Goal: Task Accomplishment & Management: Use online tool/utility

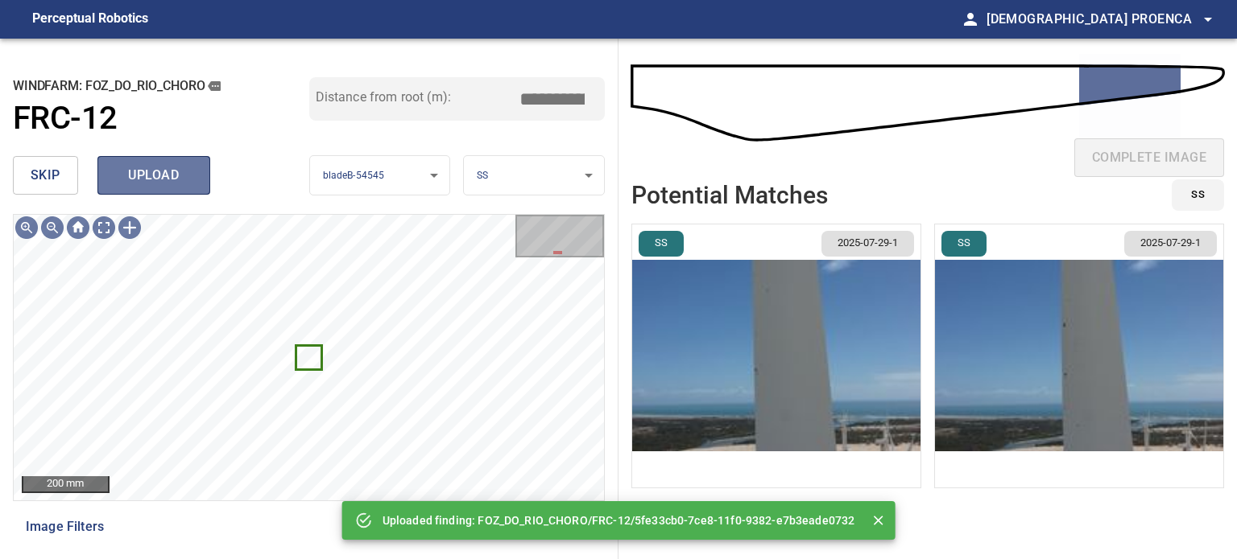
click at [184, 164] on span "upload" at bounding box center [153, 175] width 77 height 23
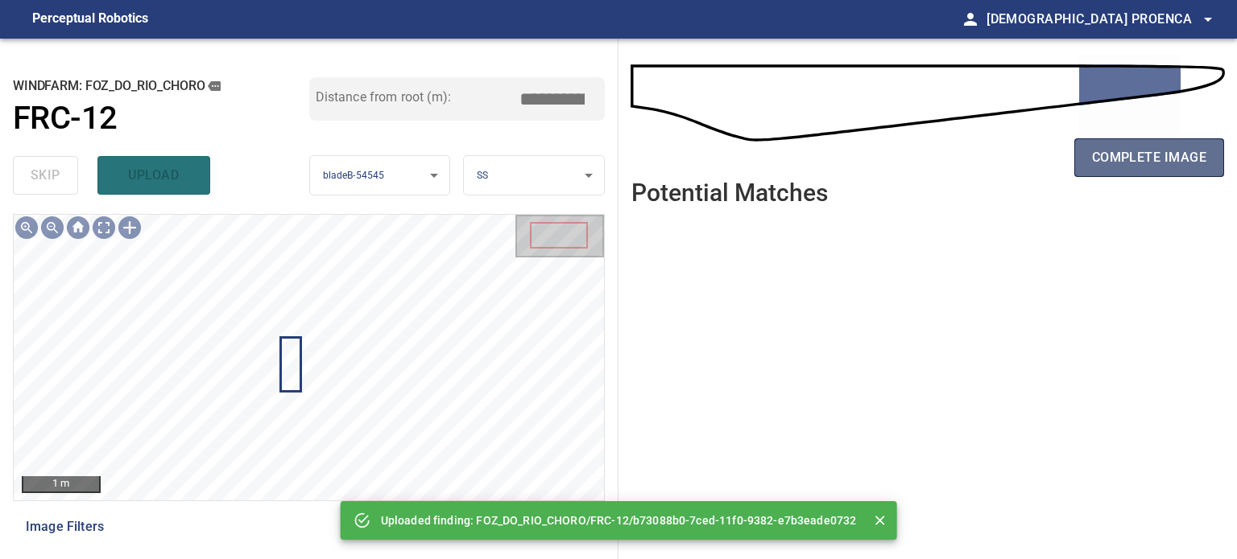
click at [1138, 158] on span "complete image" at bounding box center [1149, 158] width 114 height 23
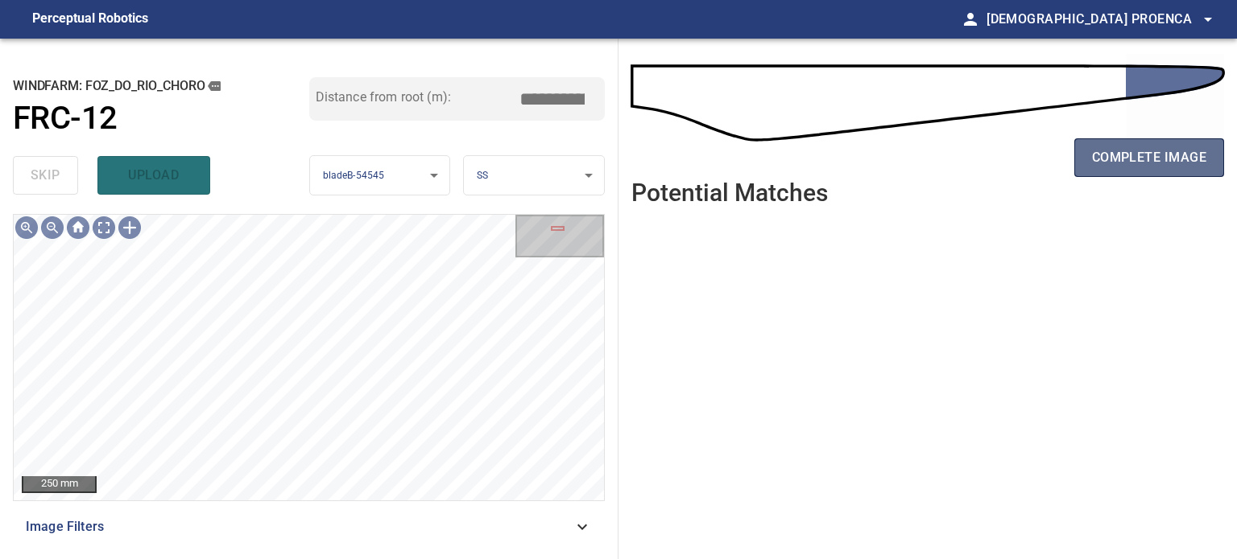
click at [1124, 158] on span "complete image" at bounding box center [1149, 158] width 114 height 23
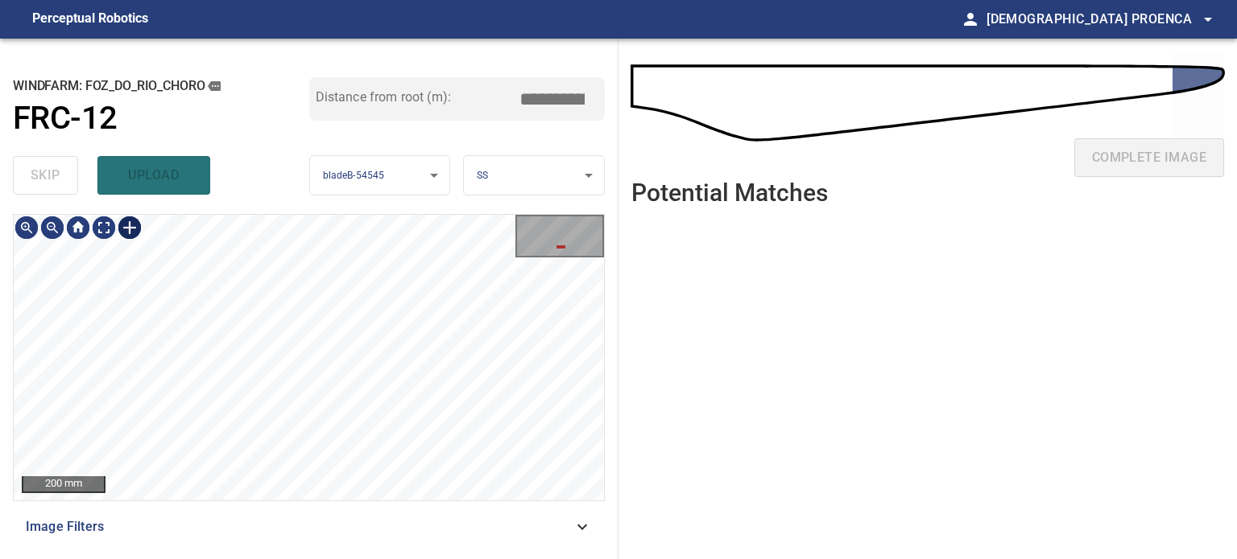
click at [126, 229] on div at bounding box center [130, 228] width 26 height 26
click at [237, 407] on div at bounding box center [309, 358] width 590 height 286
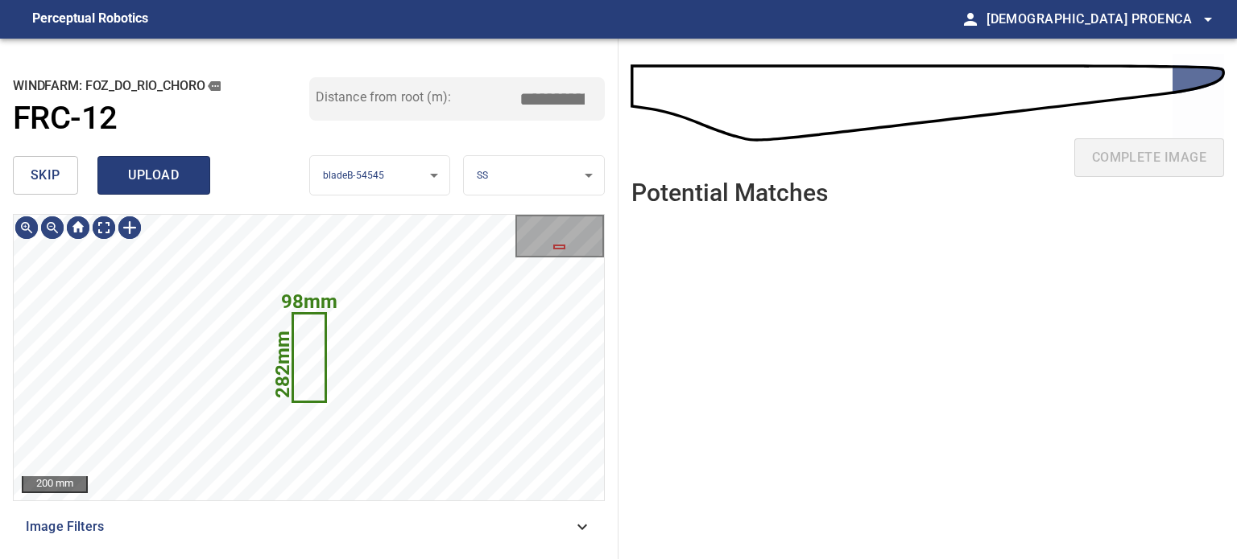
click at [120, 174] on span "upload" at bounding box center [153, 175] width 77 height 23
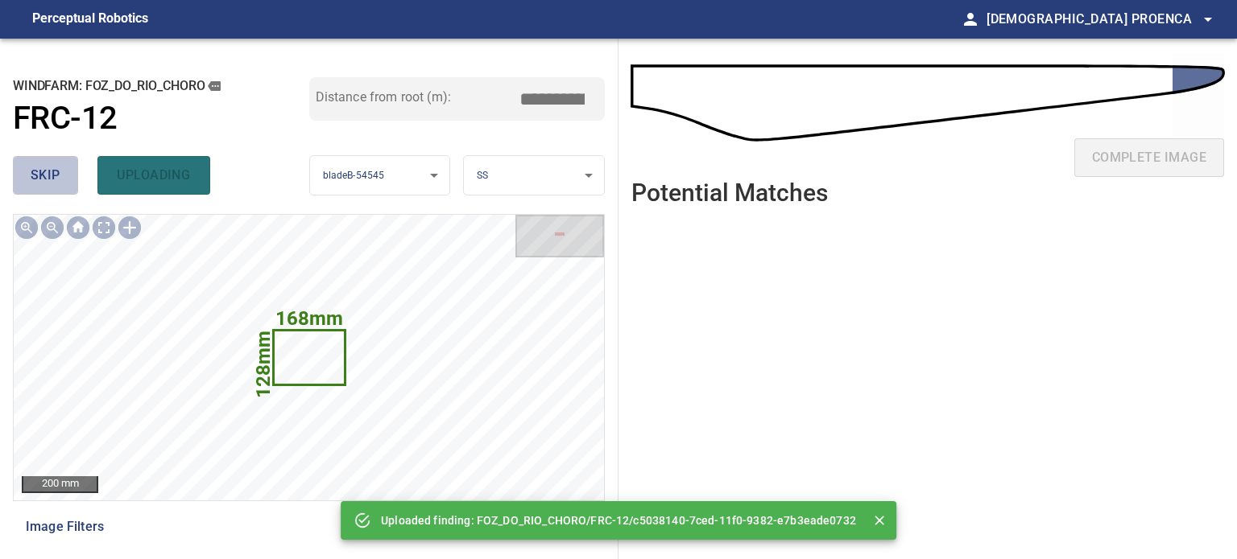
click at [60, 174] on button "skip" at bounding box center [45, 175] width 65 height 39
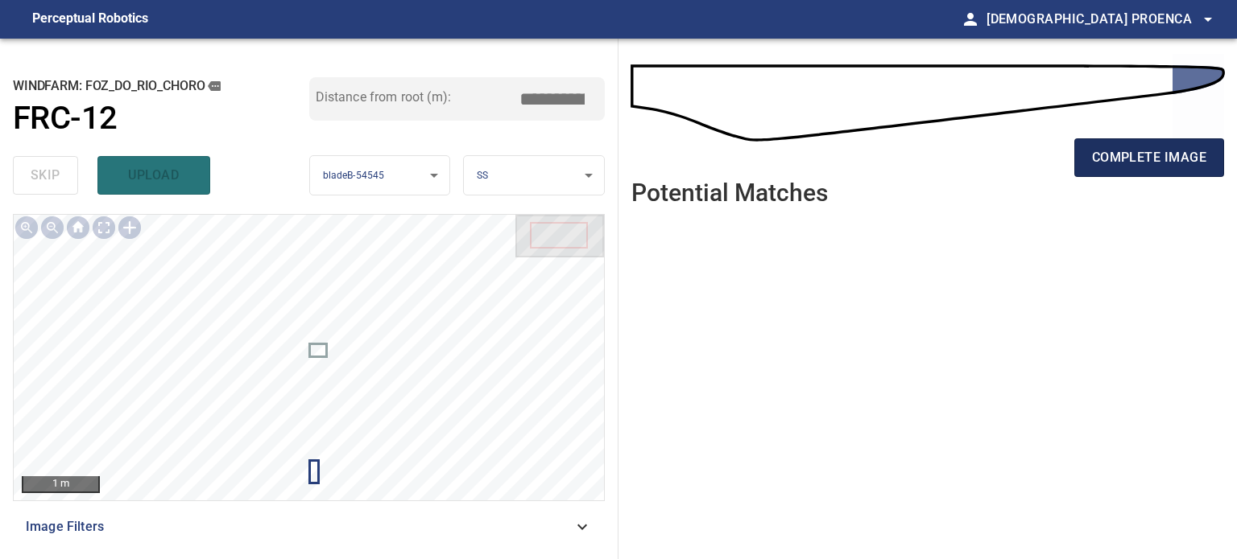
click at [1120, 151] on span "complete image" at bounding box center [1149, 158] width 114 height 23
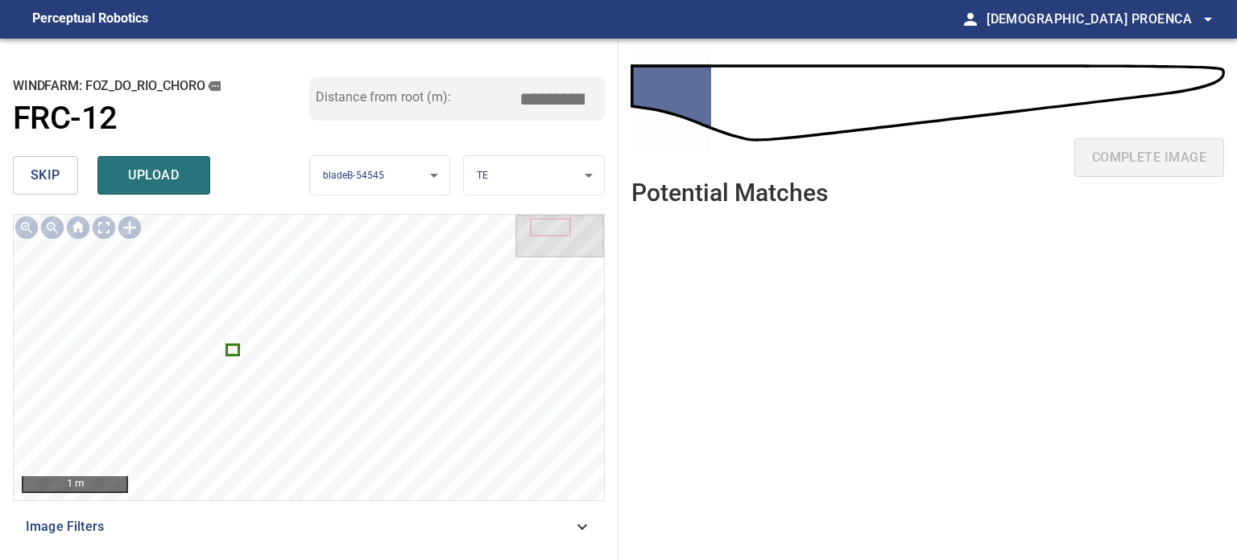
click at [52, 183] on span "skip" at bounding box center [46, 175] width 30 height 23
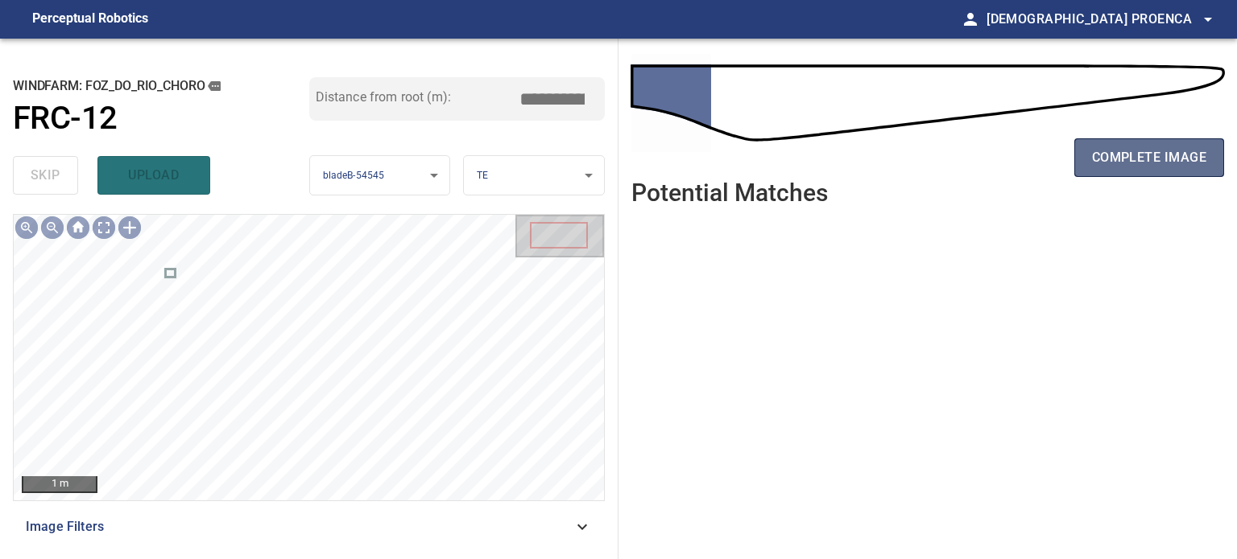
click at [1146, 159] on span "complete image" at bounding box center [1149, 158] width 114 height 23
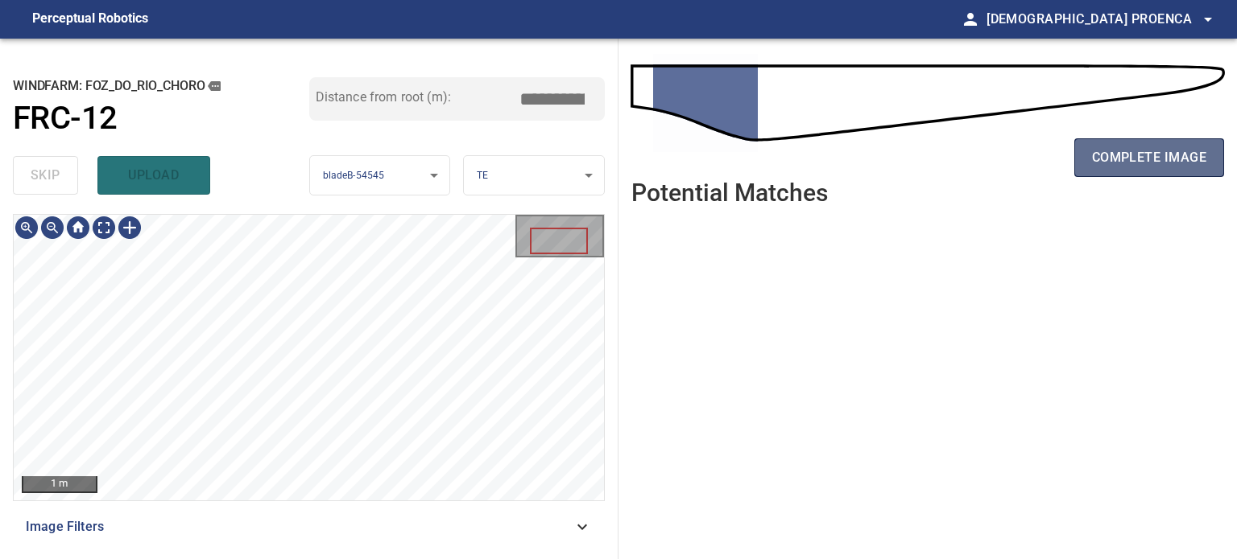
click at [1136, 152] on span "complete image" at bounding box center [1149, 158] width 114 height 23
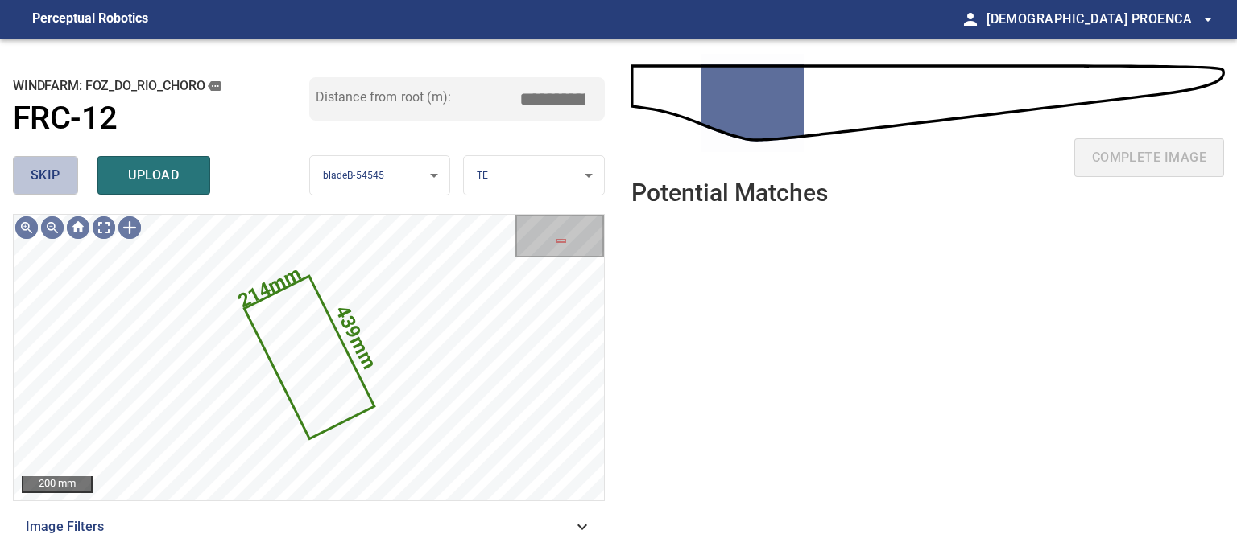
click at [29, 173] on button "skip" at bounding box center [45, 175] width 65 height 39
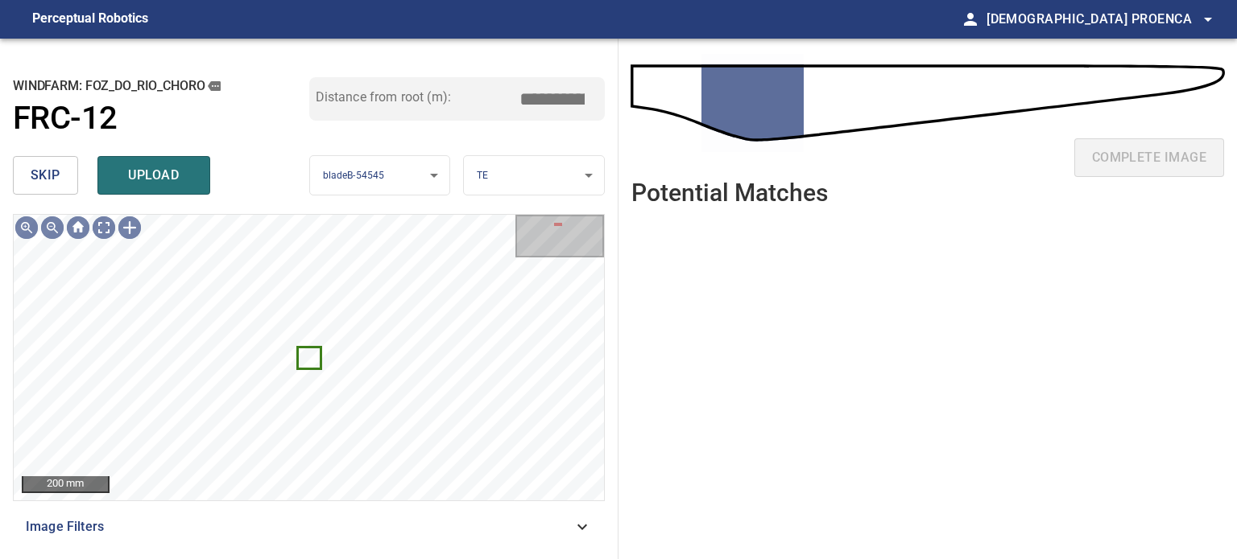
click at [34, 175] on span "skip" at bounding box center [46, 175] width 30 height 23
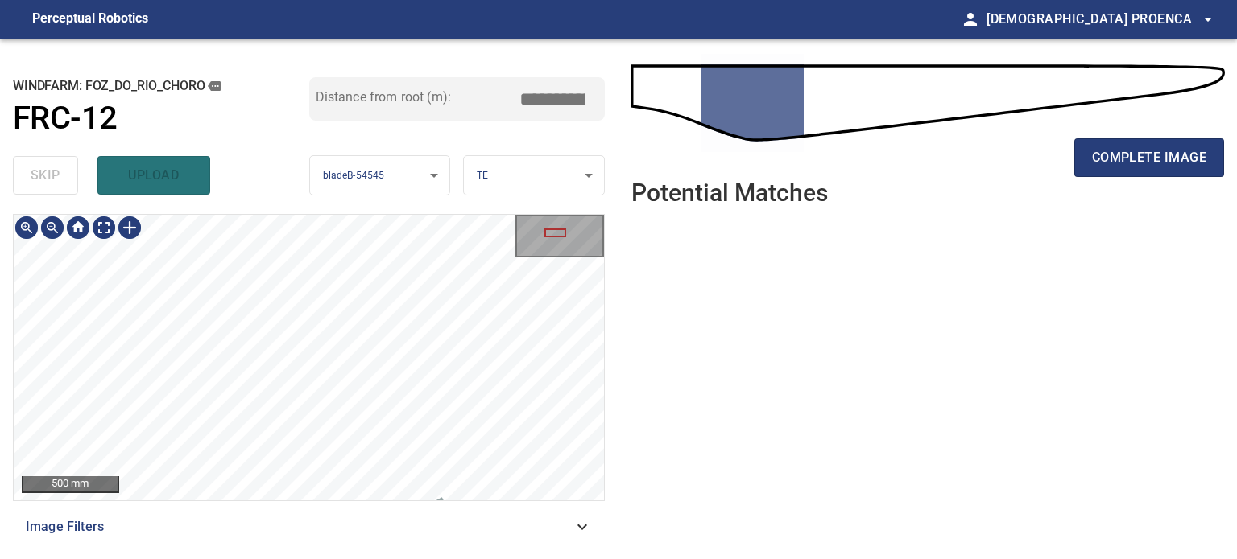
click at [374, 519] on div "500 mm Image Filters" at bounding box center [309, 380] width 592 height 332
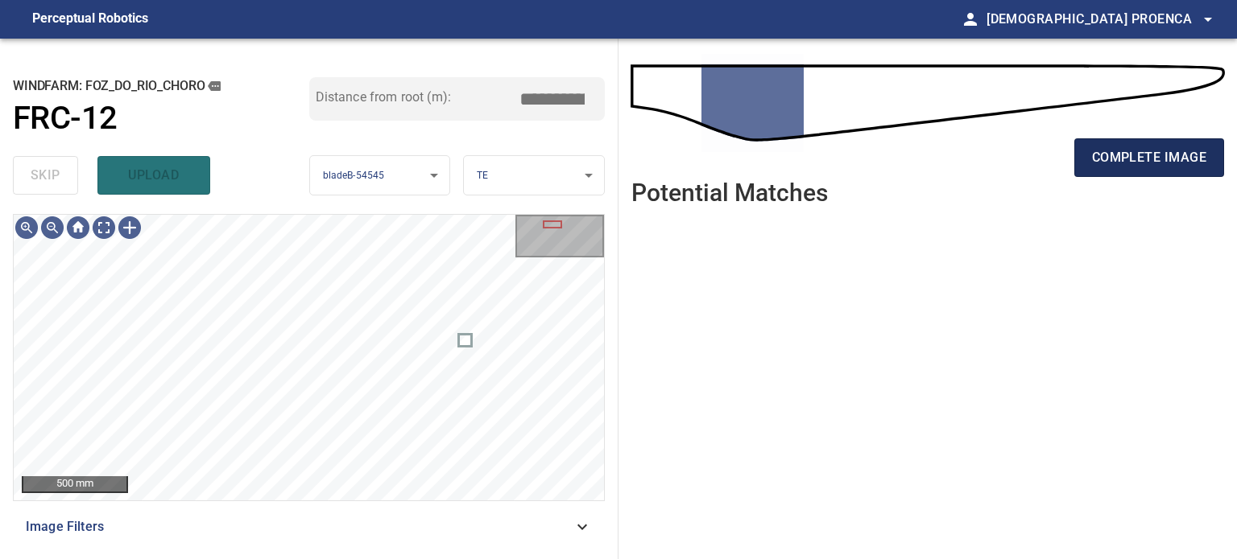
click at [1124, 159] on span "complete image" at bounding box center [1149, 158] width 114 height 23
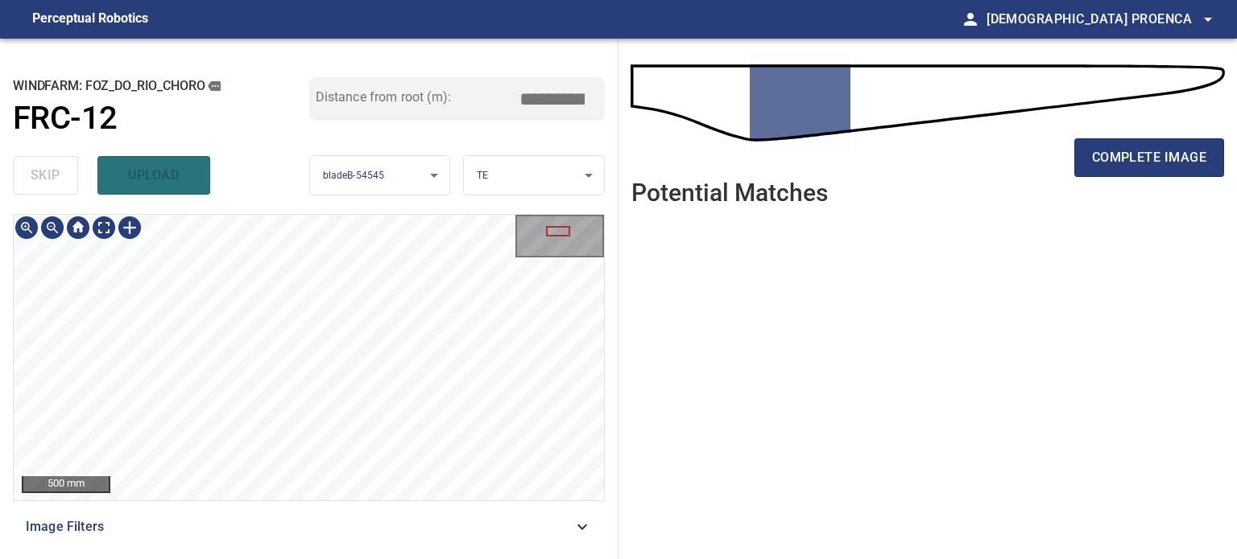
click at [349, 555] on div "**********" at bounding box center [309, 299] width 618 height 521
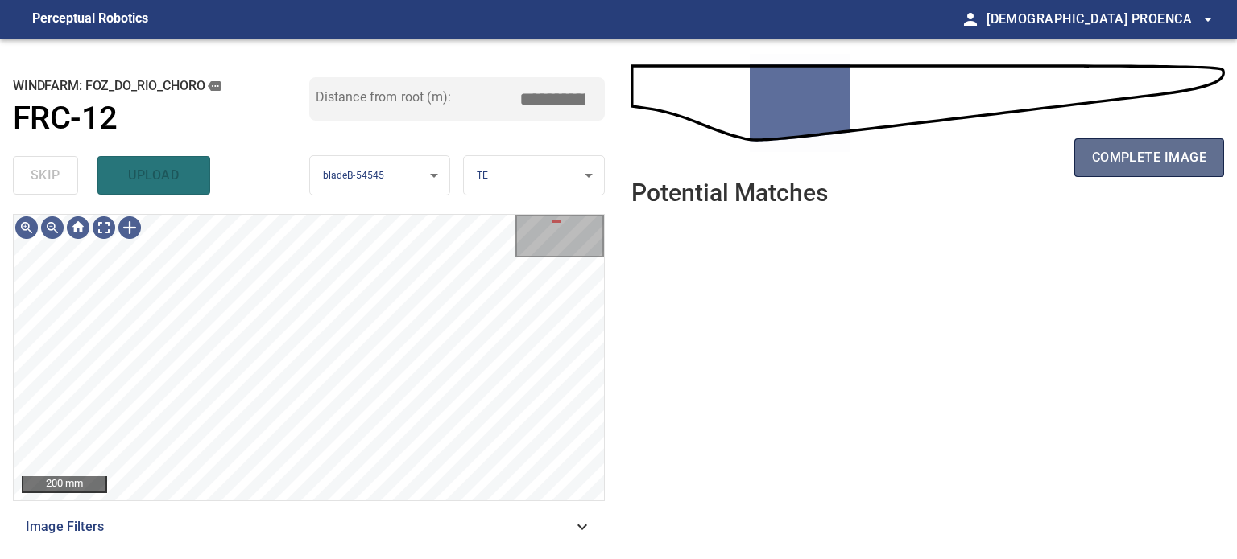
click at [1164, 151] on span "complete image" at bounding box center [1149, 158] width 114 height 23
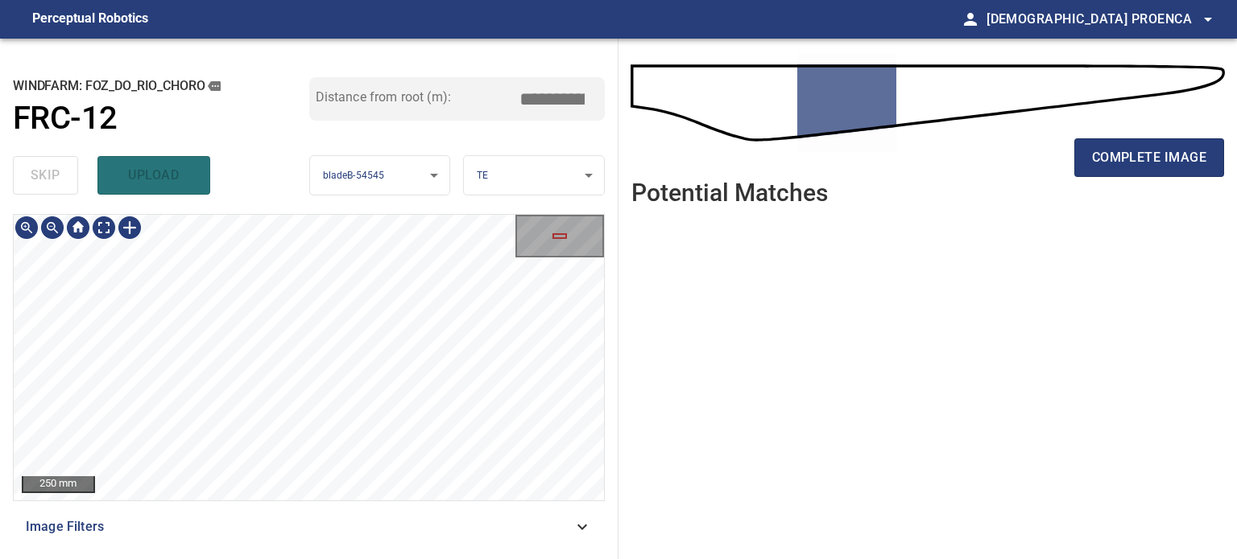
click at [351, 559] on html "**********" at bounding box center [618, 279] width 1237 height 559
click at [308, 540] on div "200 mm Image Filters" at bounding box center [309, 380] width 592 height 332
click at [131, 225] on div at bounding box center [130, 228] width 26 height 26
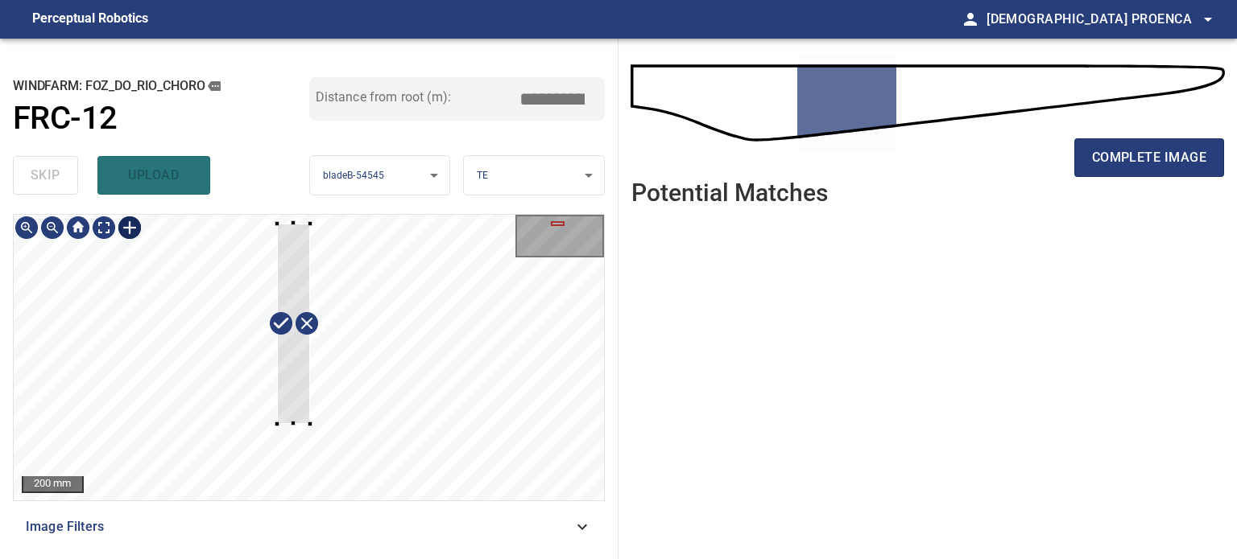
click at [311, 425] on div at bounding box center [309, 358] width 590 height 286
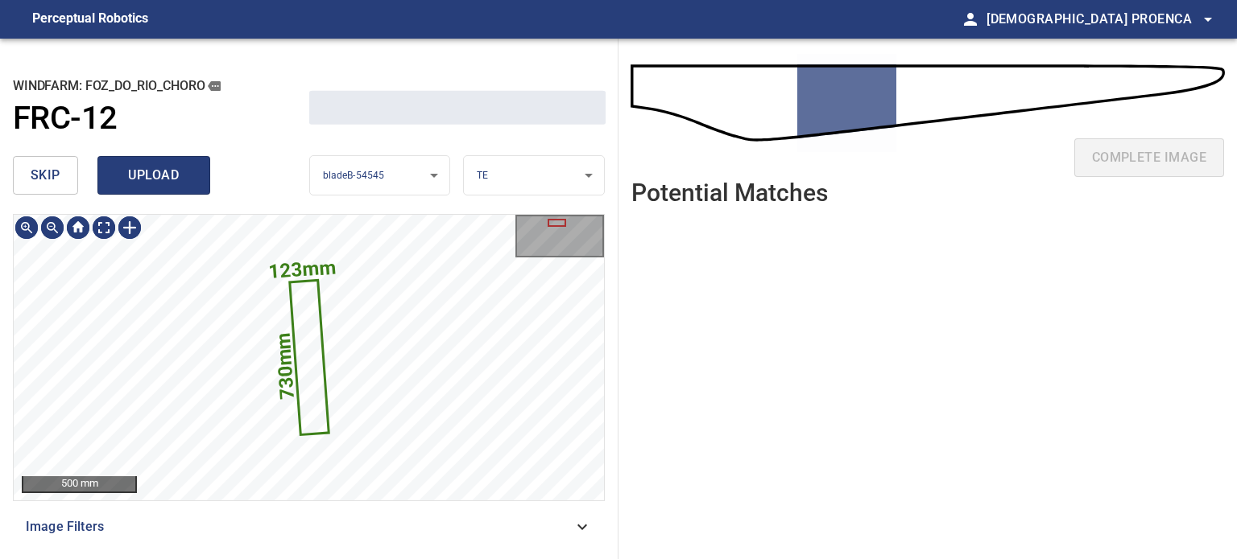
click at [154, 170] on span "upload" at bounding box center [153, 175] width 77 height 23
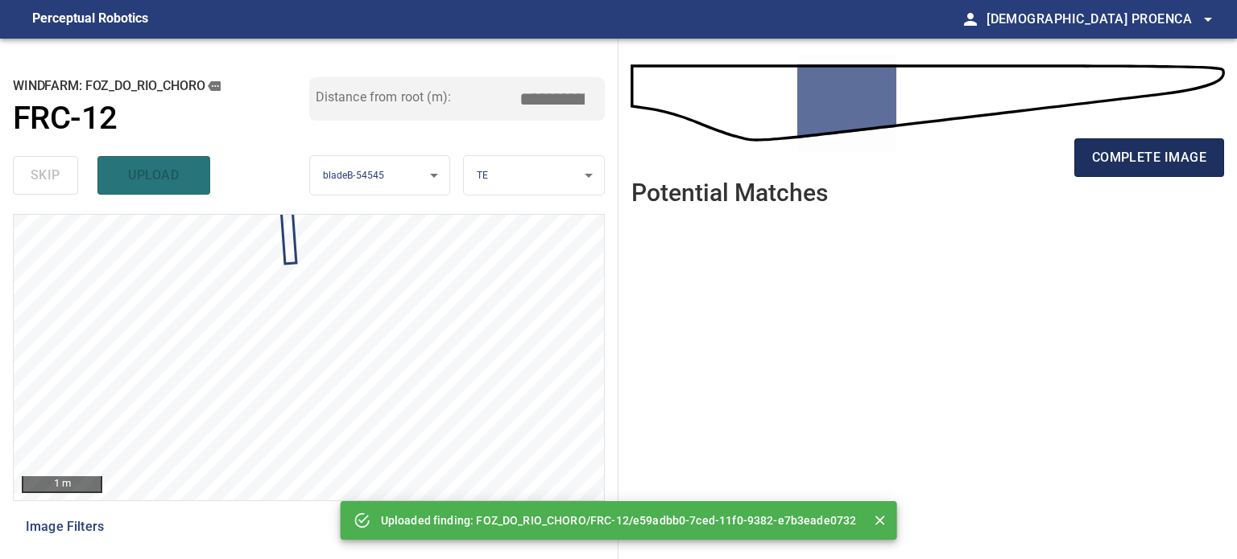
click at [1142, 158] on span "complete image" at bounding box center [1149, 158] width 114 height 23
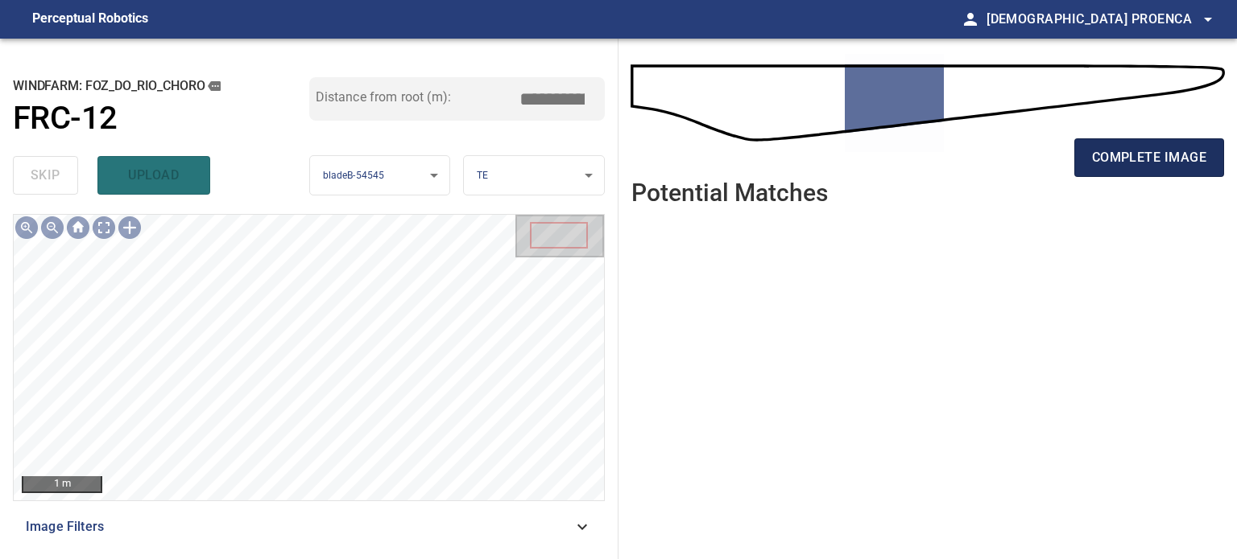
click at [1162, 150] on span "complete image" at bounding box center [1149, 158] width 114 height 23
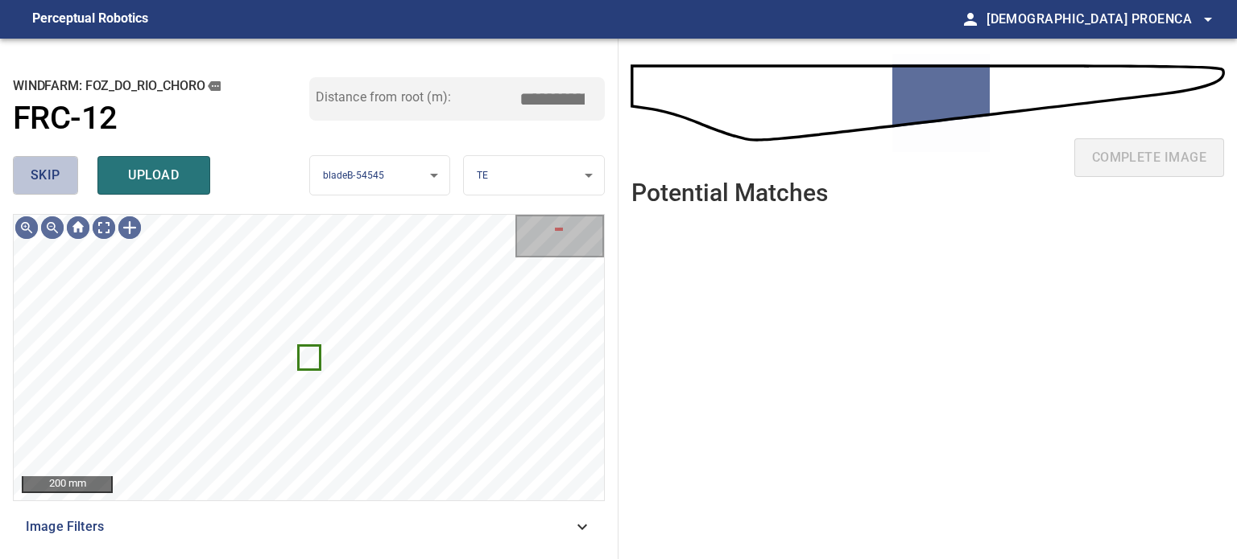
click at [43, 174] on span "skip" at bounding box center [46, 175] width 30 height 23
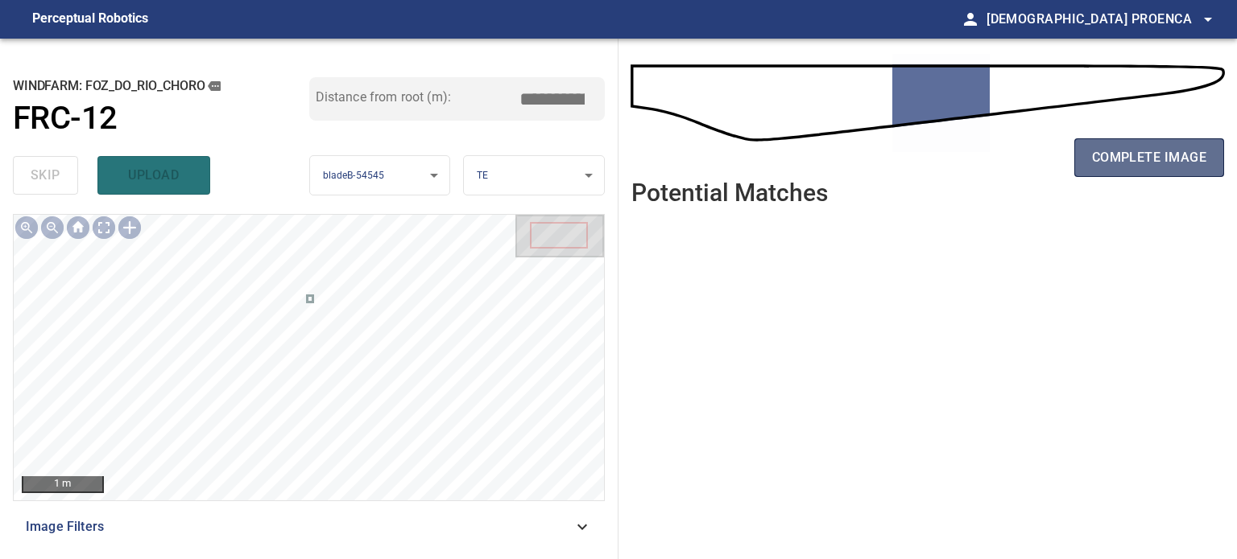
click at [1124, 147] on span "complete image" at bounding box center [1149, 158] width 114 height 23
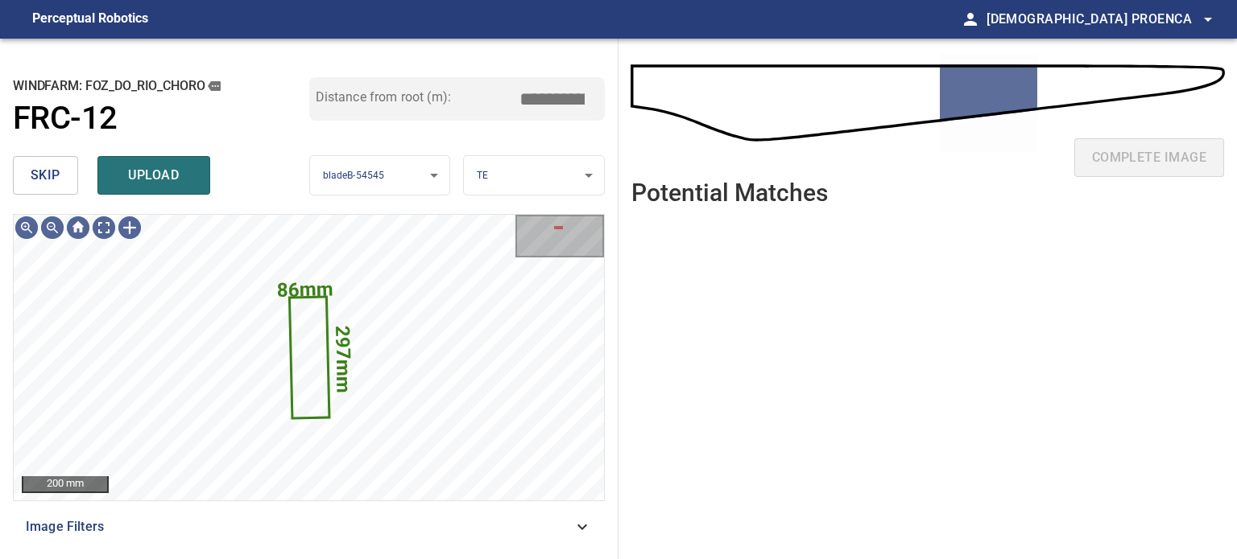
click at [43, 173] on span "skip" at bounding box center [46, 175] width 30 height 23
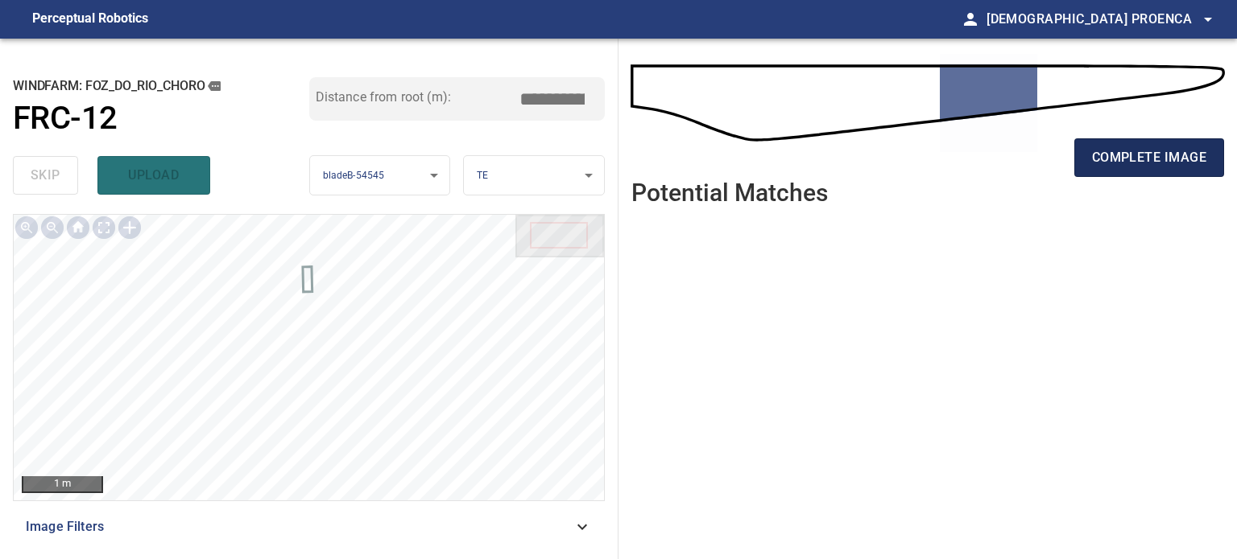
click at [1121, 151] on span "complete image" at bounding box center [1149, 158] width 114 height 23
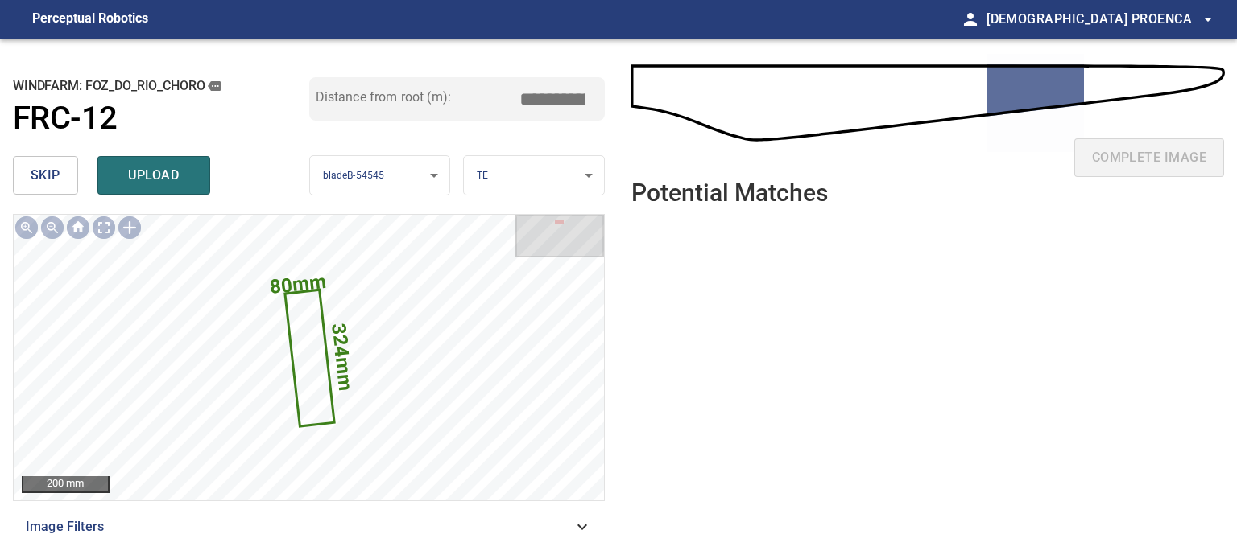
click at [166, 175] on span "upload" at bounding box center [153, 175] width 77 height 23
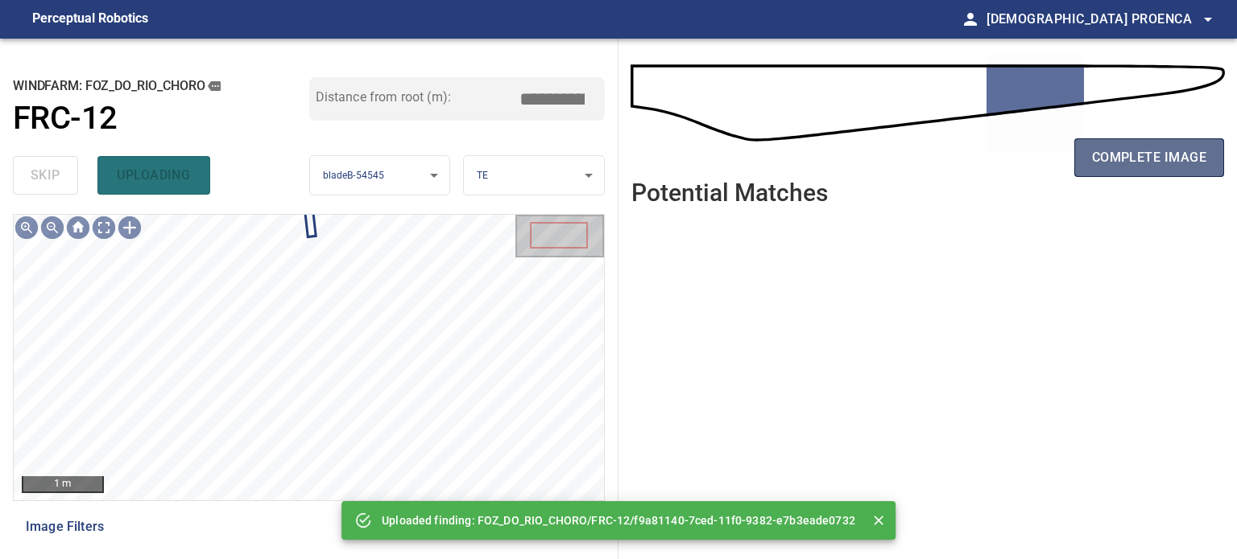
click at [1146, 151] on span "complete image" at bounding box center [1149, 158] width 114 height 23
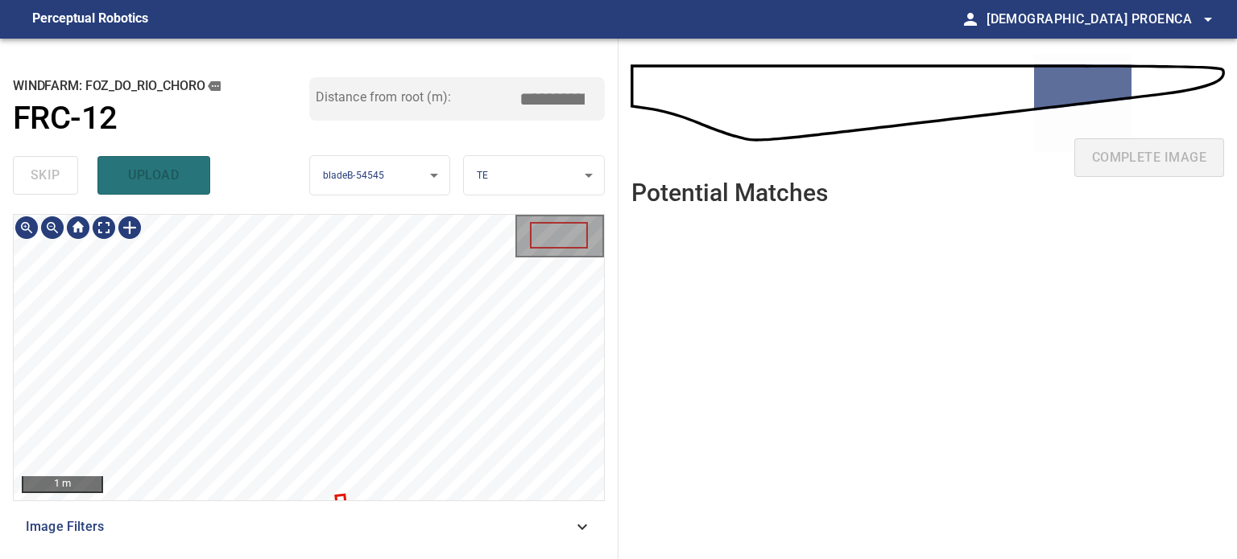
click at [345, 498] on div "FOZ_DO_RIO_CHORO/FRC-12/1 Category unclassified unclassified" at bounding box center [309, 358] width 590 height 286
click at [52, 183] on div "skip upload" at bounding box center [161, 176] width 296 height 52
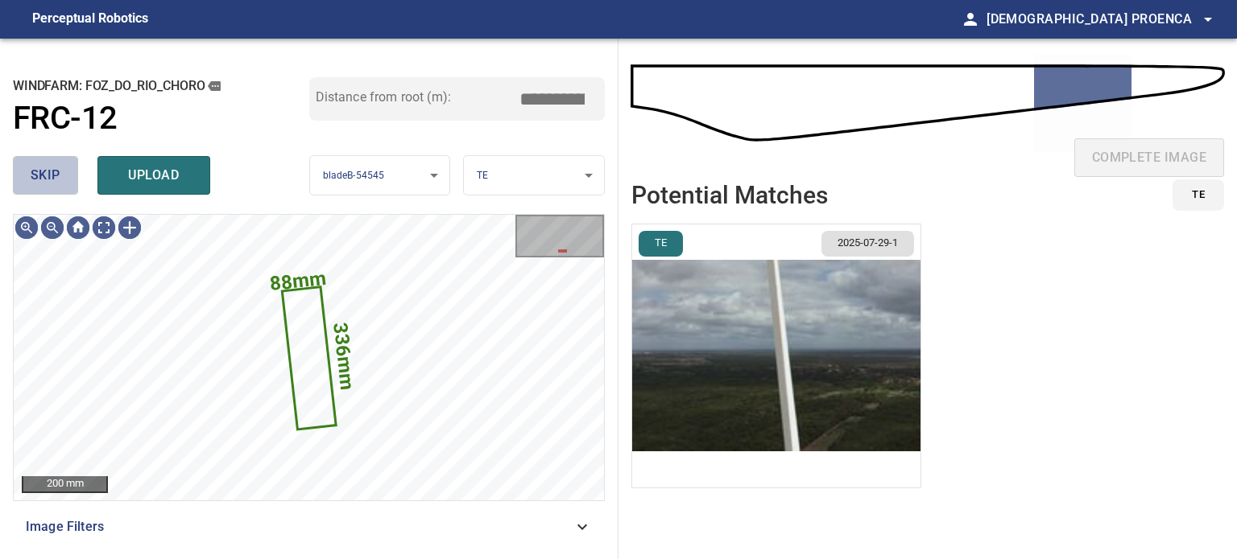
click at [68, 169] on button "skip" at bounding box center [45, 175] width 65 height 39
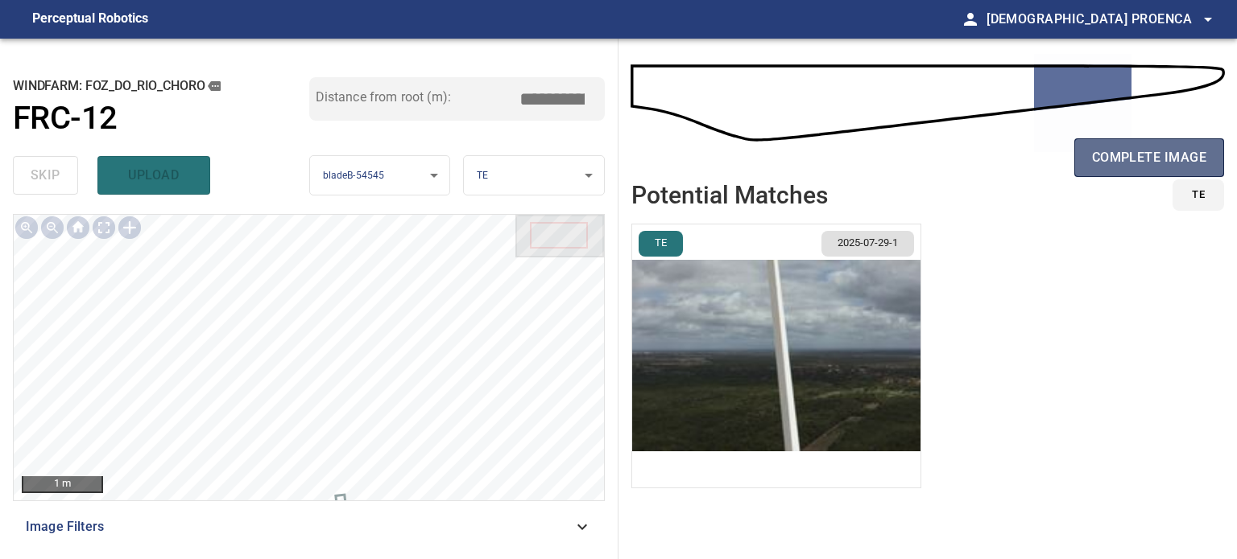
click at [1150, 163] on span "complete image" at bounding box center [1149, 158] width 114 height 23
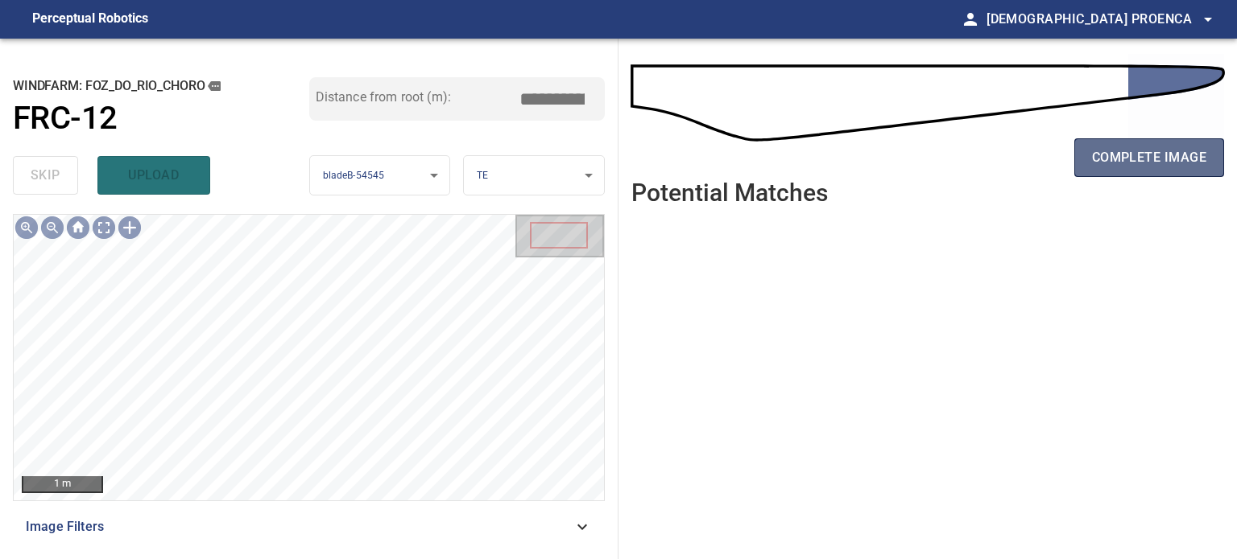
click at [1149, 158] on span "complete image" at bounding box center [1149, 158] width 114 height 23
click at [1101, 145] on button "complete image" at bounding box center [1149, 157] width 150 height 39
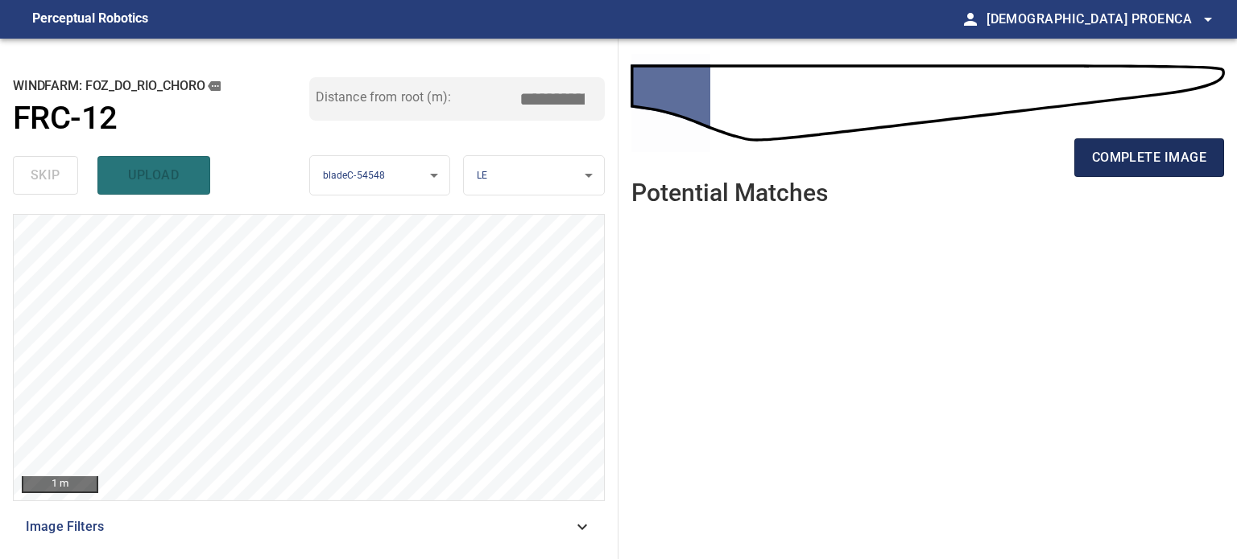
click at [1153, 158] on span "complete image" at bounding box center [1149, 158] width 114 height 23
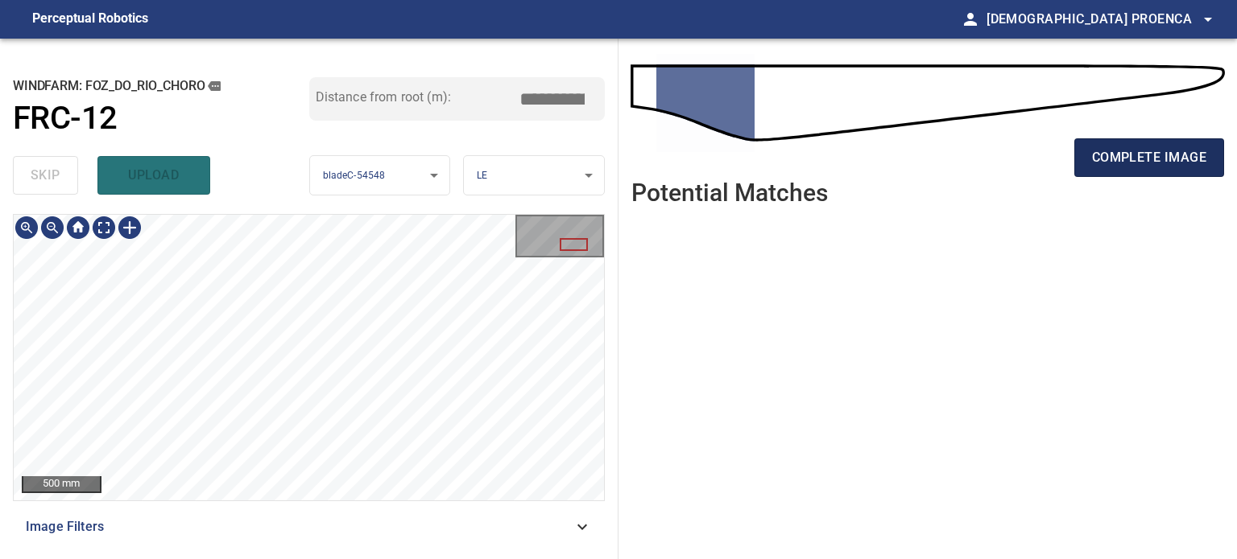
click at [1115, 159] on span "complete image" at bounding box center [1149, 158] width 114 height 23
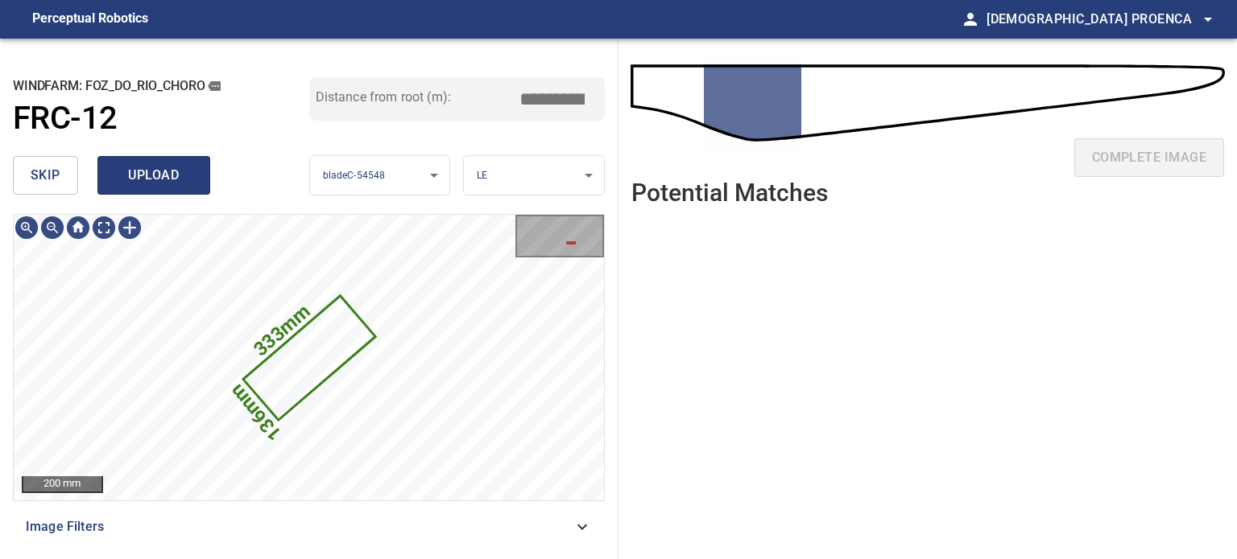
click at [162, 171] on span "upload" at bounding box center [153, 175] width 77 height 23
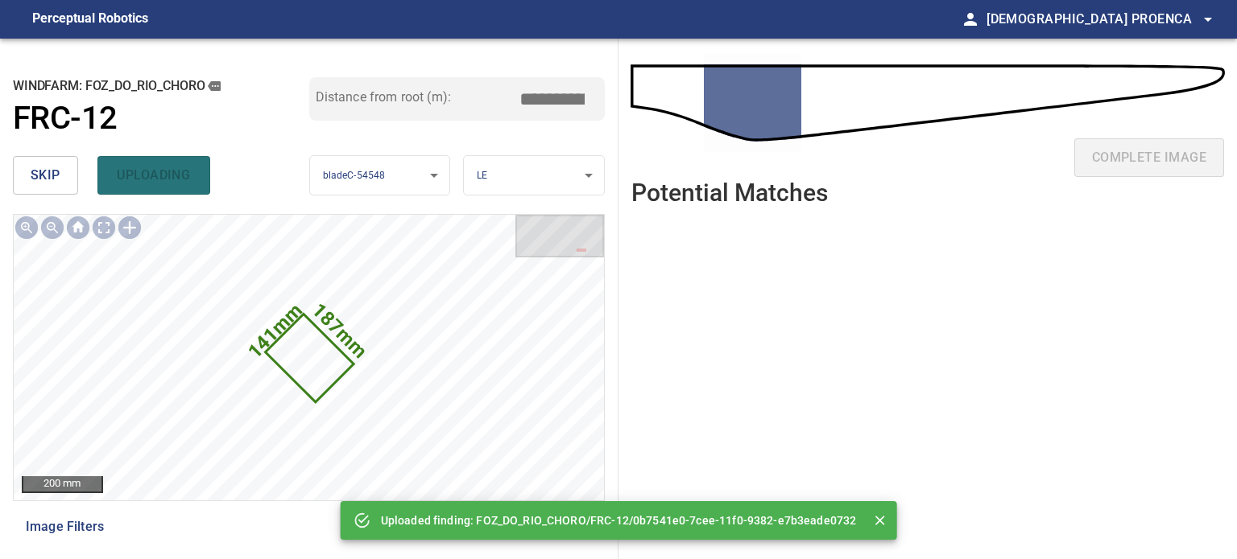
click at [75, 171] on button "skip" at bounding box center [45, 175] width 65 height 39
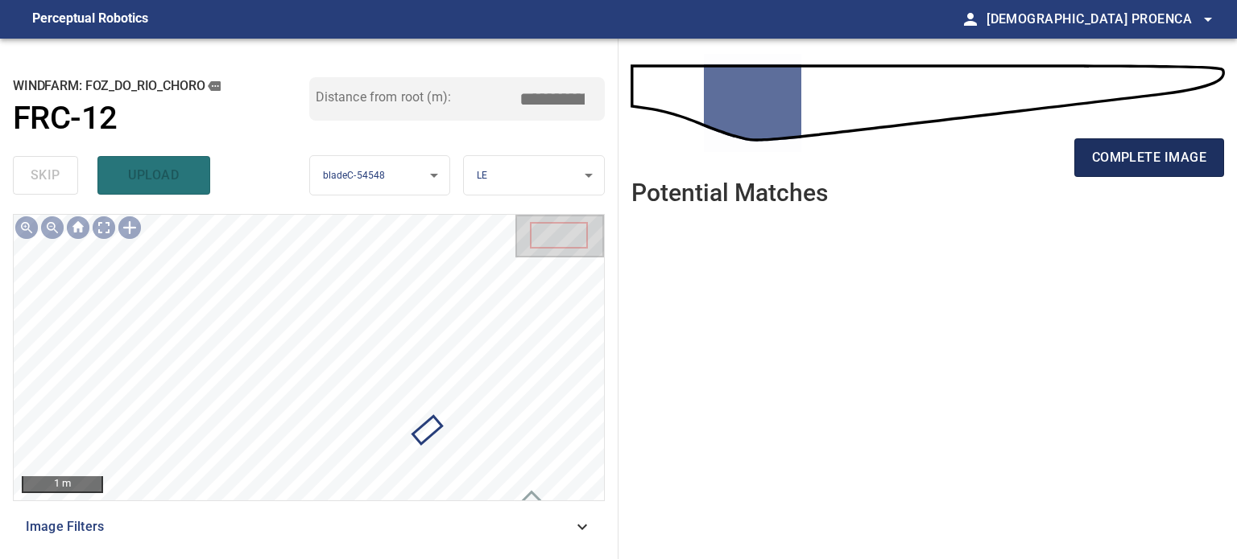
click at [1141, 167] on span "complete image" at bounding box center [1149, 158] width 114 height 23
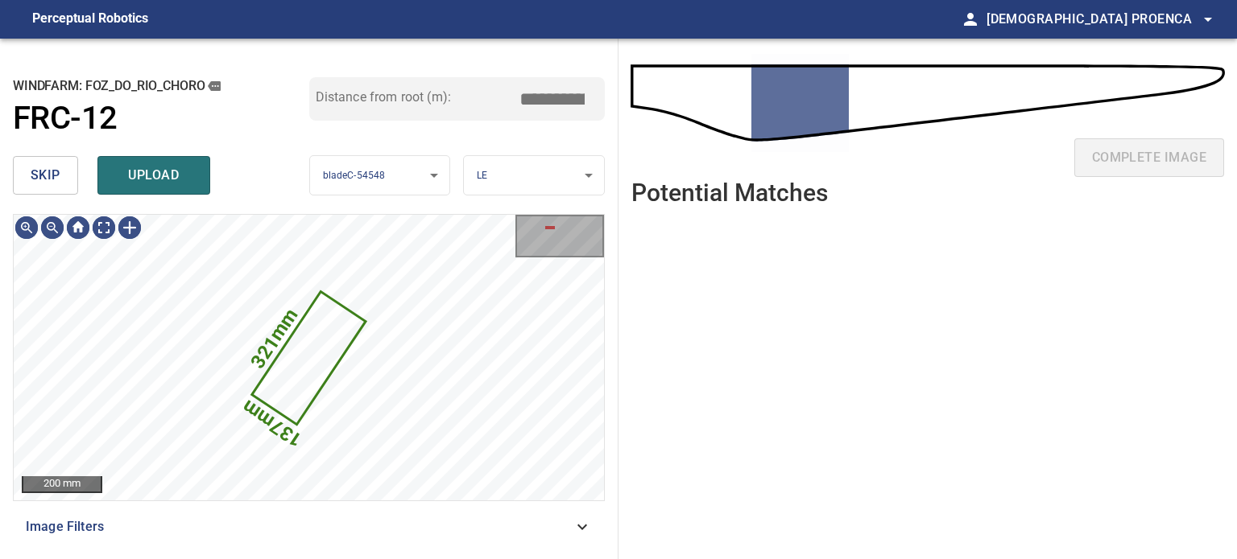
click at [46, 173] on span "skip" at bounding box center [46, 175] width 30 height 23
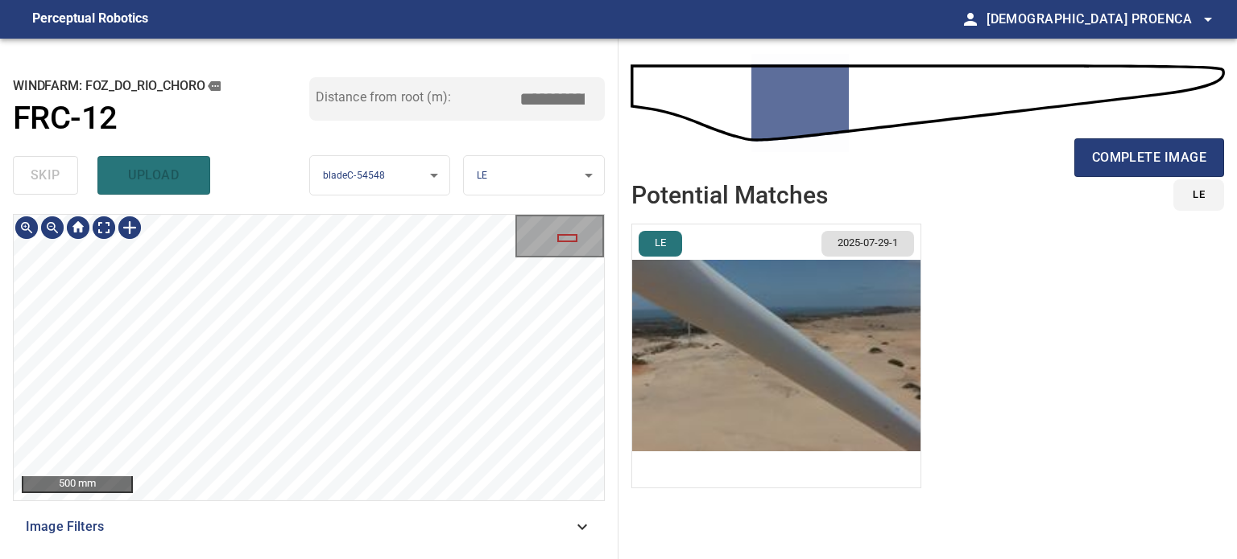
click at [0, 225] on div "**********" at bounding box center [309, 299] width 618 height 521
click at [68, 202] on div "**********" at bounding box center [309, 299] width 618 height 521
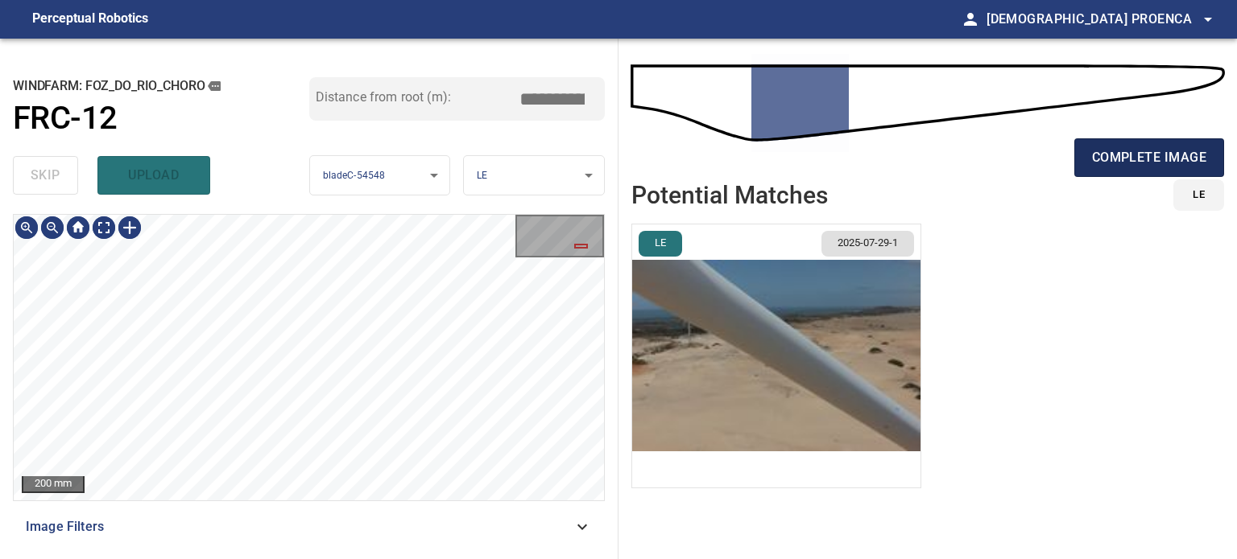
click at [1106, 160] on span "complete image" at bounding box center [1149, 158] width 114 height 23
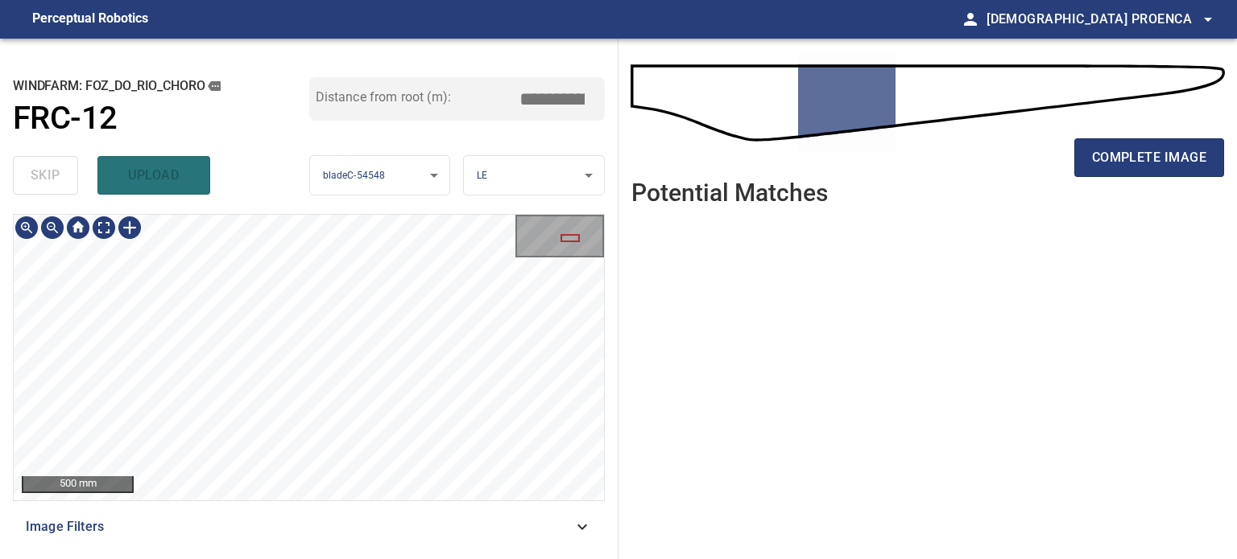
click at [0, 170] on div "**********" at bounding box center [309, 299] width 618 height 521
click at [1190, 161] on span "complete image" at bounding box center [1149, 158] width 114 height 23
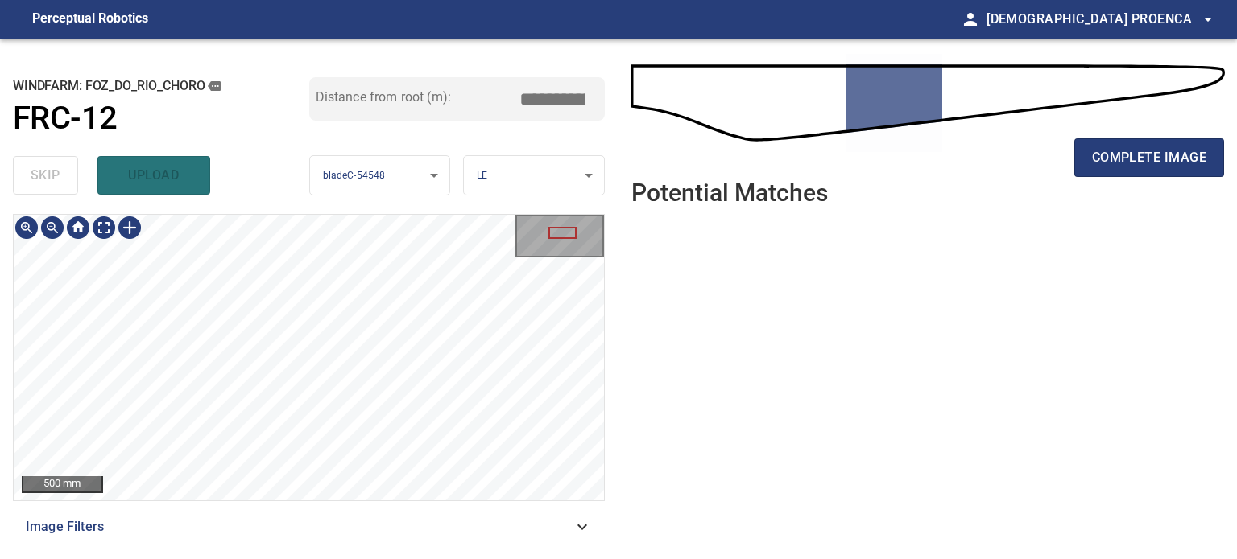
click at [39, 192] on div "**********" at bounding box center [309, 299] width 618 height 521
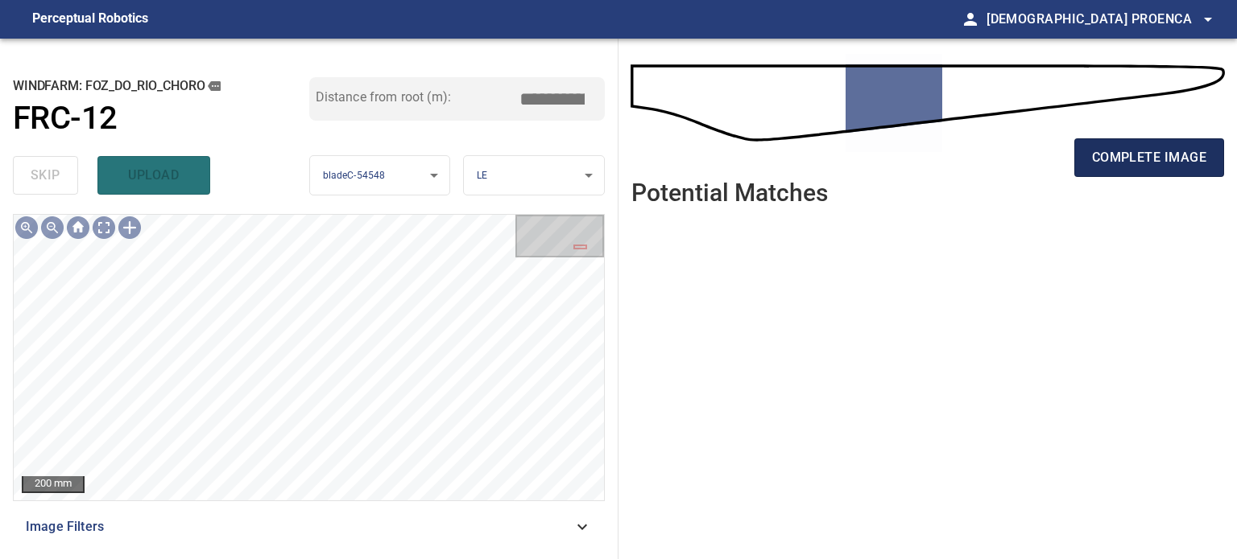
click at [1124, 163] on span "complete image" at bounding box center [1149, 158] width 114 height 23
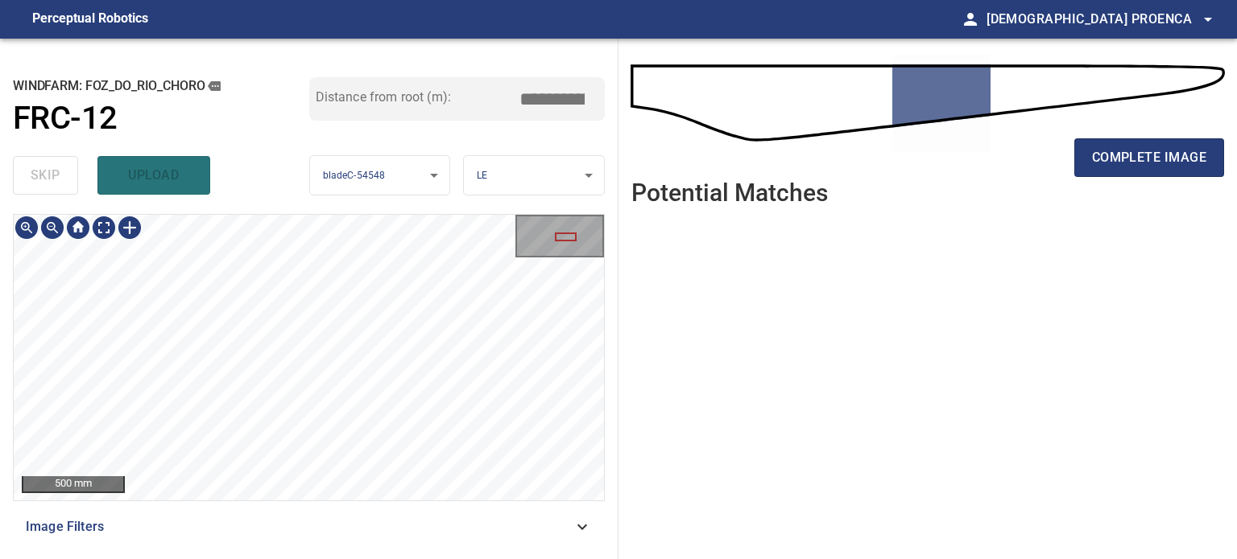
click at [0, 146] on div "**********" at bounding box center [309, 299] width 618 height 521
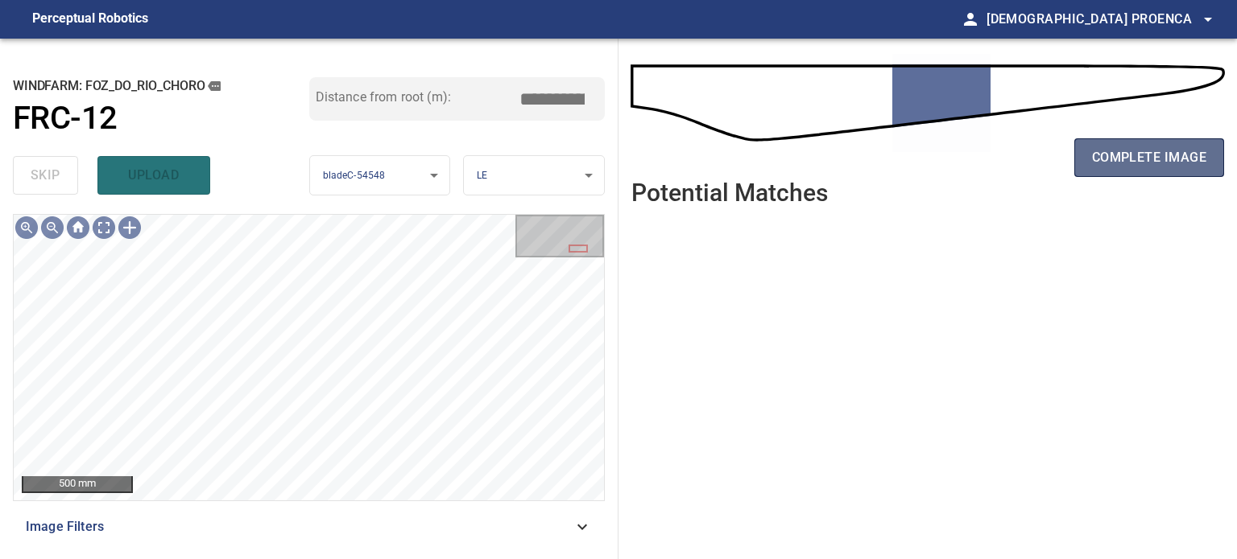
click at [1121, 154] on span "complete image" at bounding box center [1149, 158] width 114 height 23
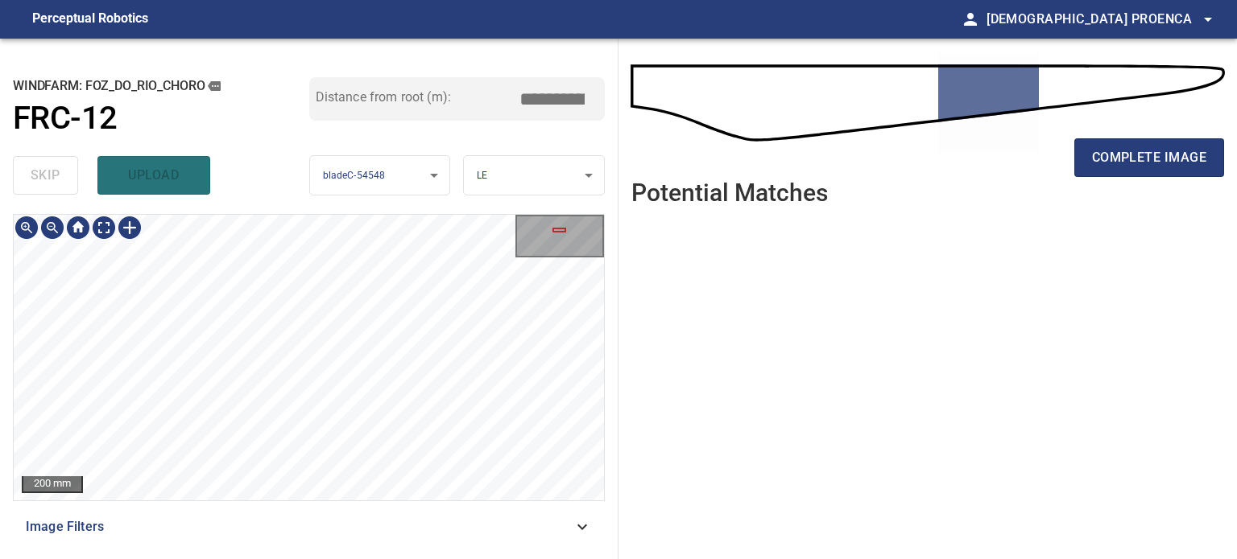
click at [0, 135] on div "**********" at bounding box center [309, 299] width 618 height 521
click at [138, 204] on div "**********" at bounding box center [309, 299] width 618 height 521
click at [6, 237] on div "**********" at bounding box center [309, 299] width 618 height 521
click at [0, 183] on div "**********" at bounding box center [309, 299] width 618 height 521
click at [1129, 160] on span "complete image" at bounding box center [1149, 158] width 114 height 23
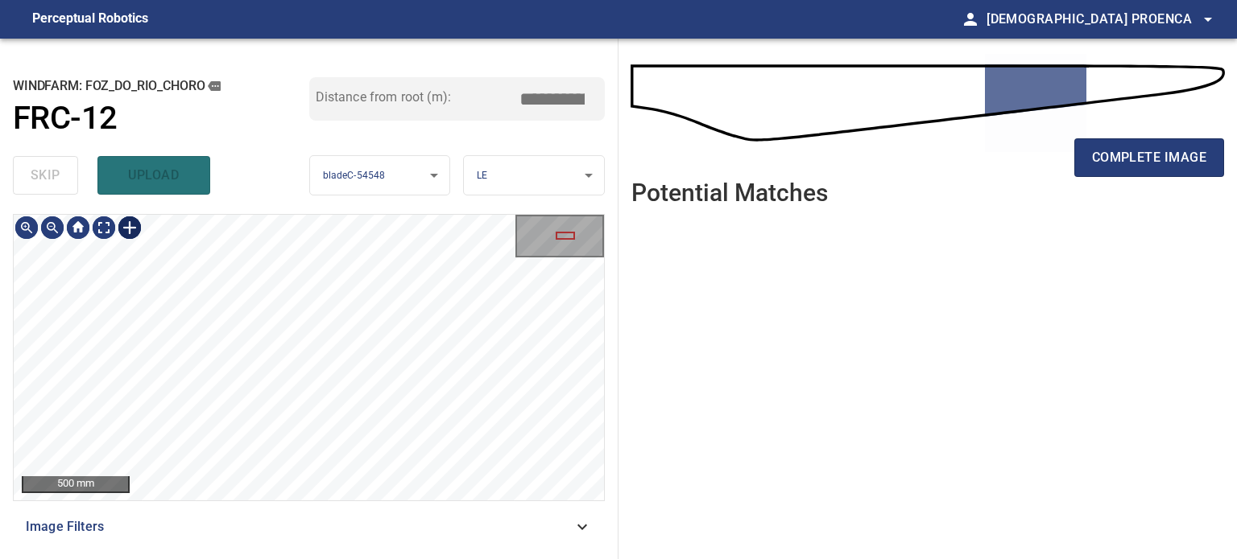
click at [133, 224] on div at bounding box center [130, 228] width 26 height 26
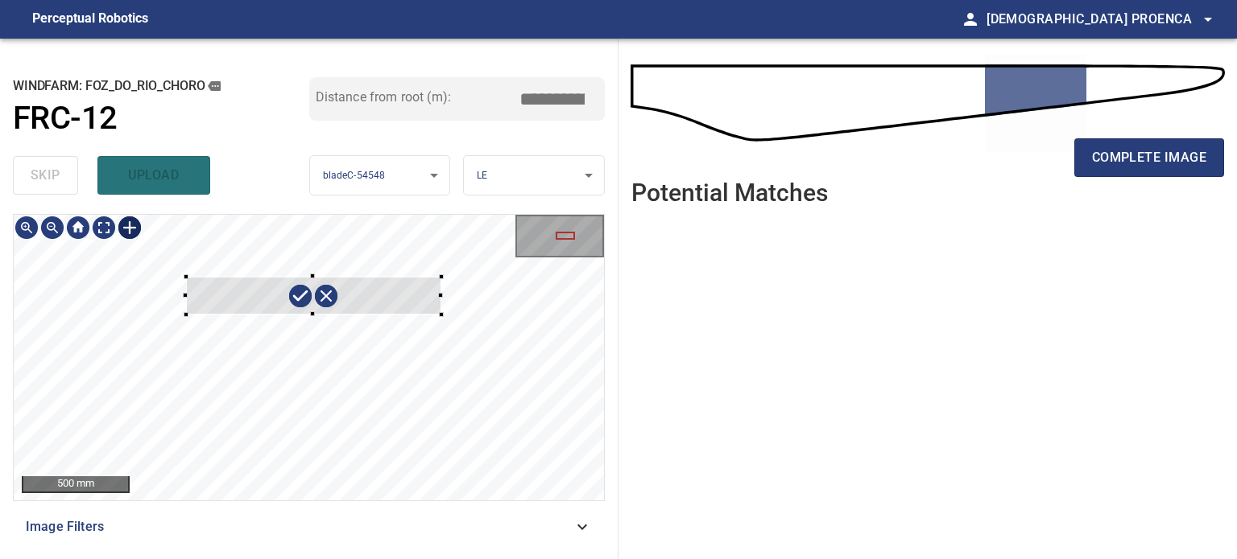
click at [444, 315] on div at bounding box center [309, 358] width 590 height 286
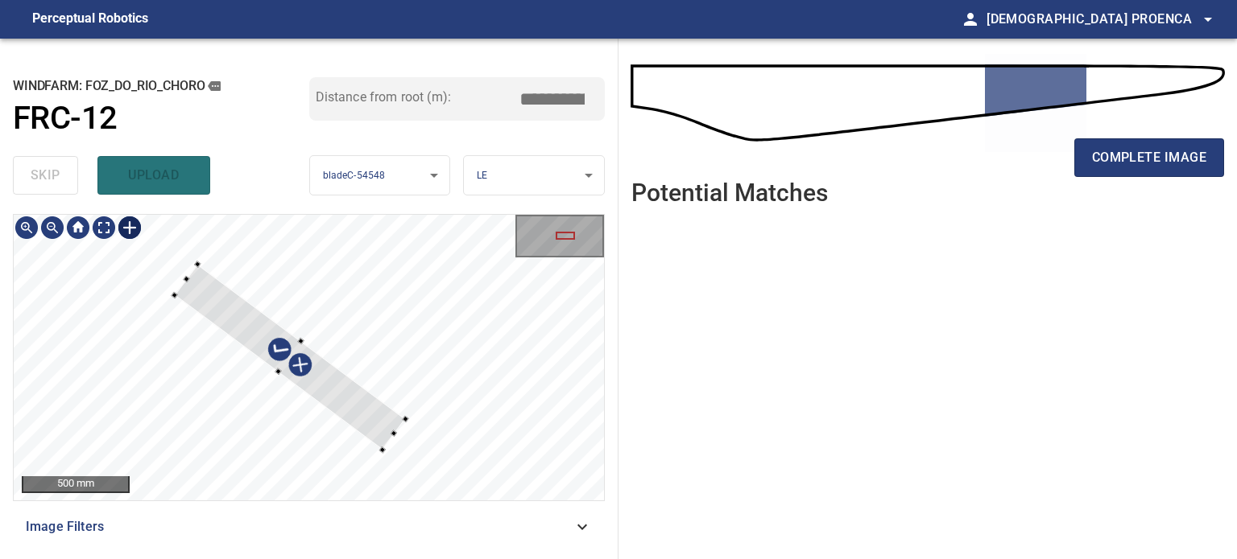
click at [382, 421] on div at bounding box center [290, 357] width 231 height 186
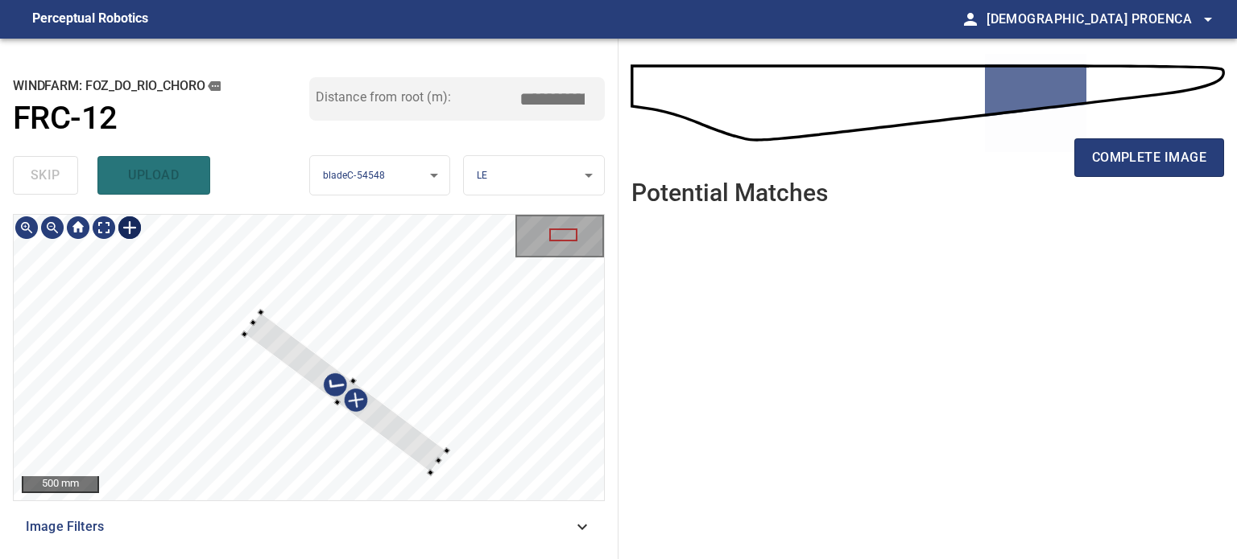
click at [429, 473] on div at bounding box center [345, 392] width 203 height 161
click at [416, 451] on div at bounding box center [343, 392] width 203 height 161
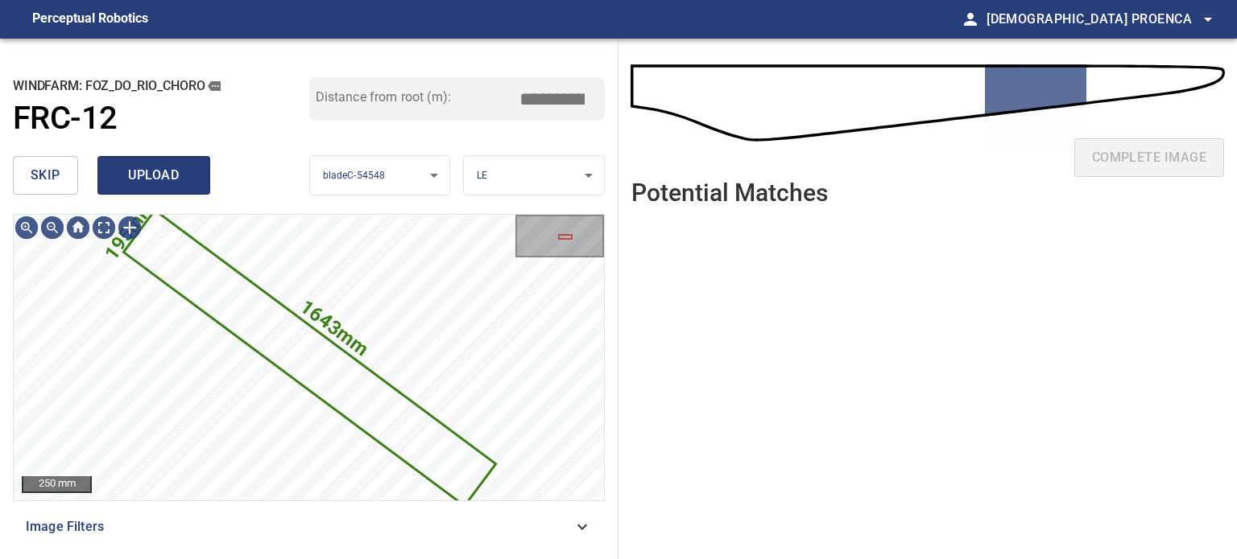
click at [175, 180] on span "upload" at bounding box center [153, 175] width 77 height 23
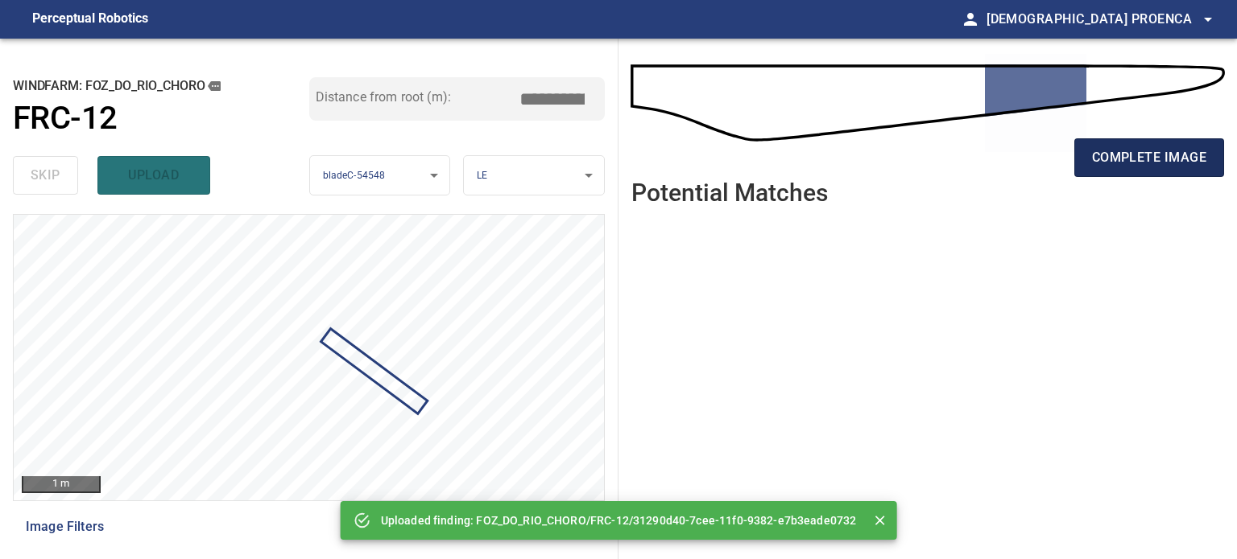
click at [1188, 149] on span "complete image" at bounding box center [1149, 158] width 114 height 23
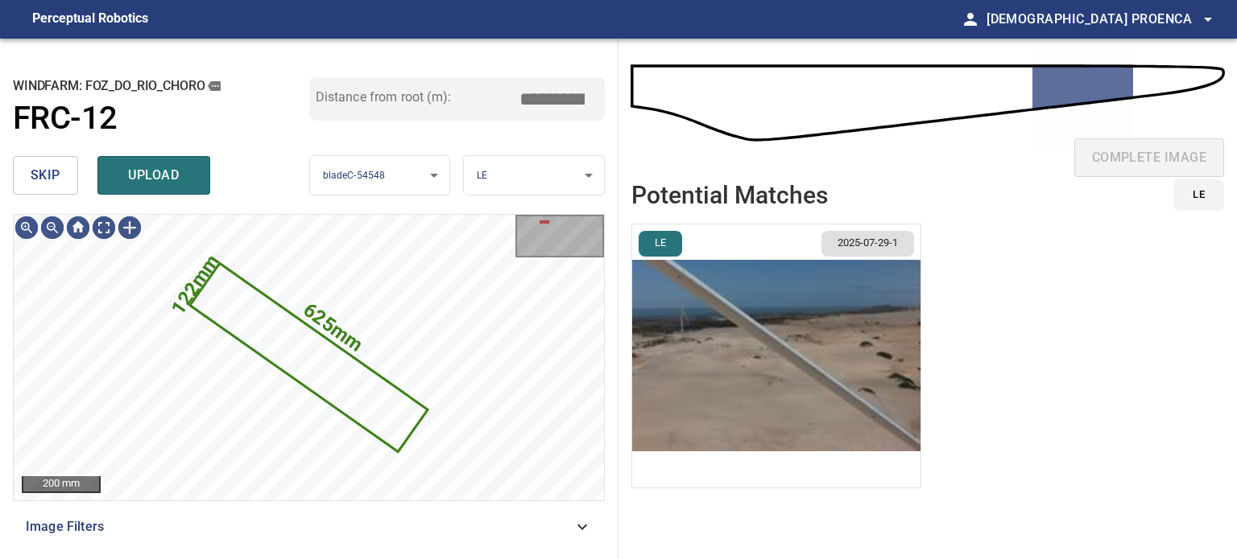
click at [42, 176] on span "skip" at bounding box center [46, 175] width 30 height 23
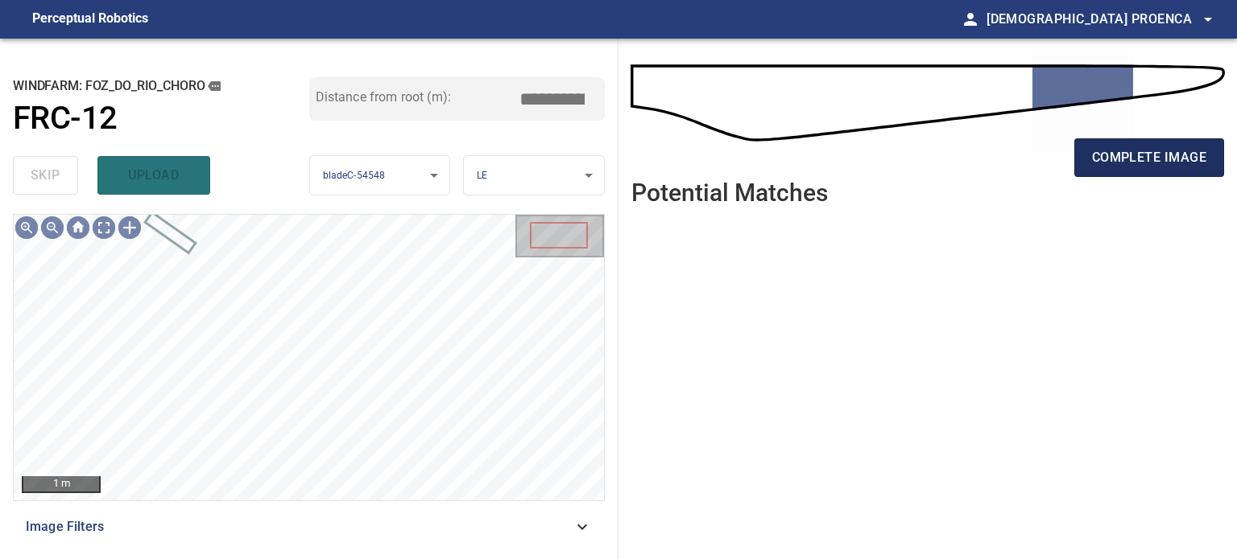
click at [1185, 155] on span "complete image" at bounding box center [1149, 158] width 114 height 23
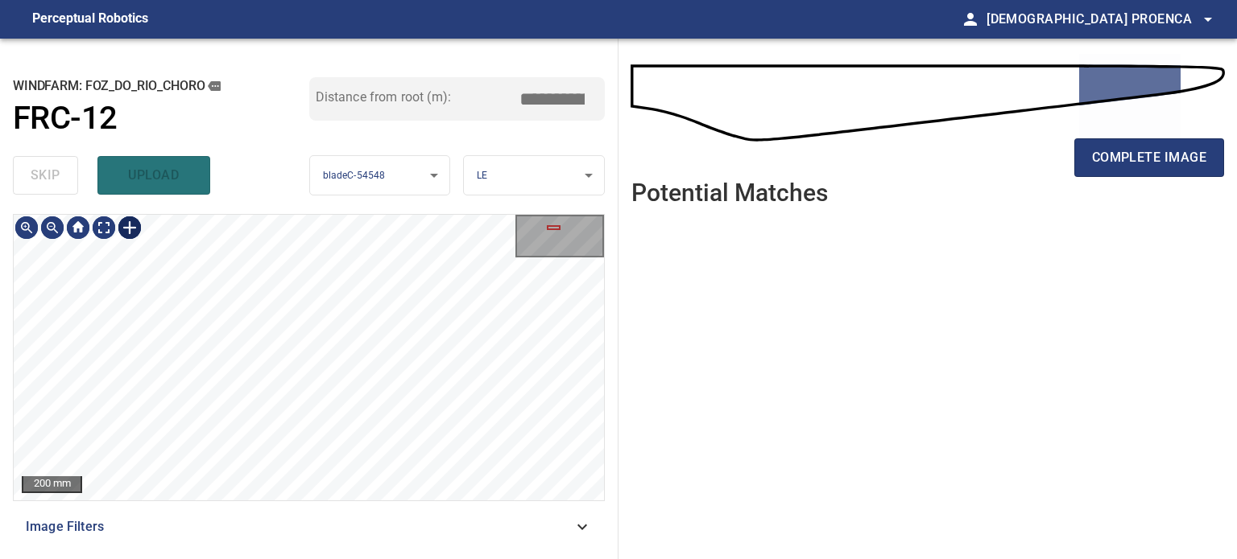
click at [131, 225] on div at bounding box center [130, 228] width 26 height 26
click at [273, 402] on div at bounding box center [309, 358] width 590 height 286
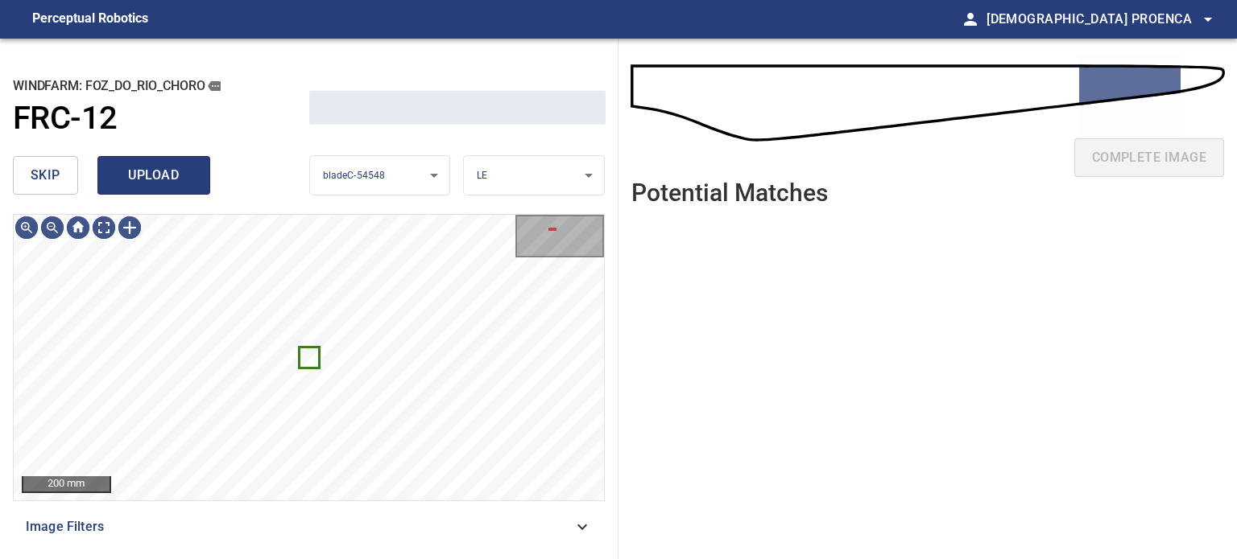
click at [163, 179] on span "upload" at bounding box center [153, 175] width 77 height 23
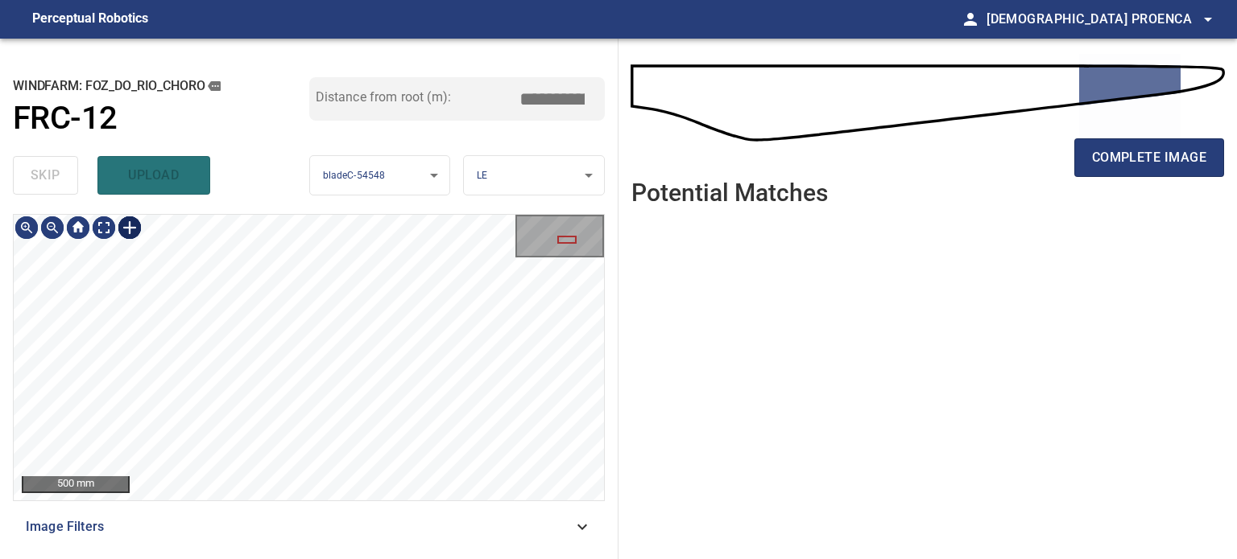
click at [130, 222] on div at bounding box center [130, 228] width 26 height 26
click at [368, 285] on div at bounding box center [309, 358] width 590 height 286
click at [317, 347] on div at bounding box center [264, 305] width 168 height 113
click at [307, 369] on div at bounding box center [251, 329] width 165 height 119
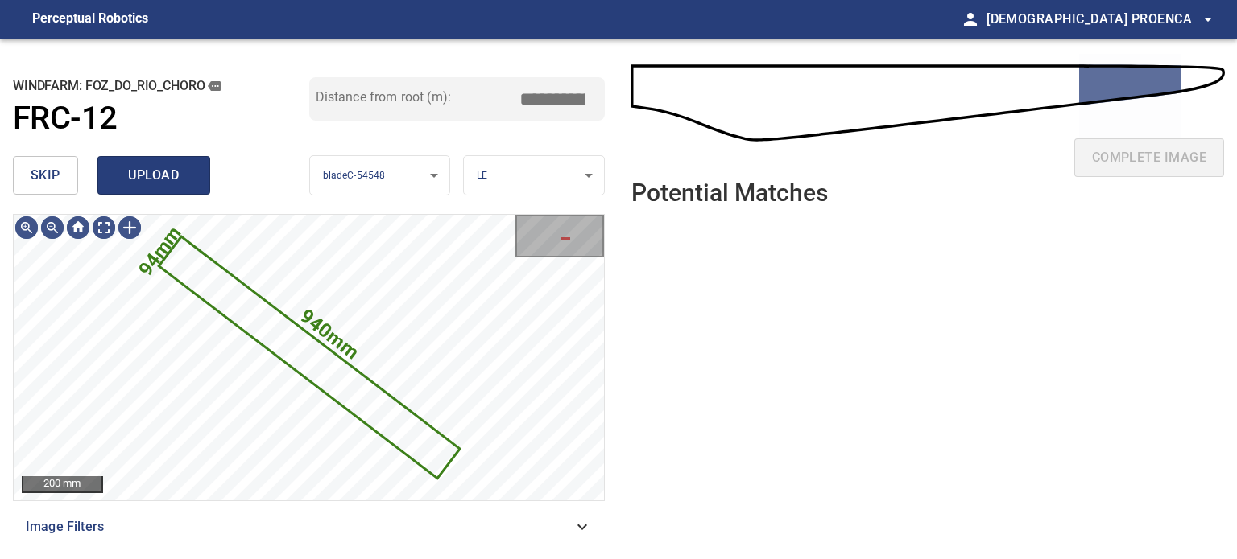
click at [172, 184] on span "upload" at bounding box center [153, 175] width 77 height 23
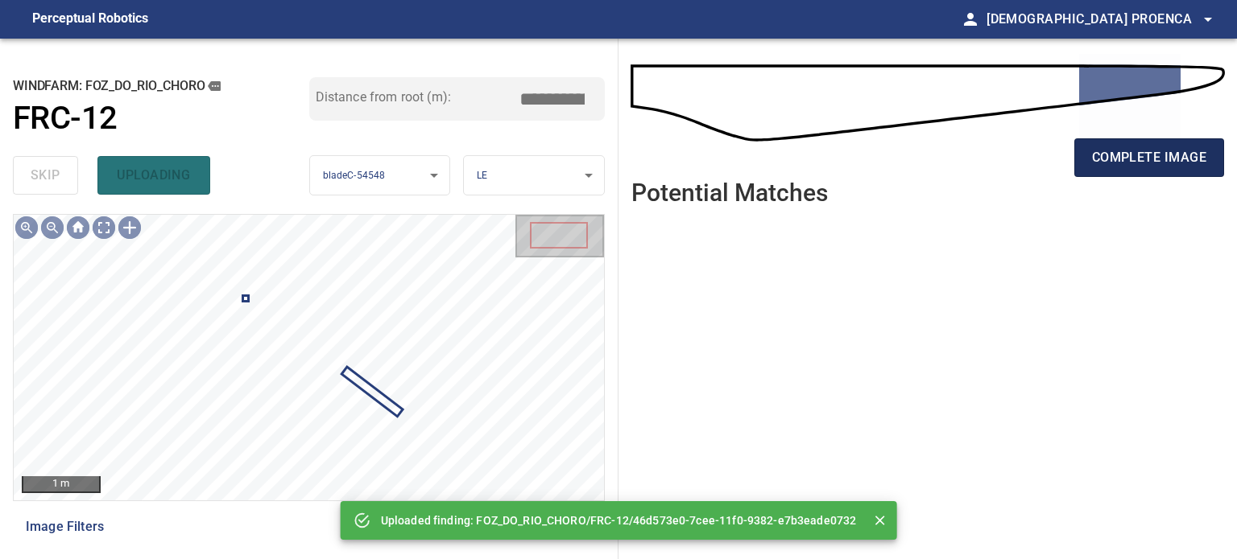
click at [1169, 156] on span "complete image" at bounding box center [1149, 158] width 114 height 23
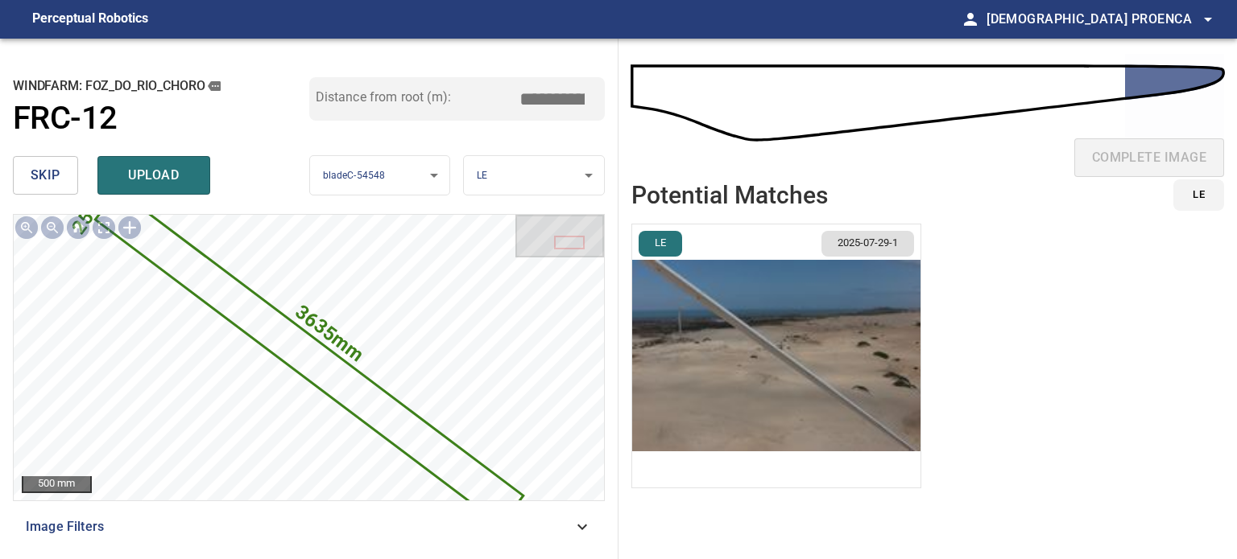
click at [52, 175] on span "skip" at bounding box center [46, 175] width 30 height 23
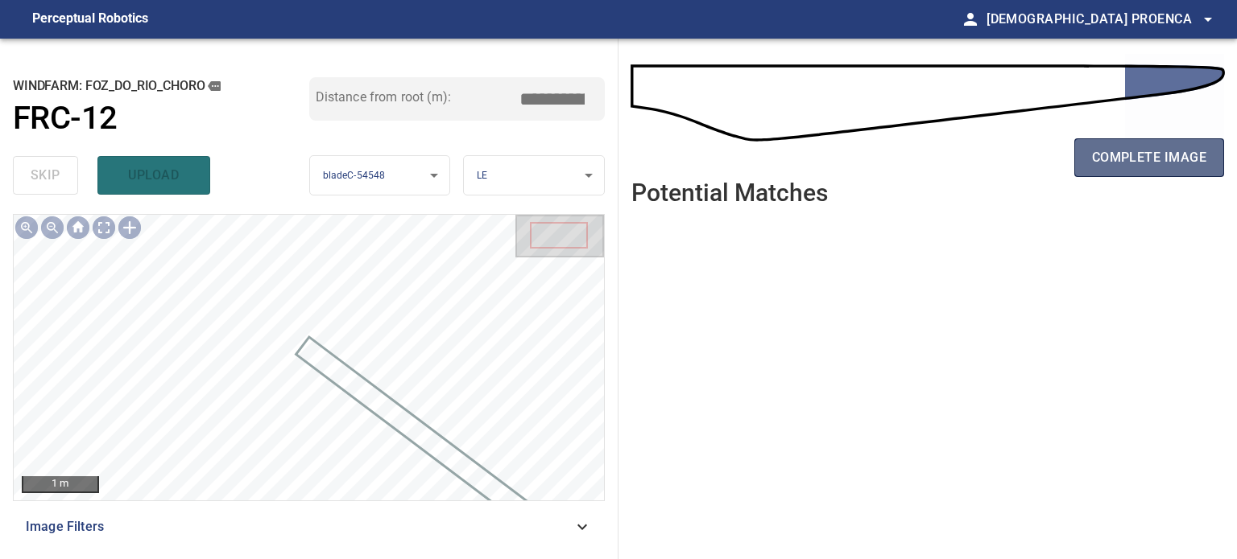
click at [1178, 167] on span "complete image" at bounding box center [1149, 158] width 114 height 23
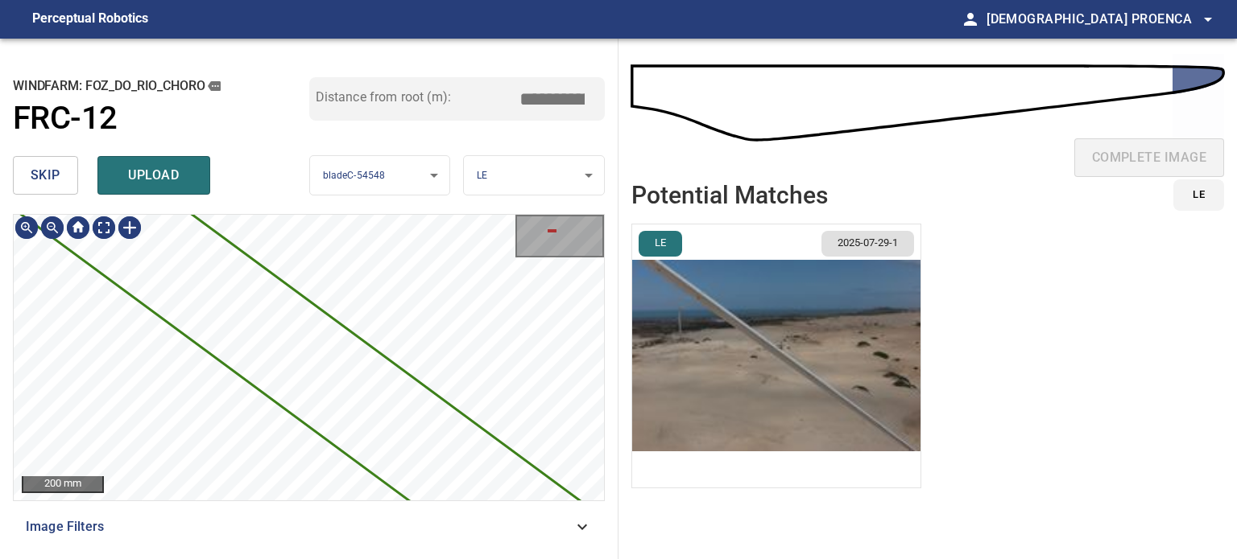
click at [465, 559] on html "**********" at bounding box center [618, 279] width 1237 height 559
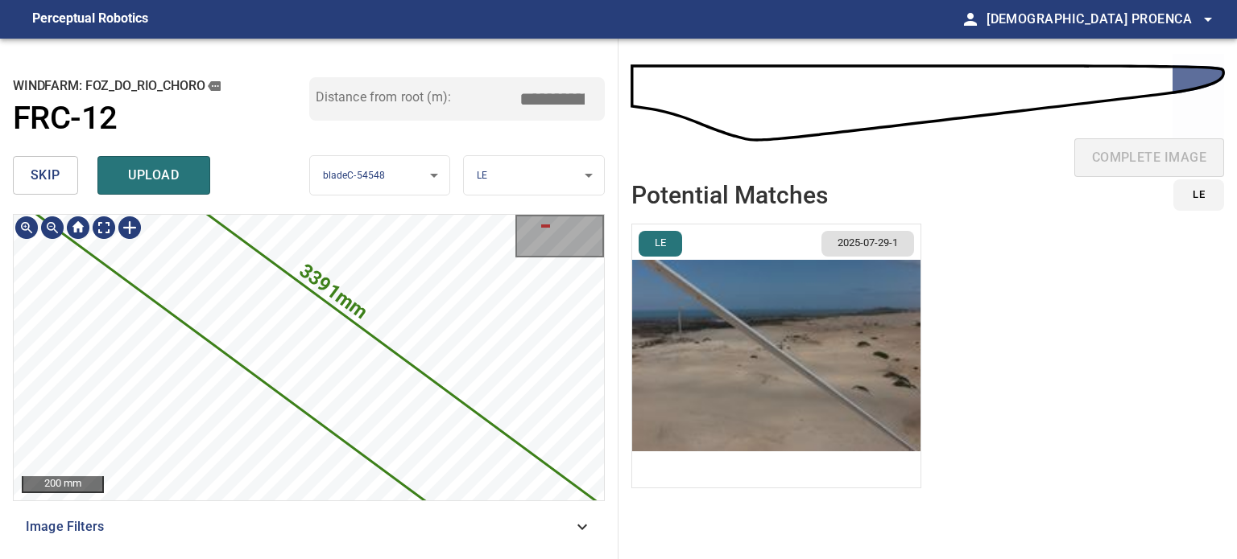
click at [395, 525] on div "3391mm 229mm 200 mm Image Filters" at bounding box center [309, 380] width 592 height 332
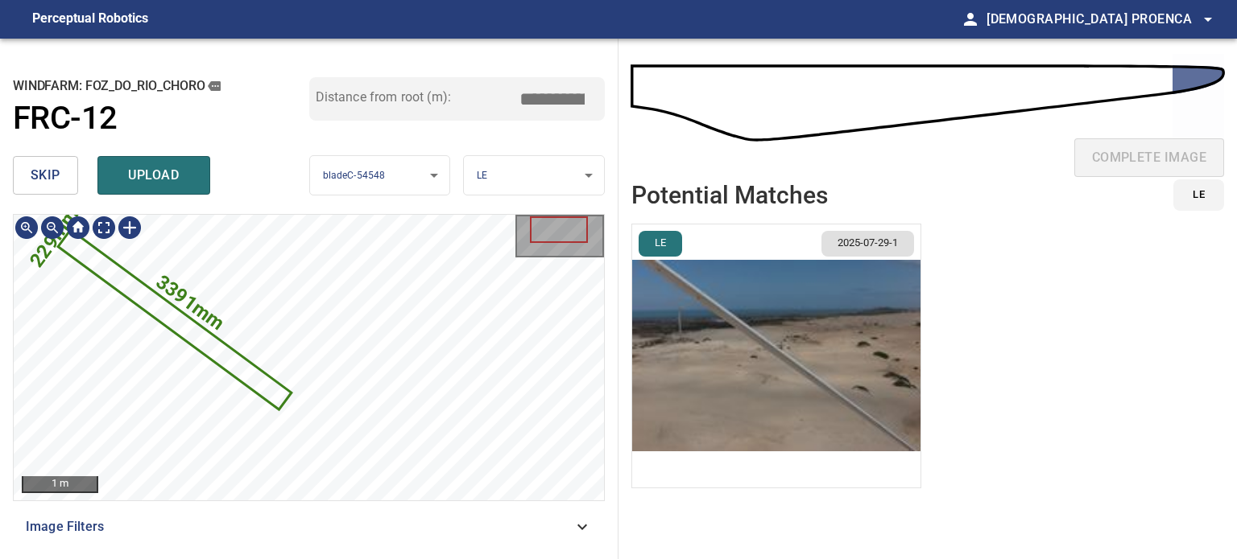
click at [145, 299] on icon at bounding box center [175, 320] width 230 height 176
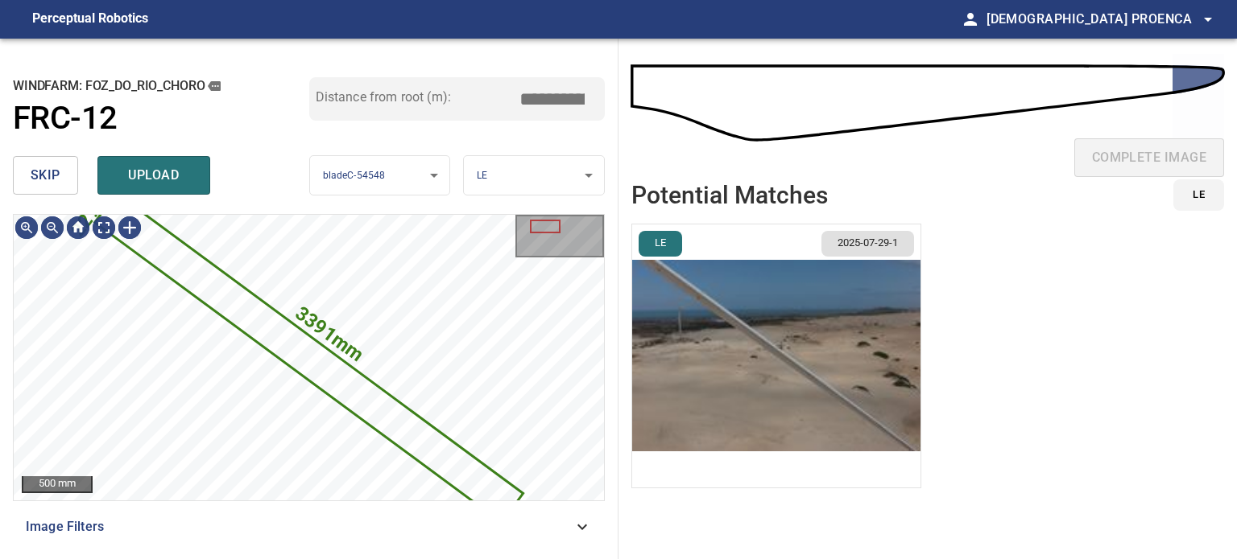
click at [40, 180] on span "skip" at bounding box center [46, 175] width 30 height 23
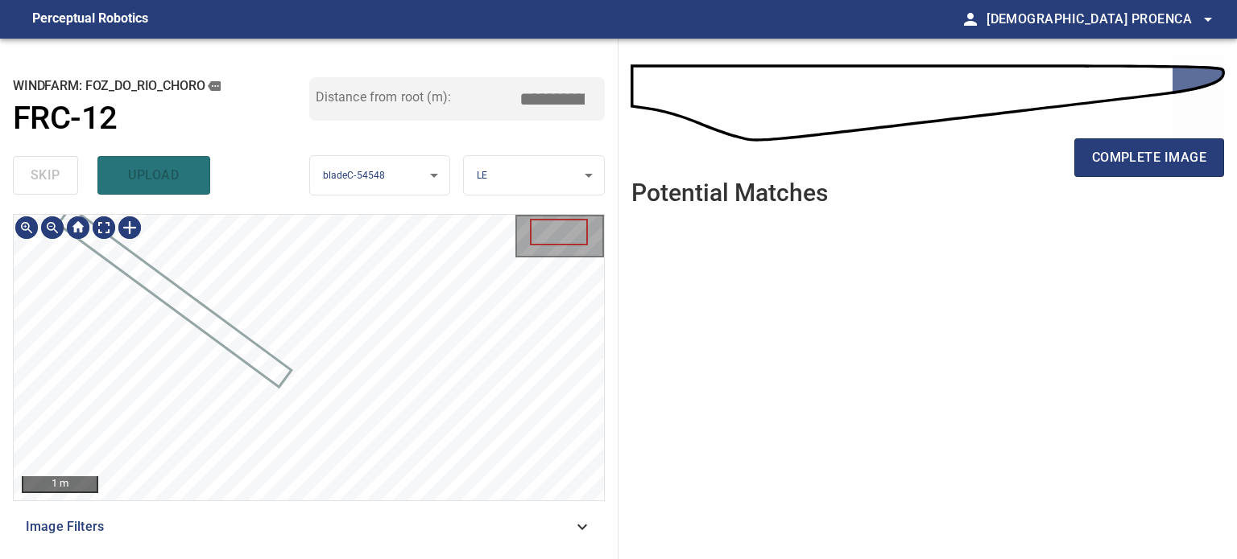
click at [393, 541] on div "1 m Image Filters" at bounding box center [309, 380] width 592 height 332
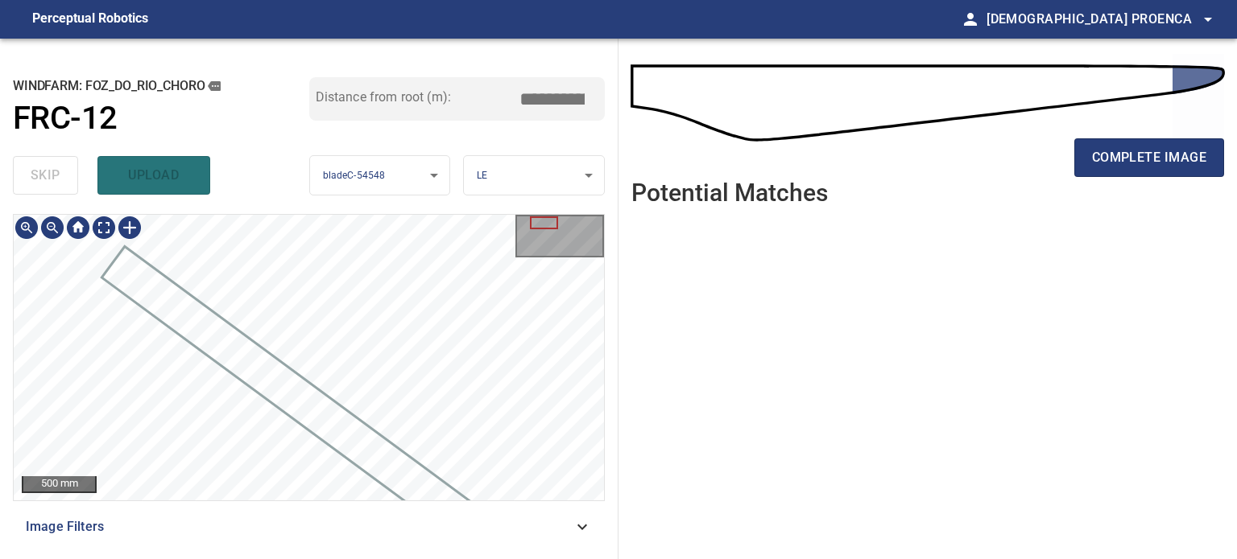
click at [408, 494] on div at bounding box center [309, 358] width 590 height 286
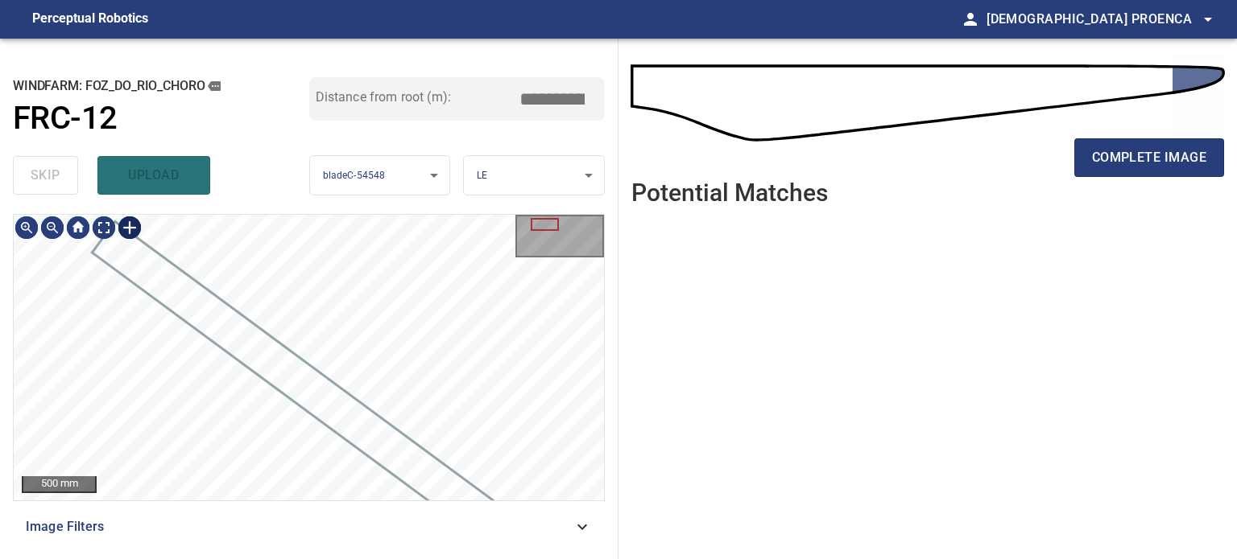
click at [132, 231] on div at bounding box center [130, 228] width 26 height 26
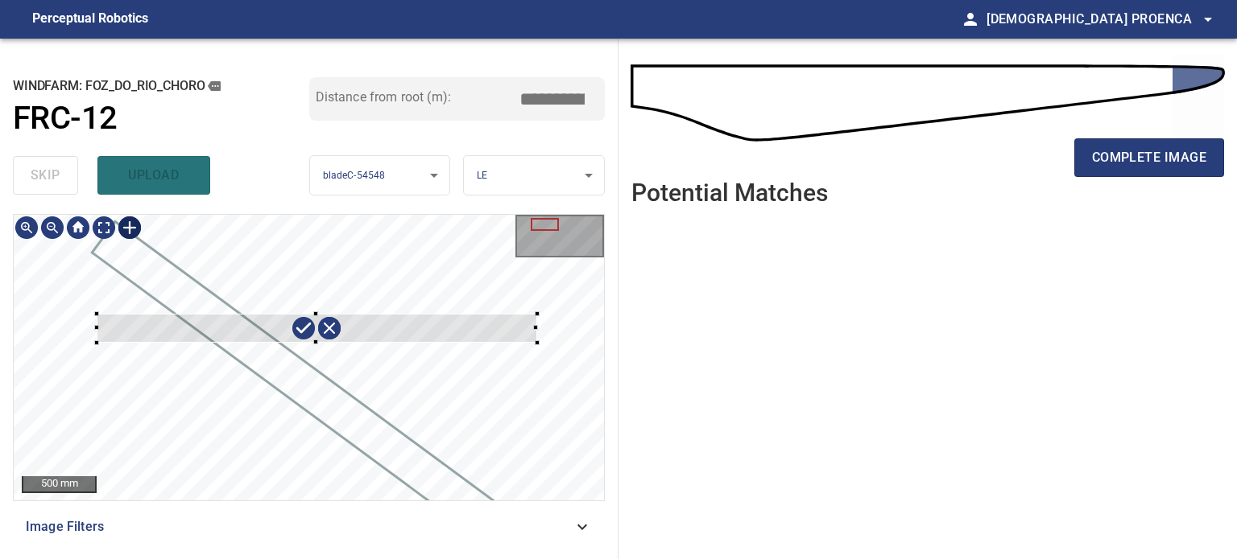
click at [536, 343] on div at bounding box center [309, 358] width 590 height 286
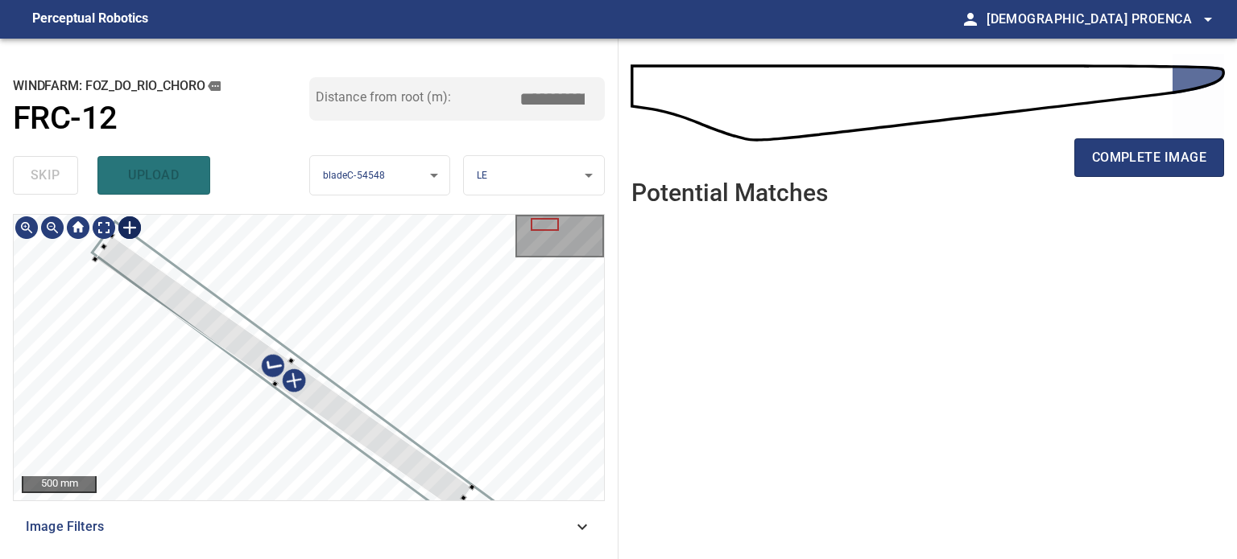
click at [444, 484] on div at bounding box center [283, 374] width 377 height 276
click at [146, 303] on div at bounding box center [283, 381] width 377 height 276
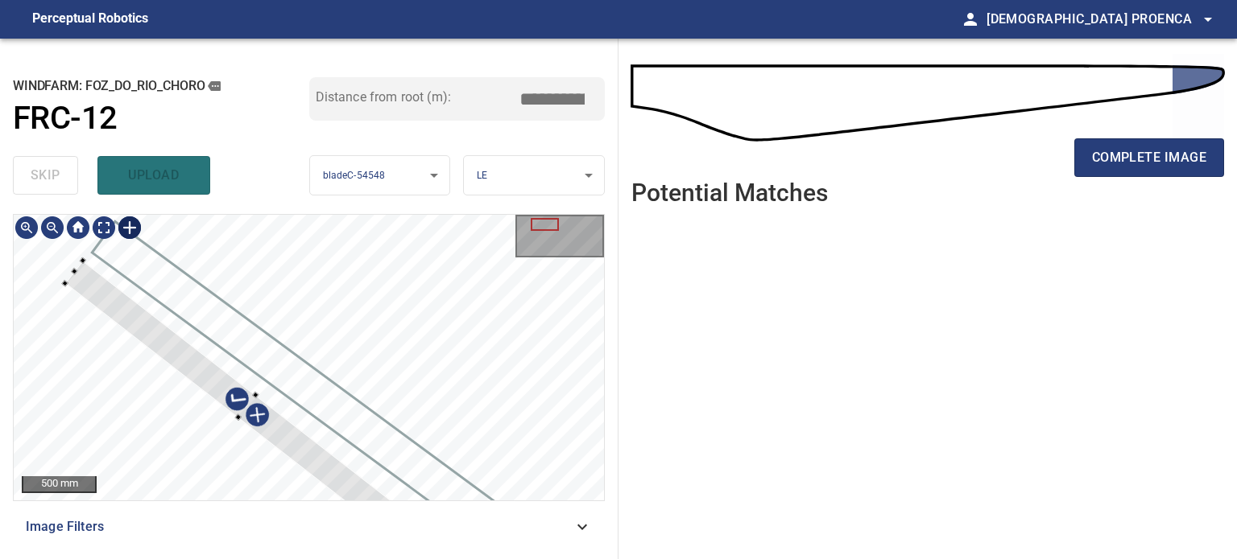
click at [121, 308] on div at bounding box center [246, 407] width 365 height 293
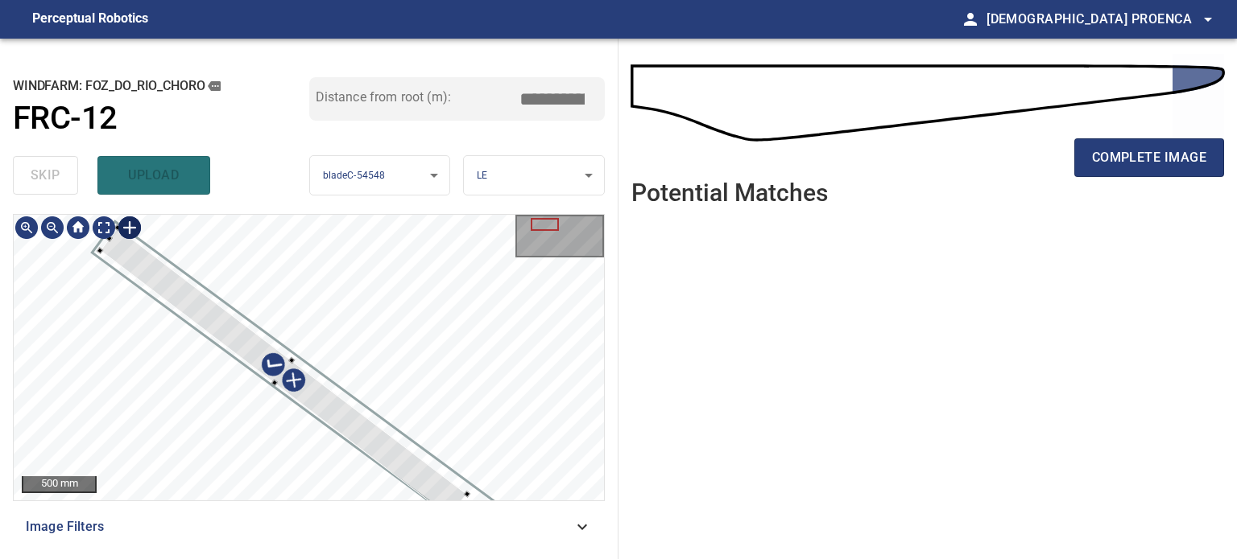
click at [171, 287] on div at bounding box center [283, 373] width 367 height 290
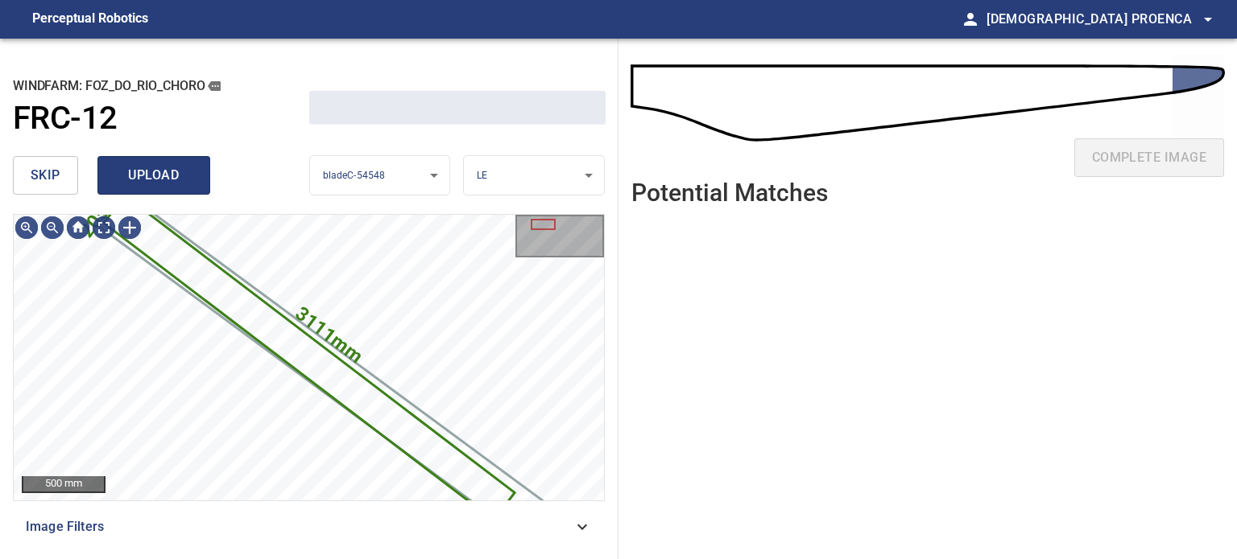
click at [118, 177] on span "upload" at bounding box center [153, 175] width 77 height 23
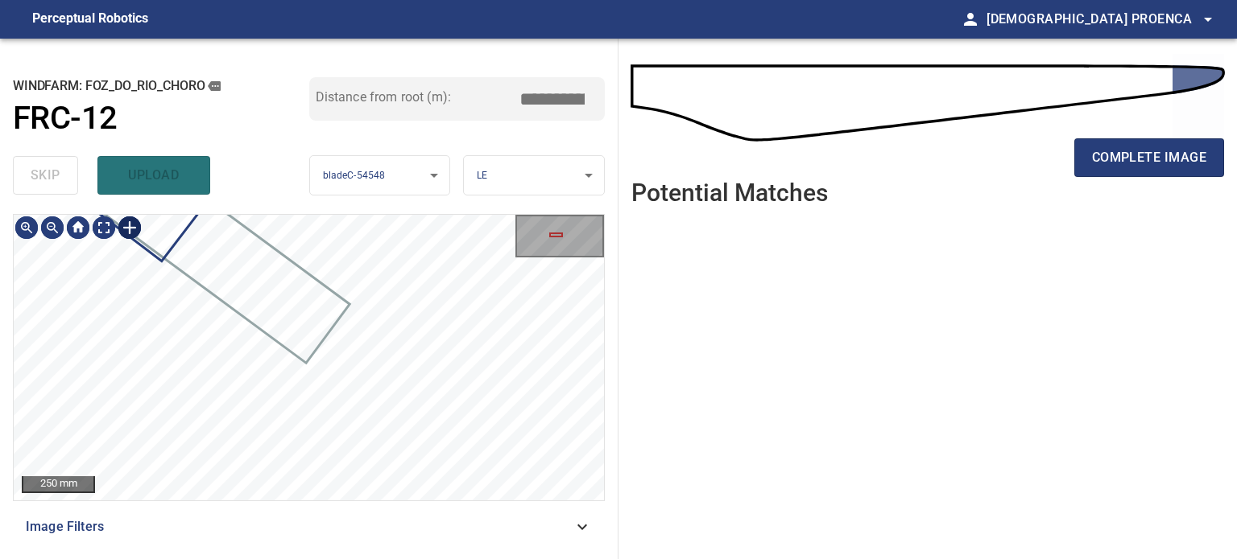
click at [129, 225] on div at bounding box center [130, 228] width 26 height 26
click at [386, 360] on div at bounding box center [309, 358] width 590 height 286
click at [383, 386] on div at bounding box center [291, 320] width 226 height 183
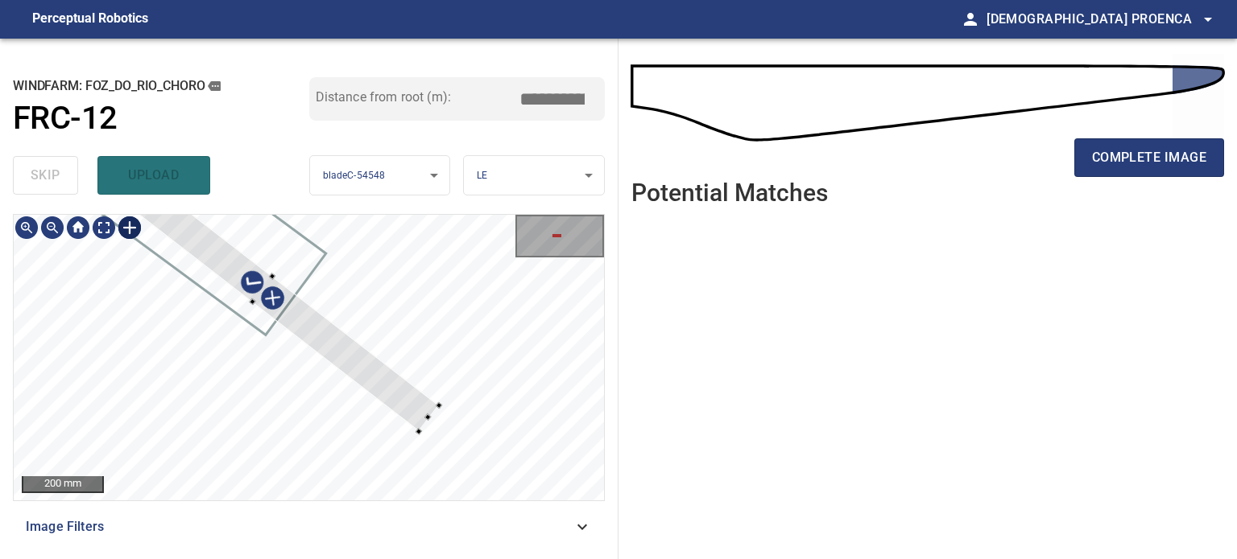
click at [423, 424] on div at bounding box center [427, 418] width 21 height 27
click at [448, 391] on div at bounding box center [309, 358] width 590 height 286
click at [434, 395] on div at bounding box center [264, 288] width 361 height 295
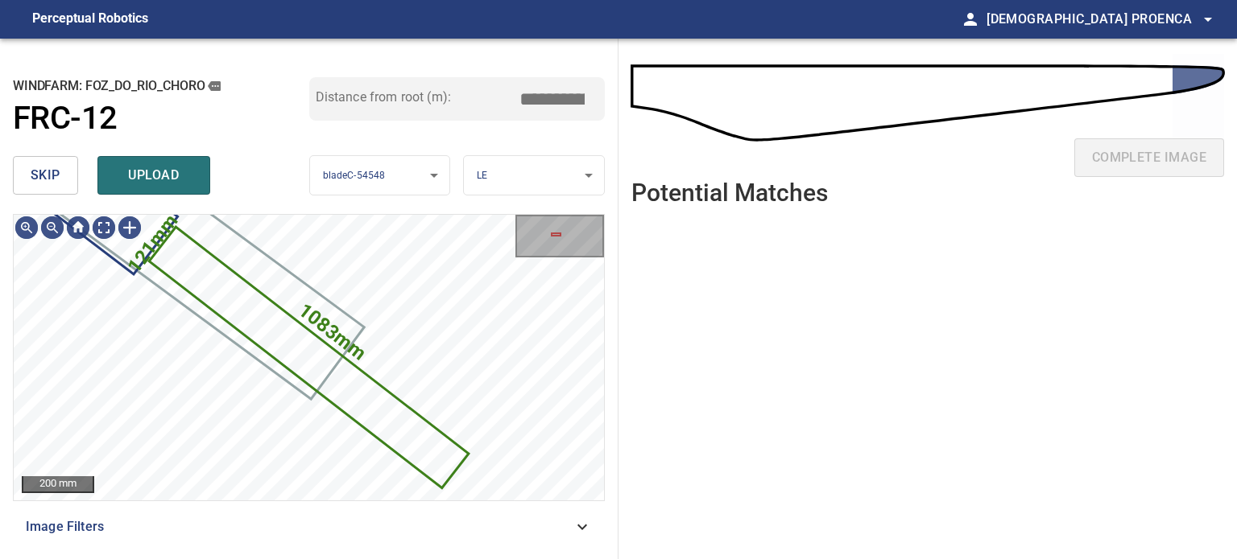
click at [152, 185] on span "upload" at bounding box center [153, 175] width 77 height 23
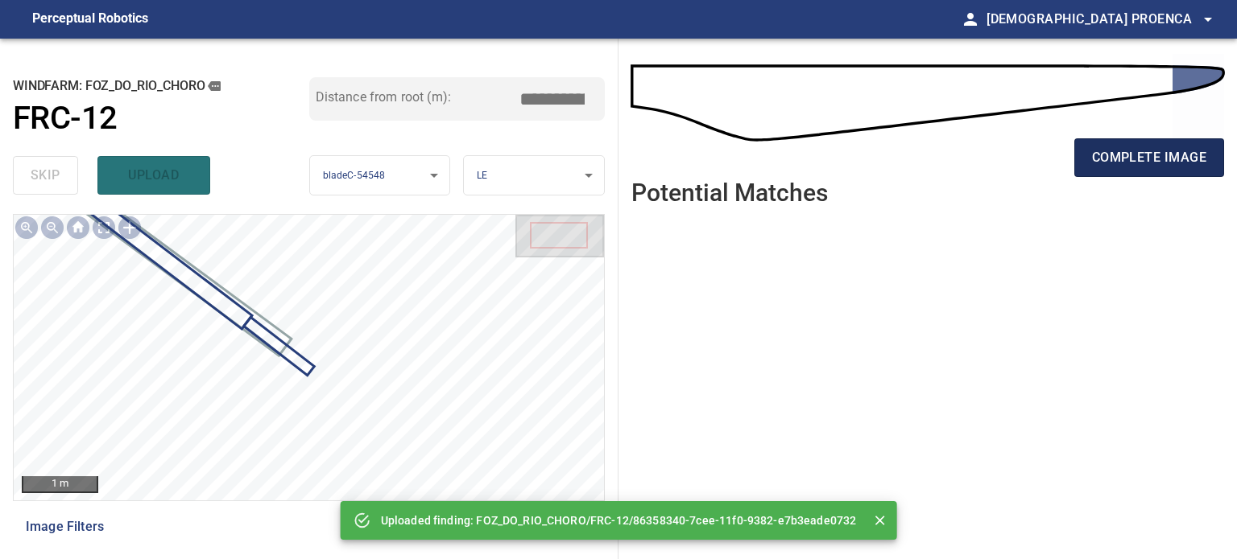
click at [1111, 157] on span "complete image" at bounding box center [1149, 158] width 114 height 23
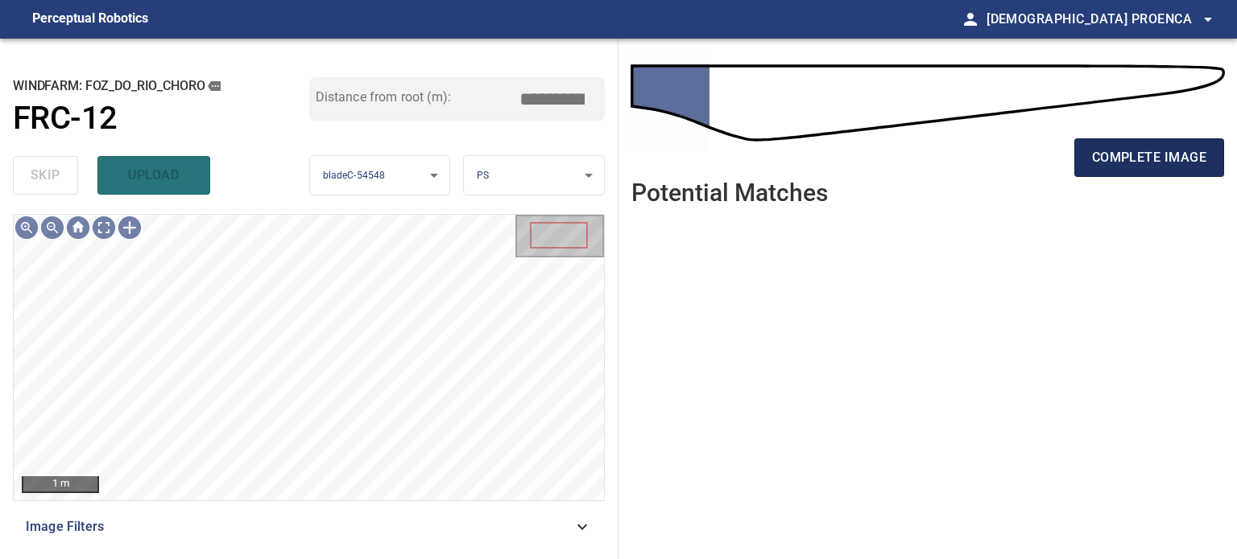
click at [1146, 155] on span "complete image" at bounding box center [1149, 158] width 114 height 23
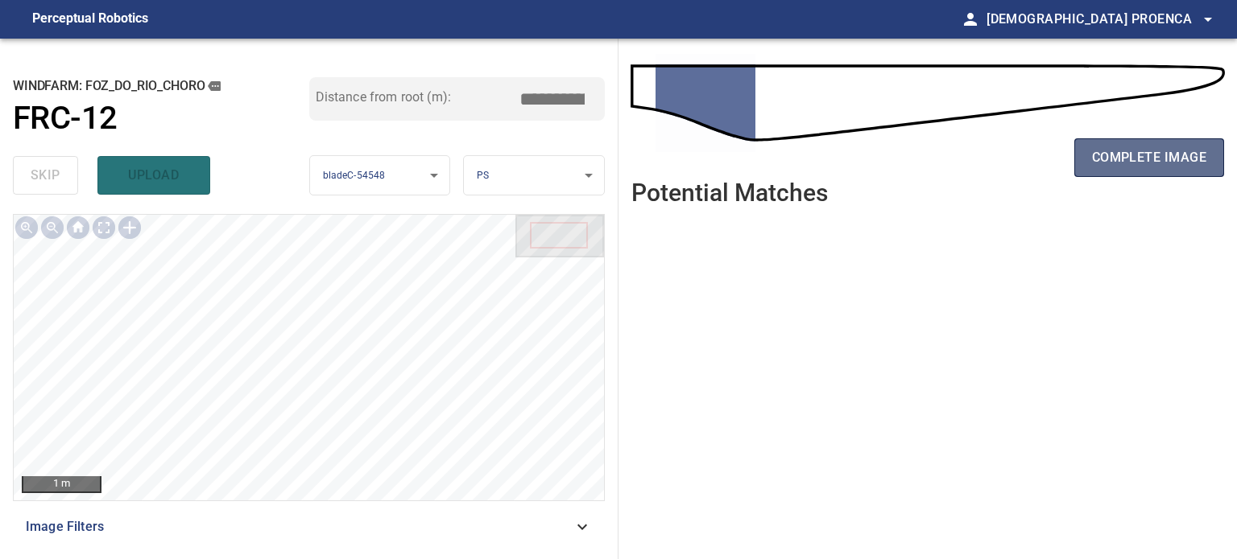
click at [1144, 166] on span "complete image" at bounding box center [1149, 158] width 114 height 23
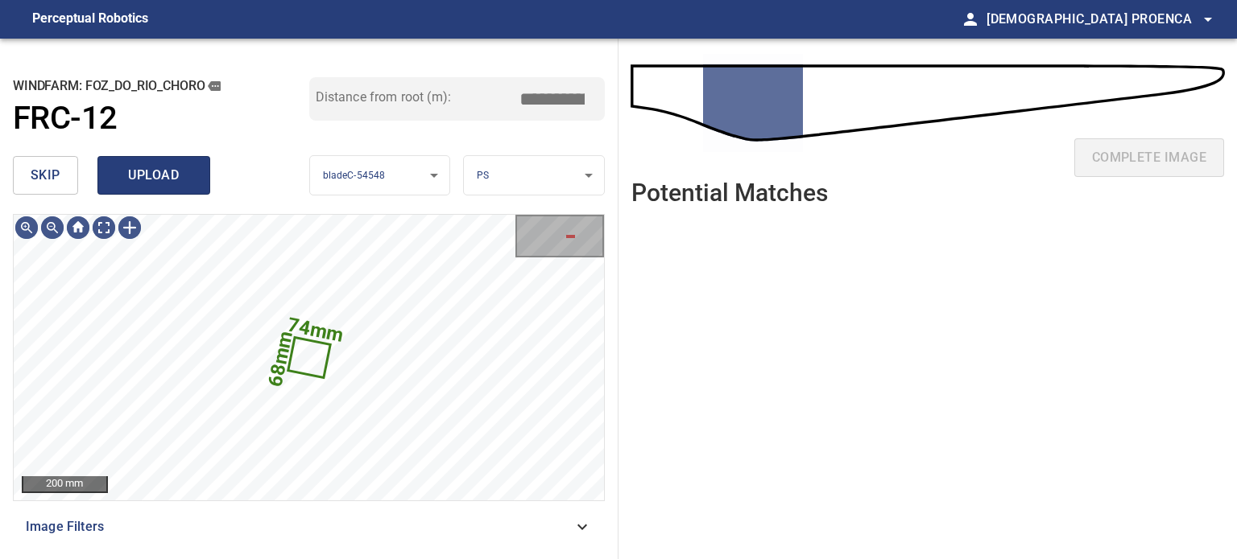
click at [184, 175] on span "upload" at bounding box center [153, 175] width 77 height 23
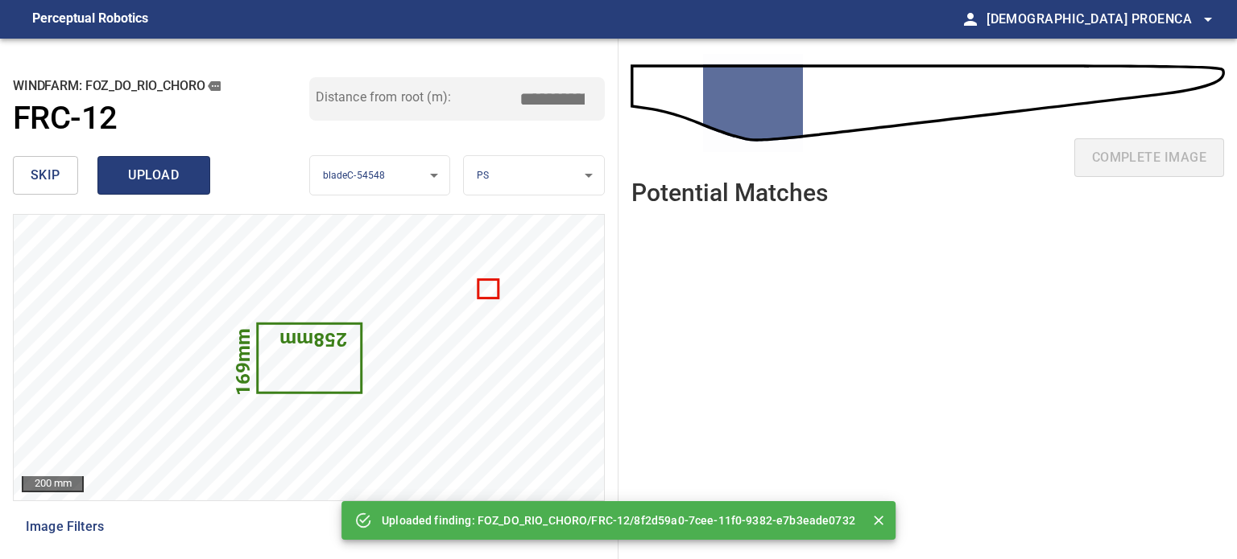
click at [179, 167] on span "upload" at bounding box center [153, 175] width 77 height 23
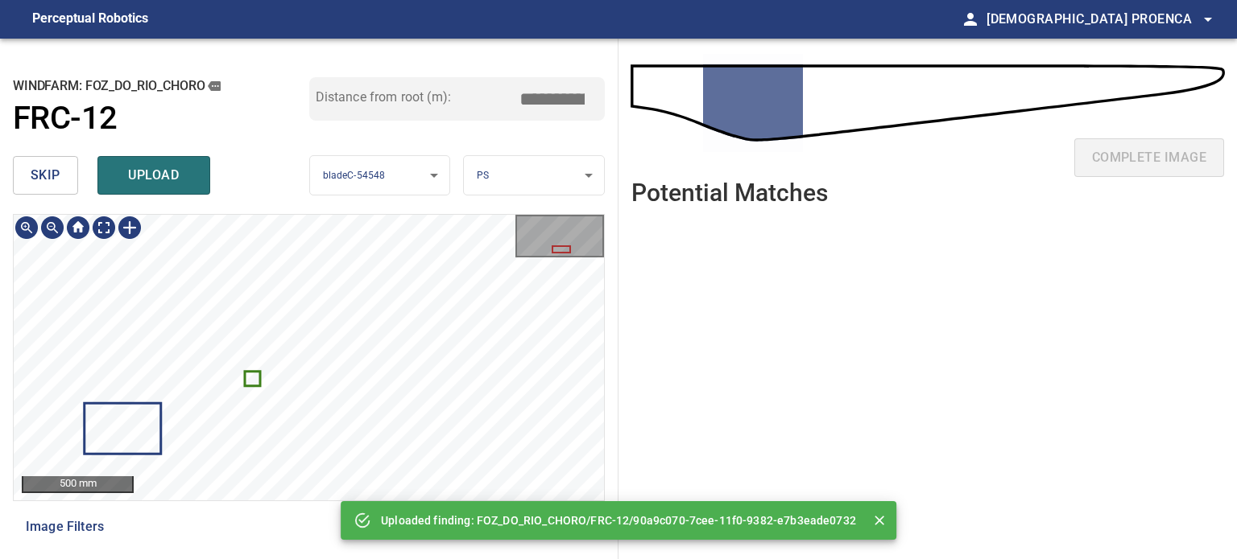
click at [254, 378] on icon at bounding box center [252, 380] width 13 height 12
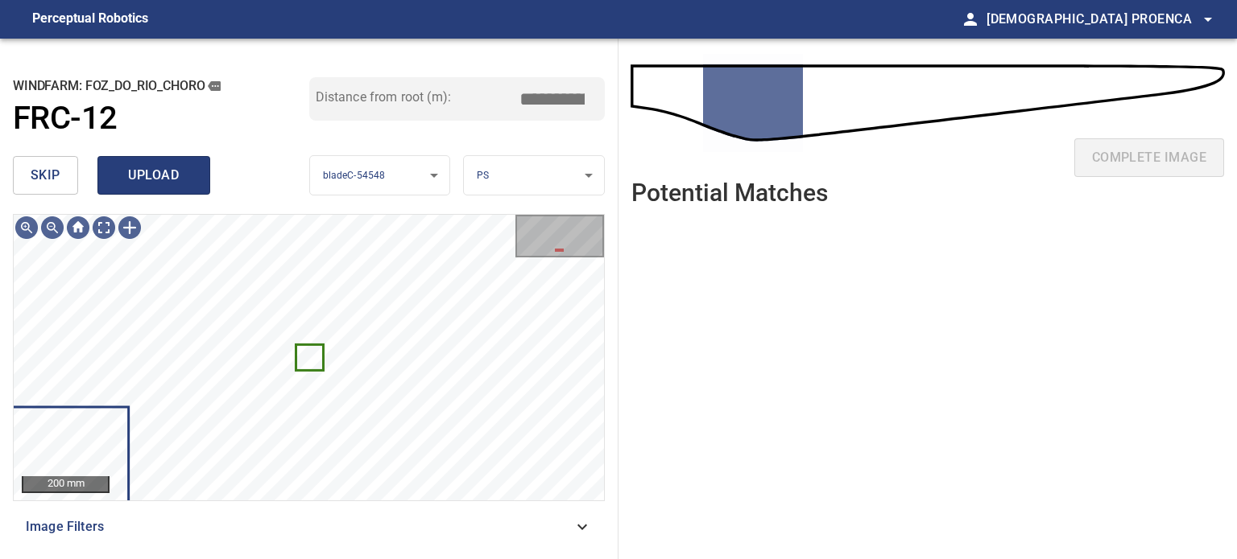
click at [156, 175] on span "upload" at bounding box center [153, 175] width 77 height 23
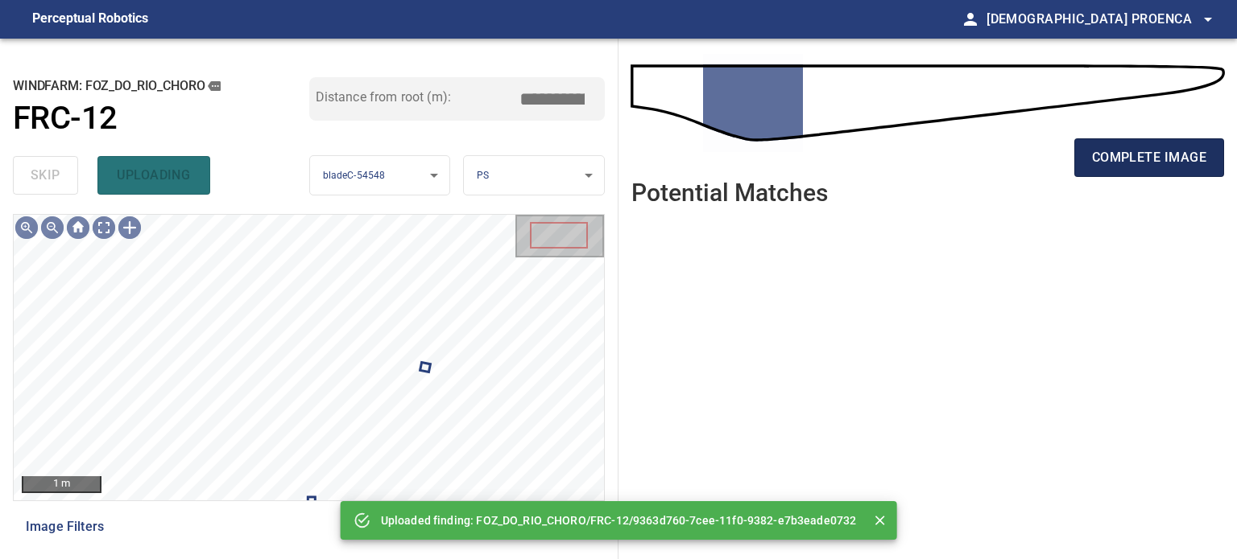
click at [1159, 151] on span "complete image" at bounding box center [1149, 158] width 114 height 23
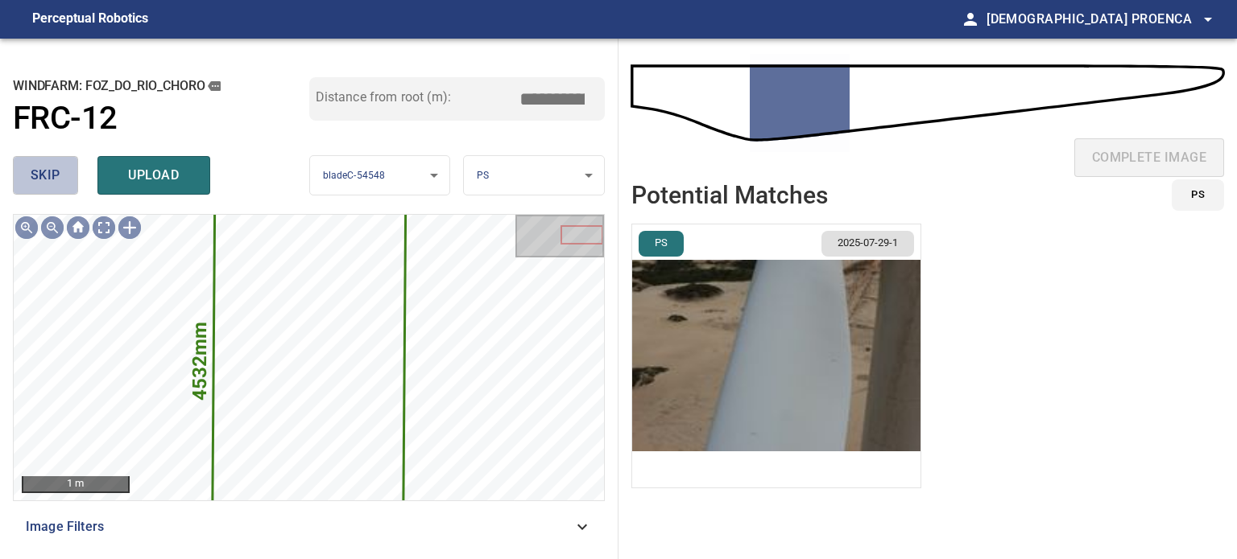
click at [43, 178] on span "skip" at bounding box center [46, 175] width 30 height 23
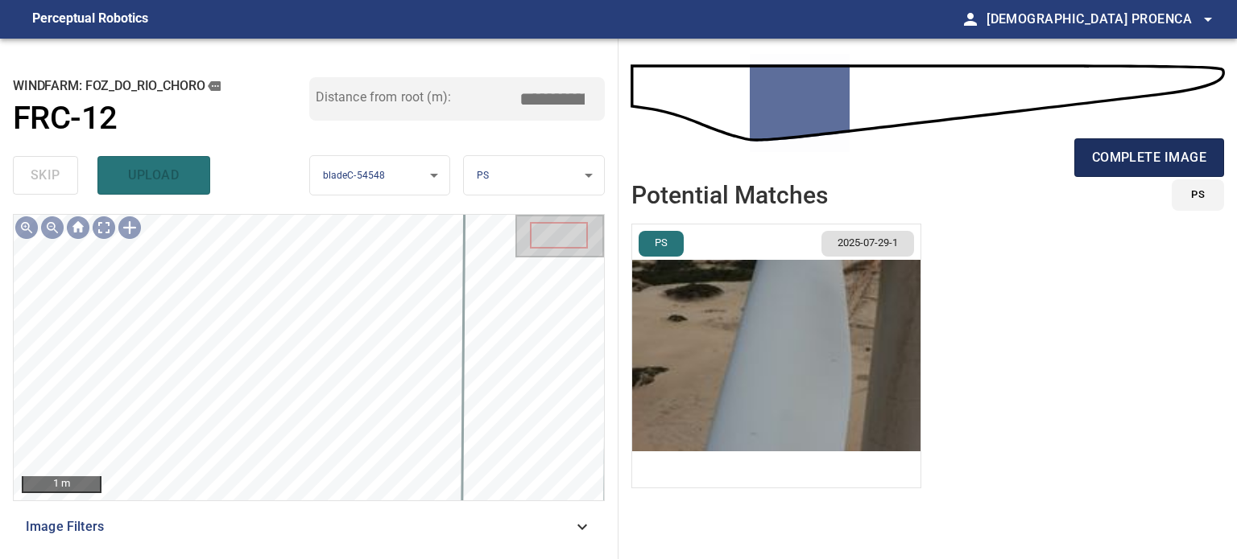
click at [1116, 154] on span "complete image" at bounding box center [1149, 158] width 114 height 23
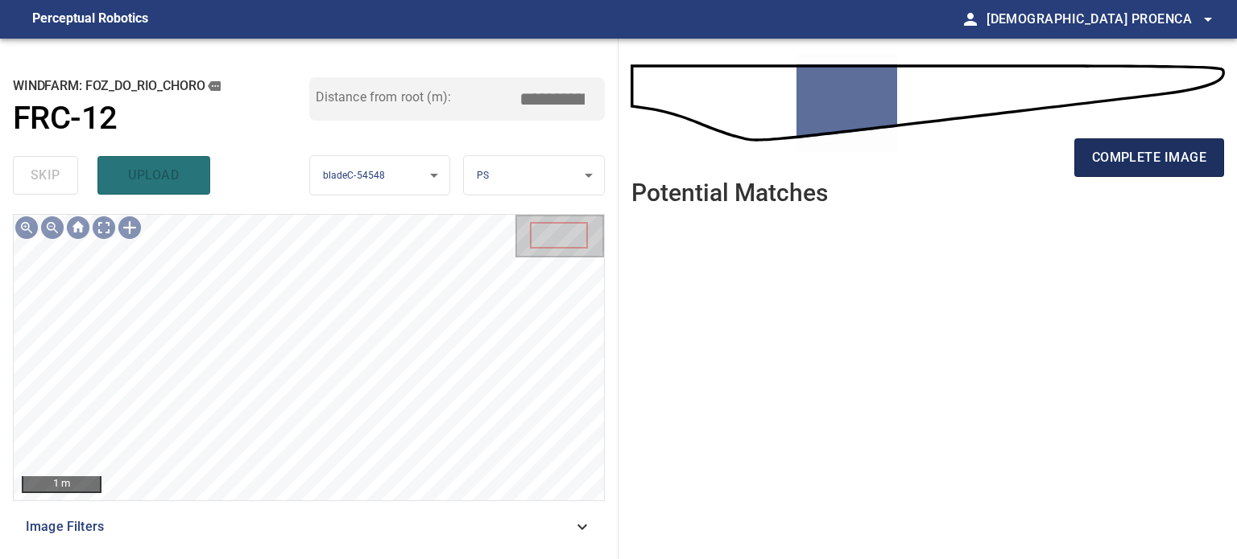
click at [1181, 155] on span "complete image" at bounding box center [1149, 158] width 114 height 23
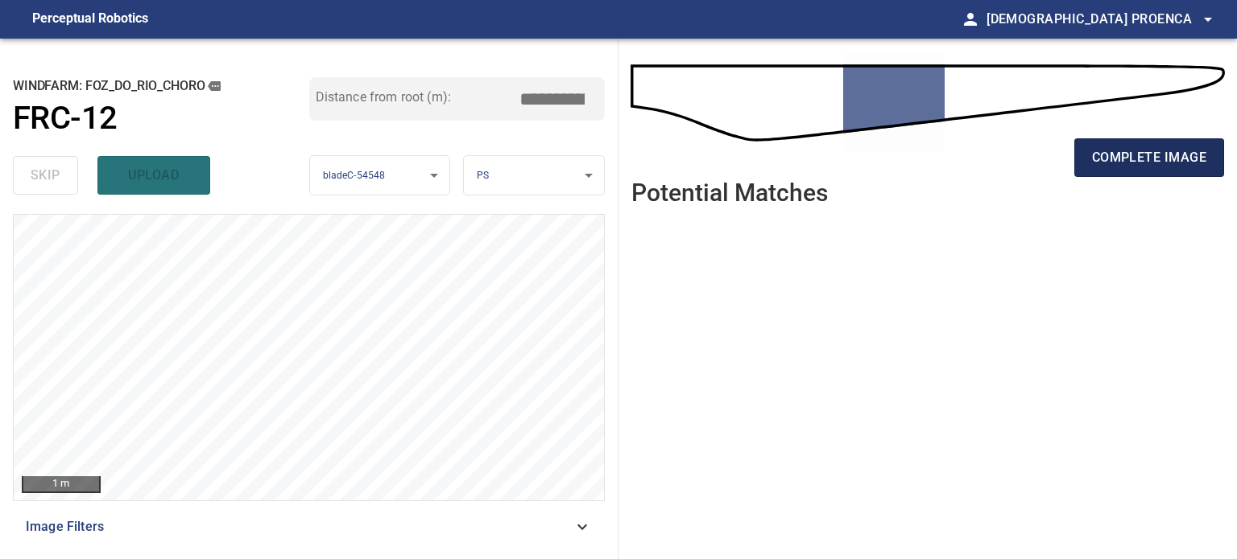
click at [1172, 154] on span "complete image" at bounding box center [1149, 158] width 114 height 23
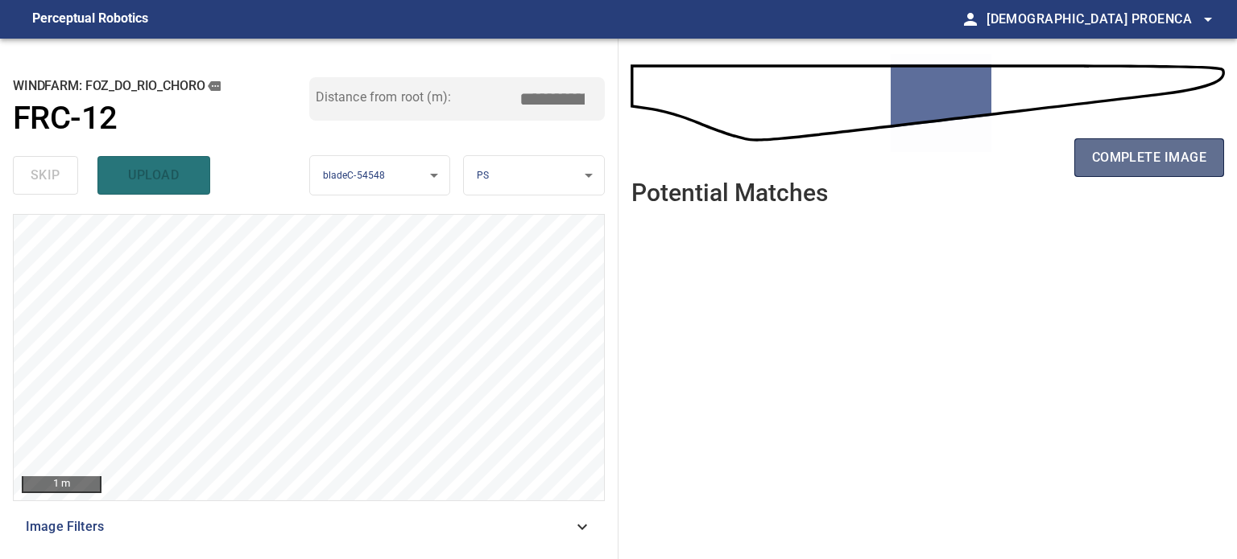
click at [1172, 157] on span "complete image" at bounding box center [1149, 158] width 114 height 23
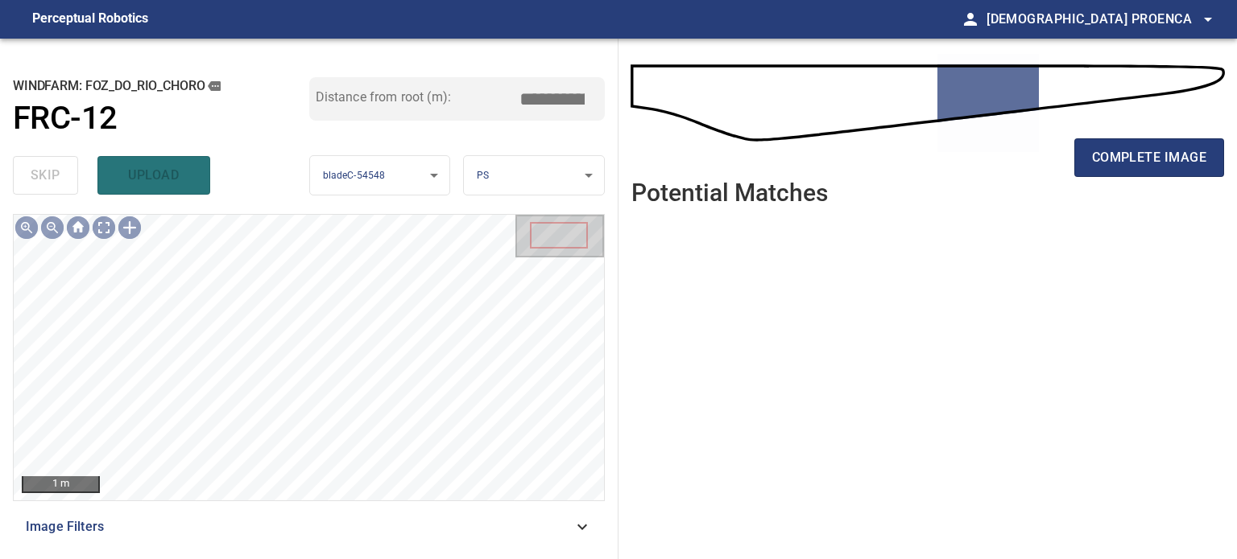
click at [1172, 157] on span "complete image" at bounding box center [1149, 158] width 114 height 23
click at [1172, 158] on span "complete image" at bounding box center [1149, 158] width 114 height 23
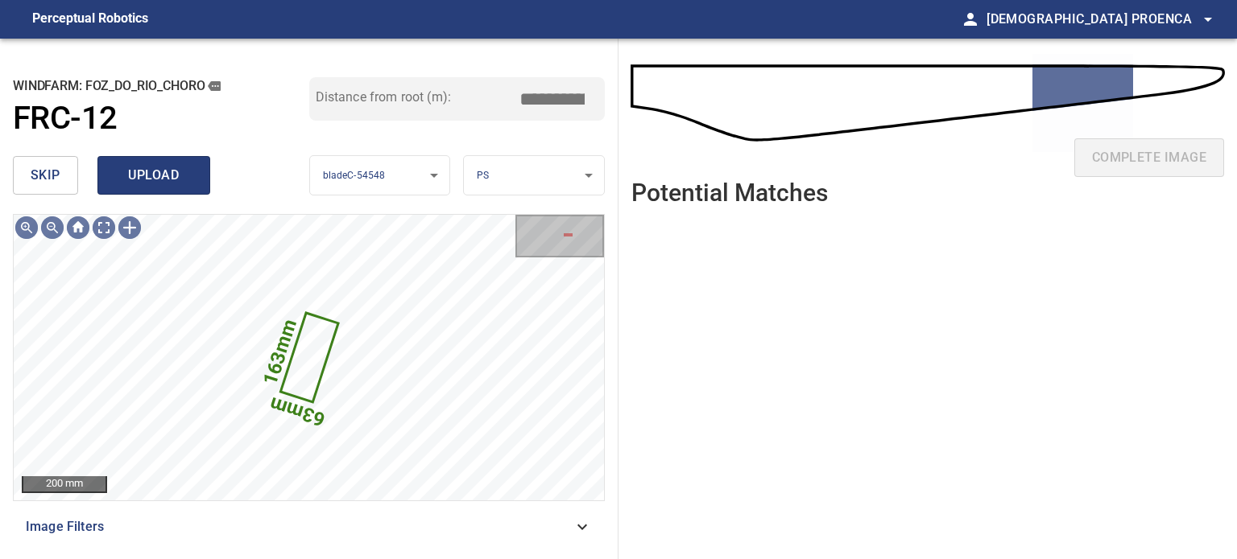
click at [130, 175] on span "upload" at bounding box center [153, 175] width 77 height 23
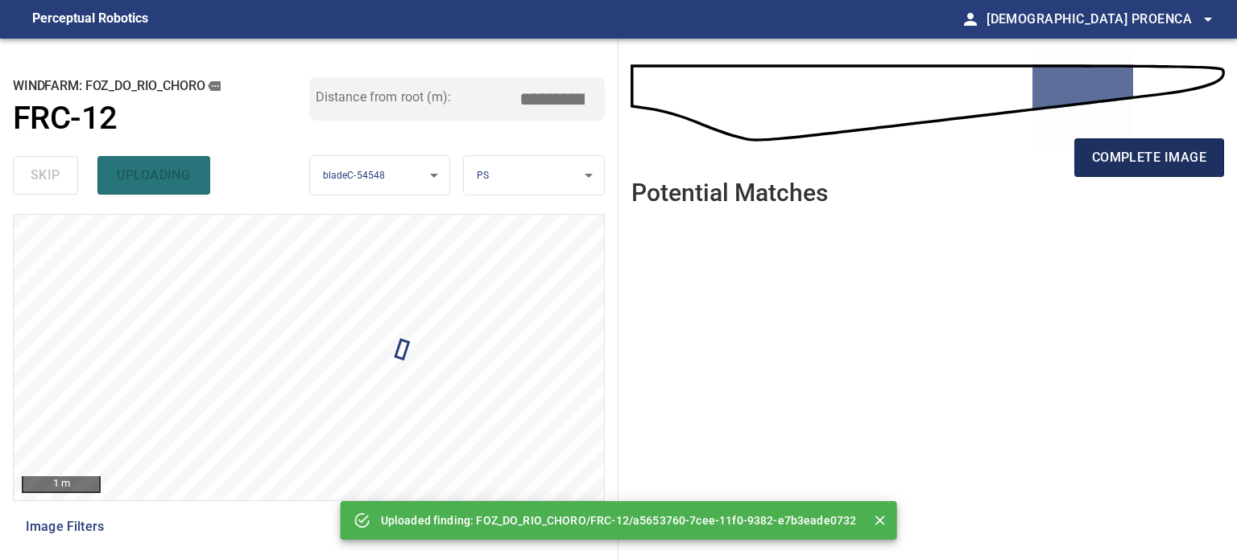
click at [1098, 155] on span "complete image" at bounding box center [1149, 158] width 114 height 23
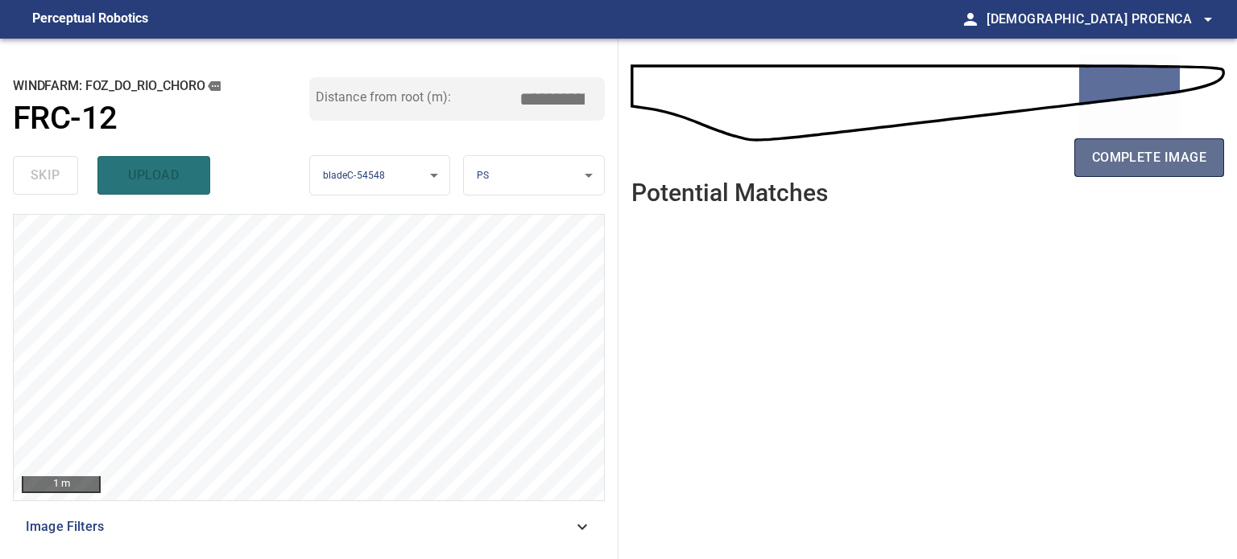
click at [1112, 155] on span "complete image" at bounding box center [1149, 158] width 114 height 23
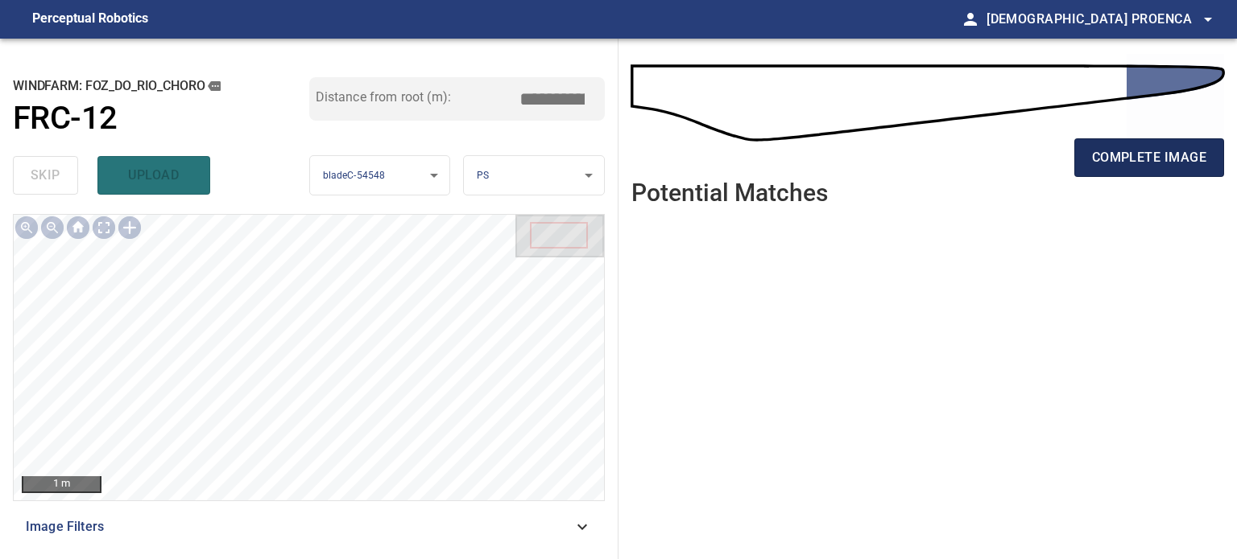
click at [1119, 147] on span "complete image" at bounding box center [1149, 158] width 114 height 23
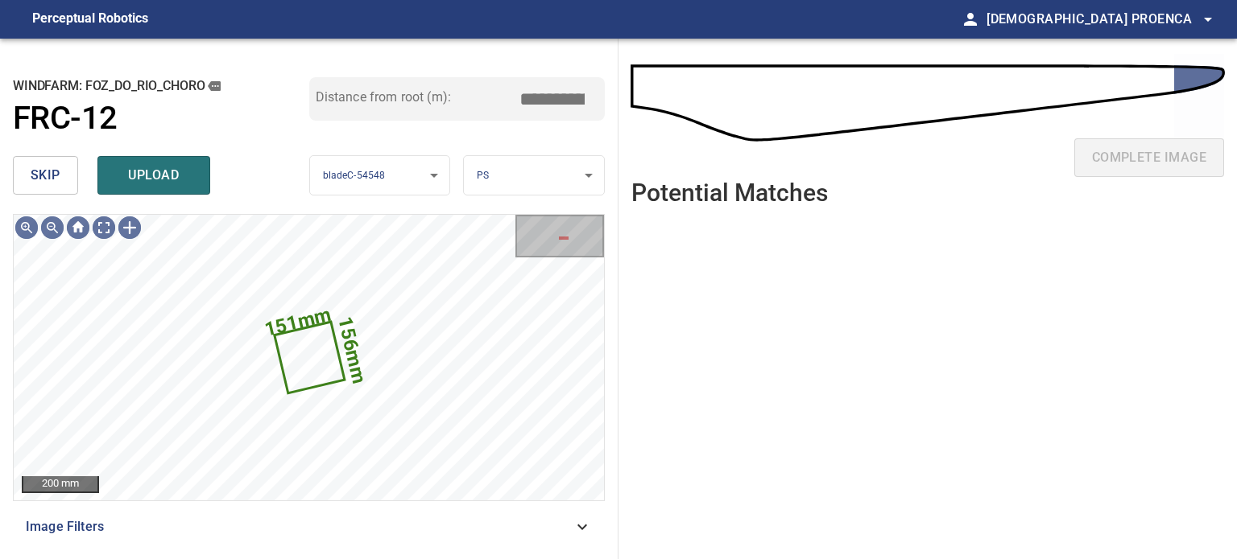
click at [64, 178] on button "skip" at bounding box center [45, 175] width 65 height 39
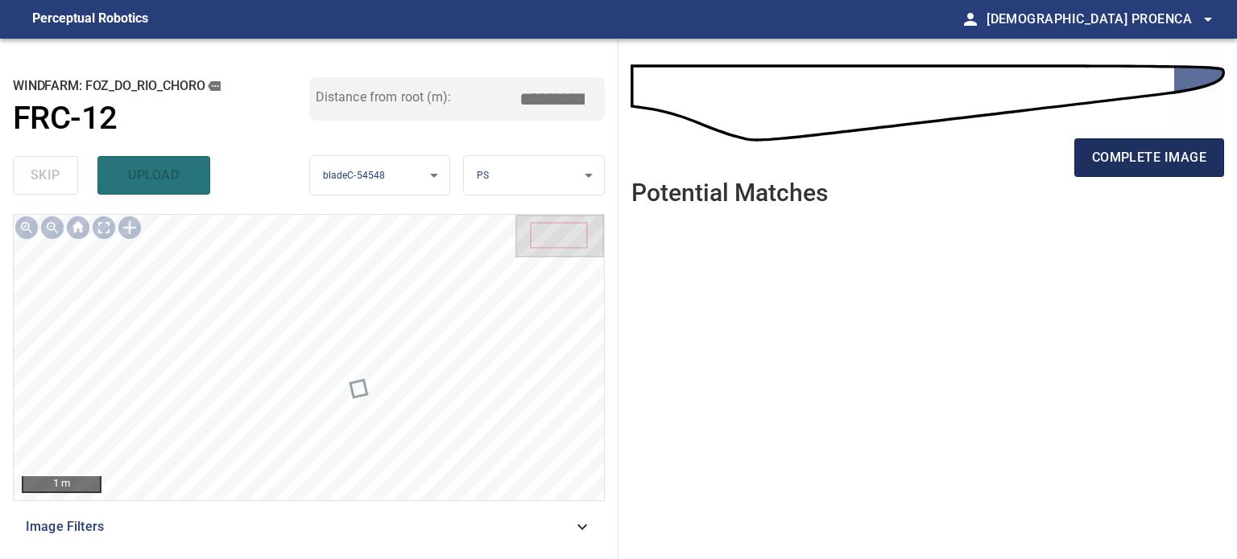
click at [1157, 157] on span "complete image" at bounding box center [1149, 158] width 114 height 23
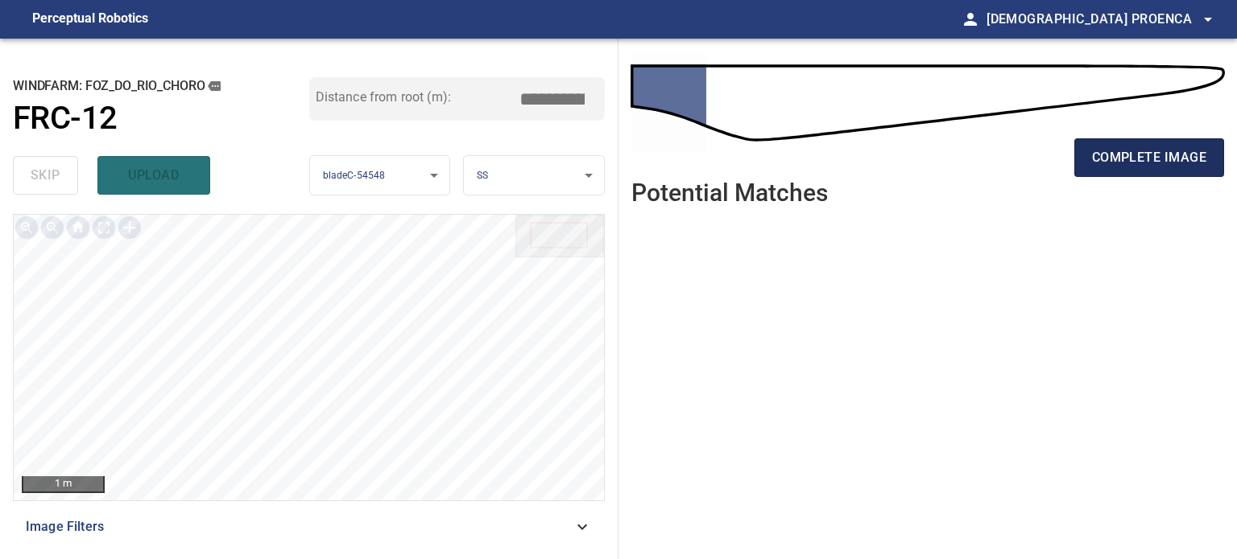
click at [1143, 157] on span "complete image" at bounding box center [1149, 158] width 114 height 23
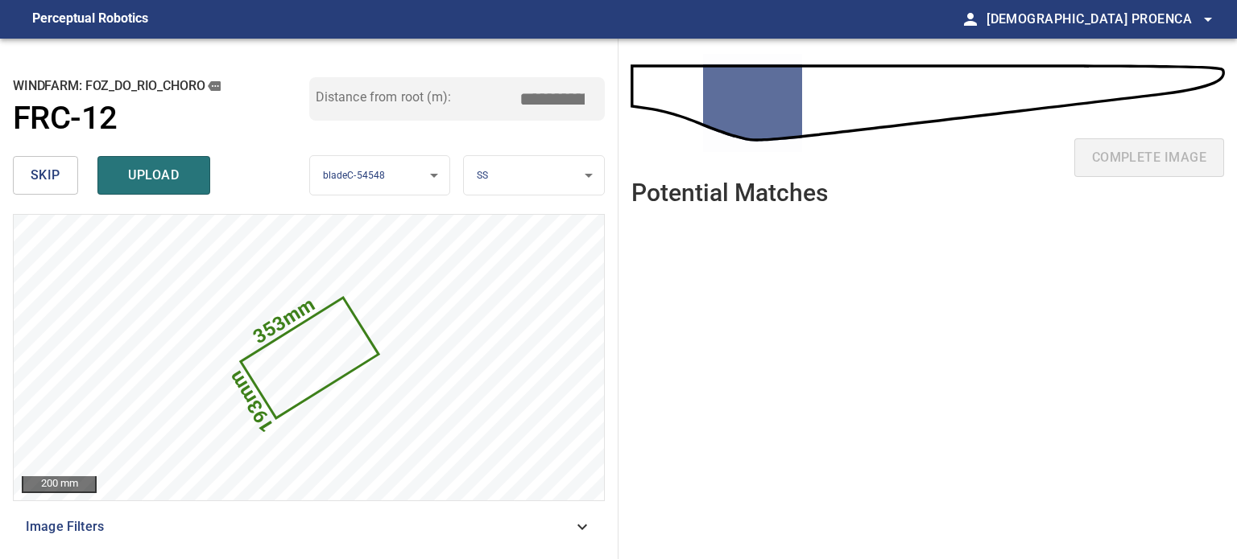
click at [46, 183] on span "skip" at bounding box center [46, 175] width 30 height 23
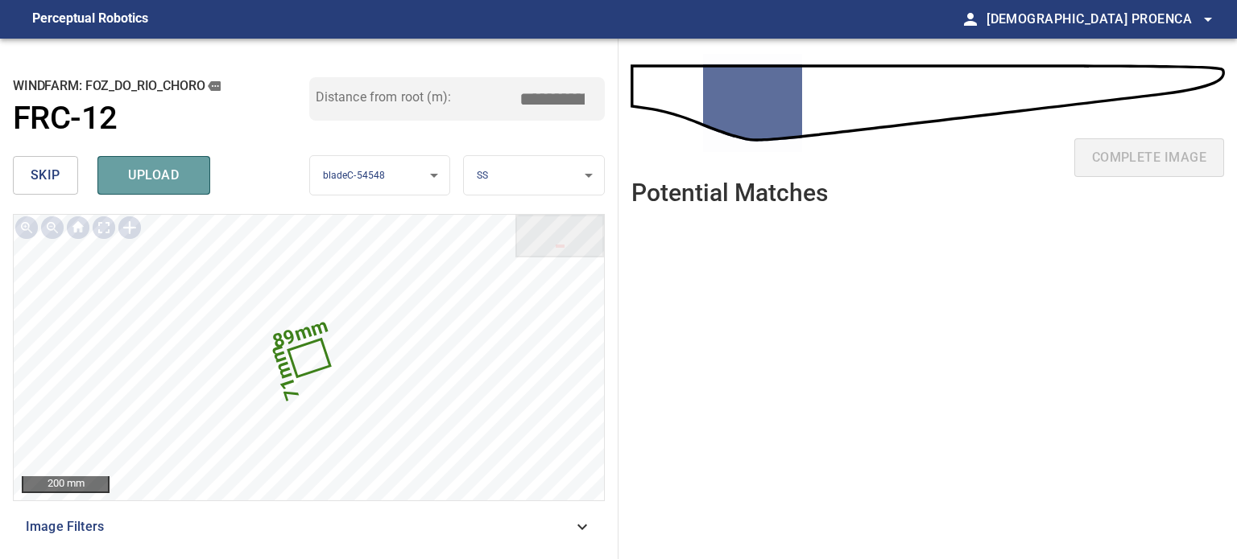
click at [138, 175] on span "upload" at bounding box center [153, 175] width 77 height 23
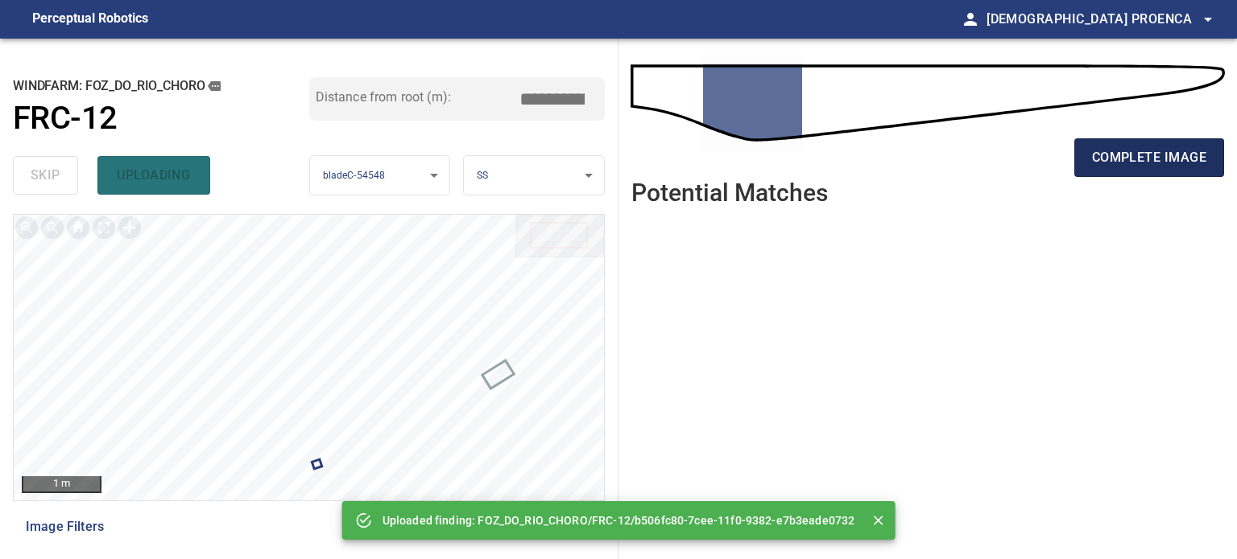
click at [1175, 153] on span "complete image" at bounding box center [1149, 158] width 114 height 23
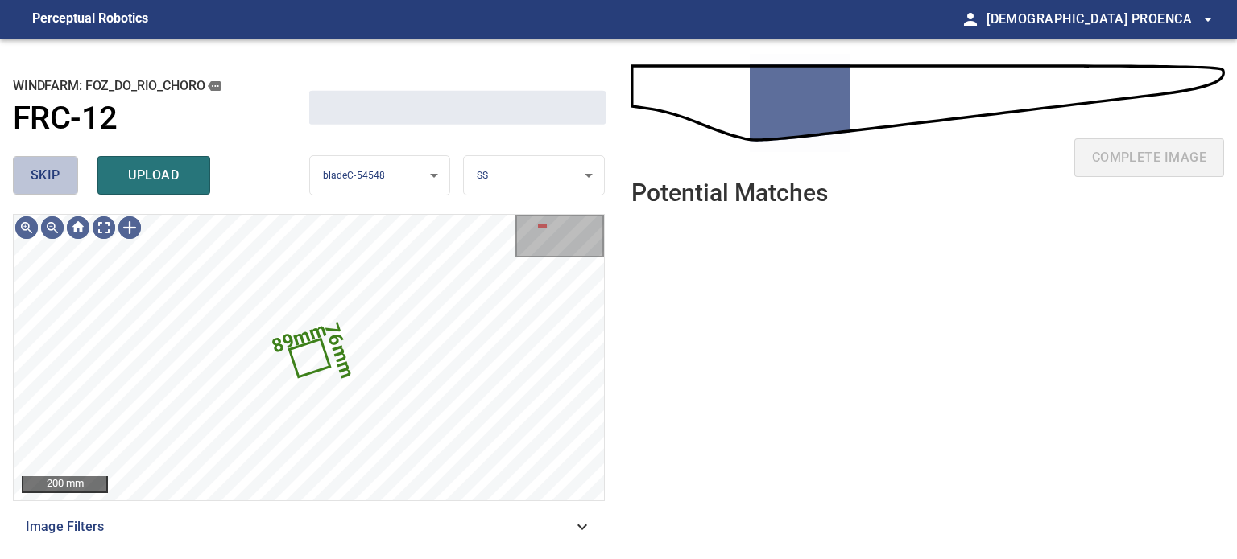
click at [47, 186] on span "skip" at bounding box center [46, 175] width 30 height 23
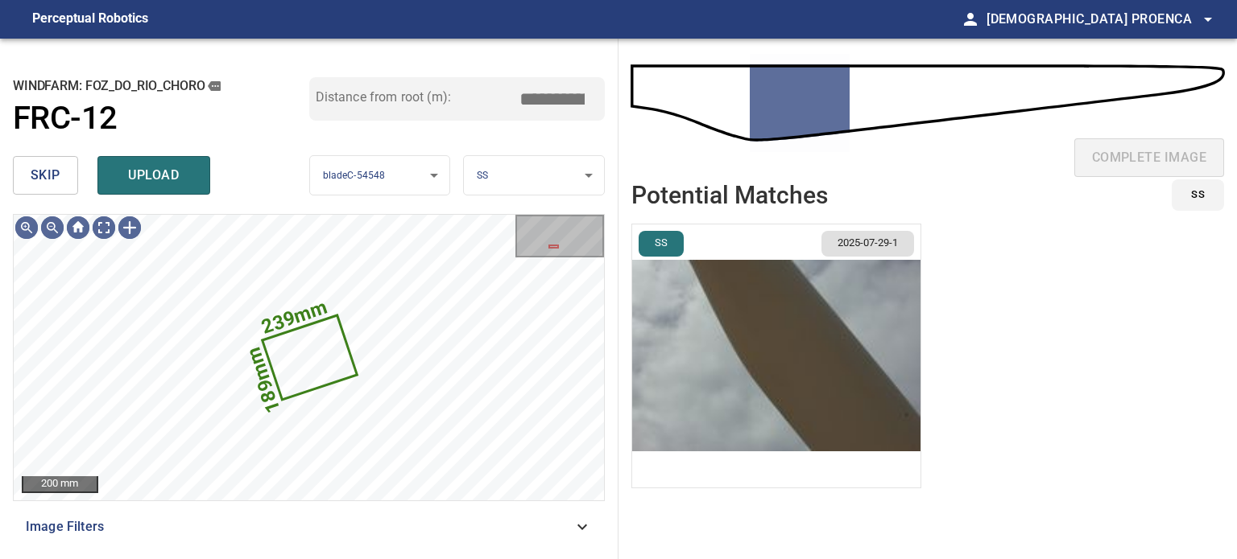
type input "*****"
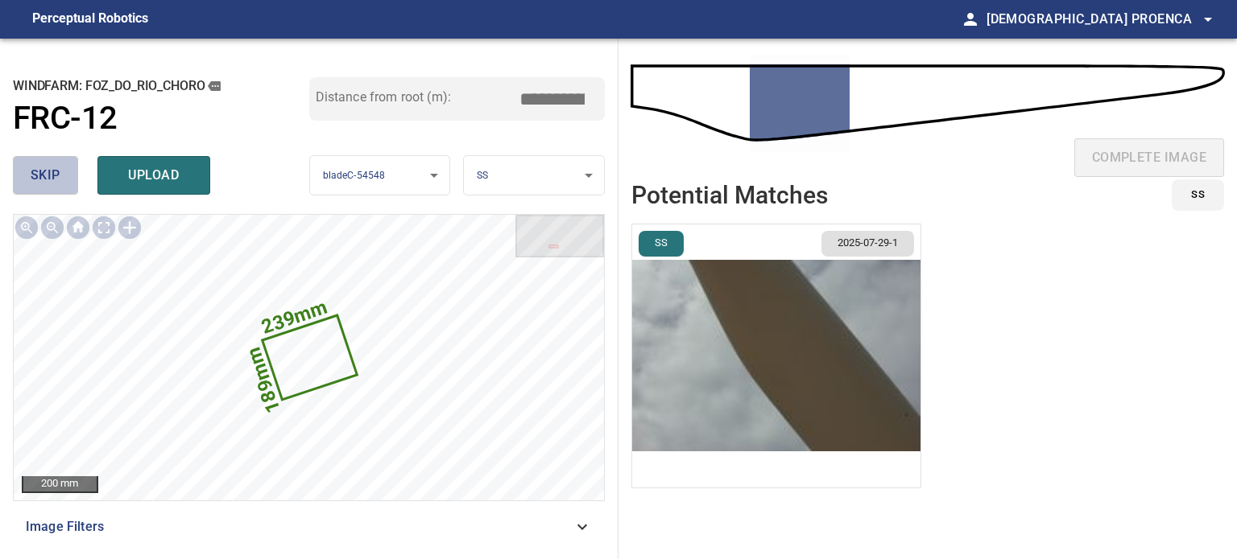
click at [53, 179] on span "skip" at bounding box center [46, 175] width 30 height 23
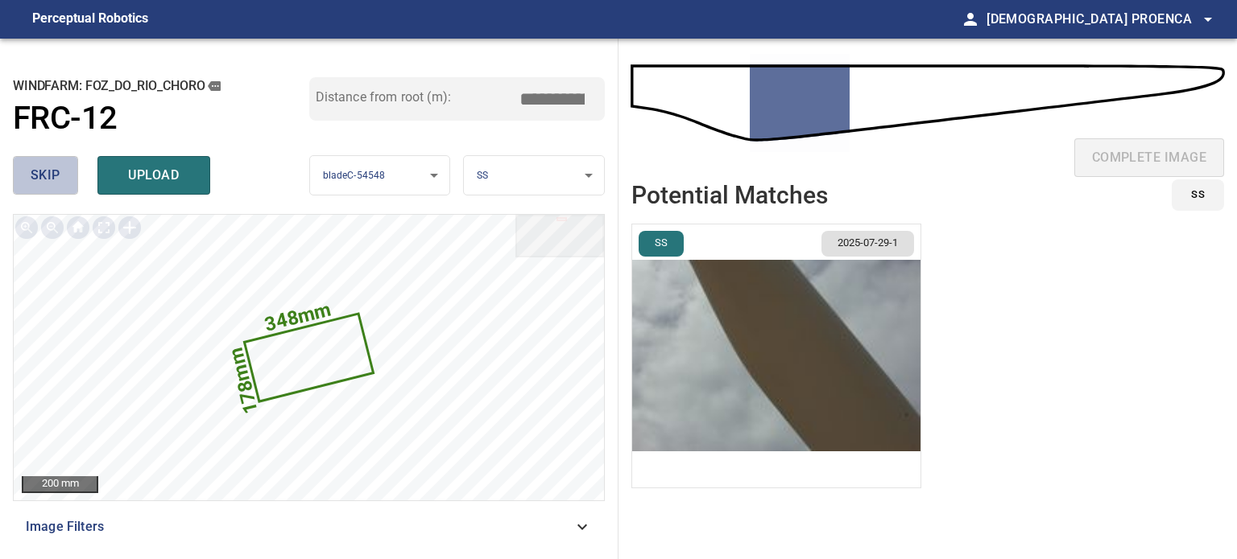
click at [46, 180] on span "skip" at bounding box center [46, 175] width 30 height 23
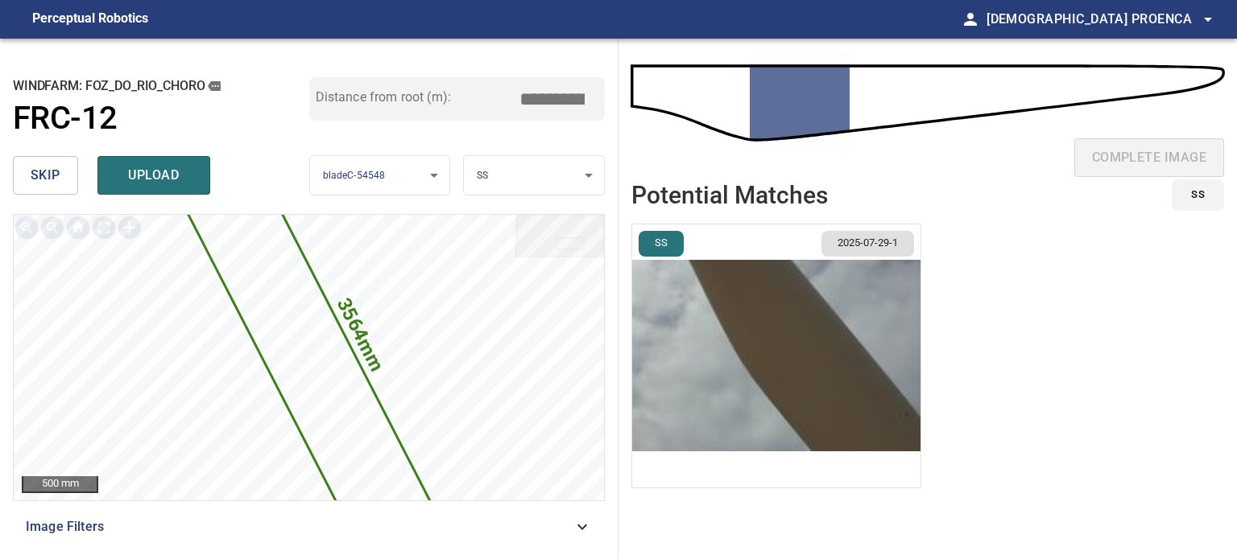
click at [45, 175] on span "skip" at bounding box center [46, 175] width 30 height 23
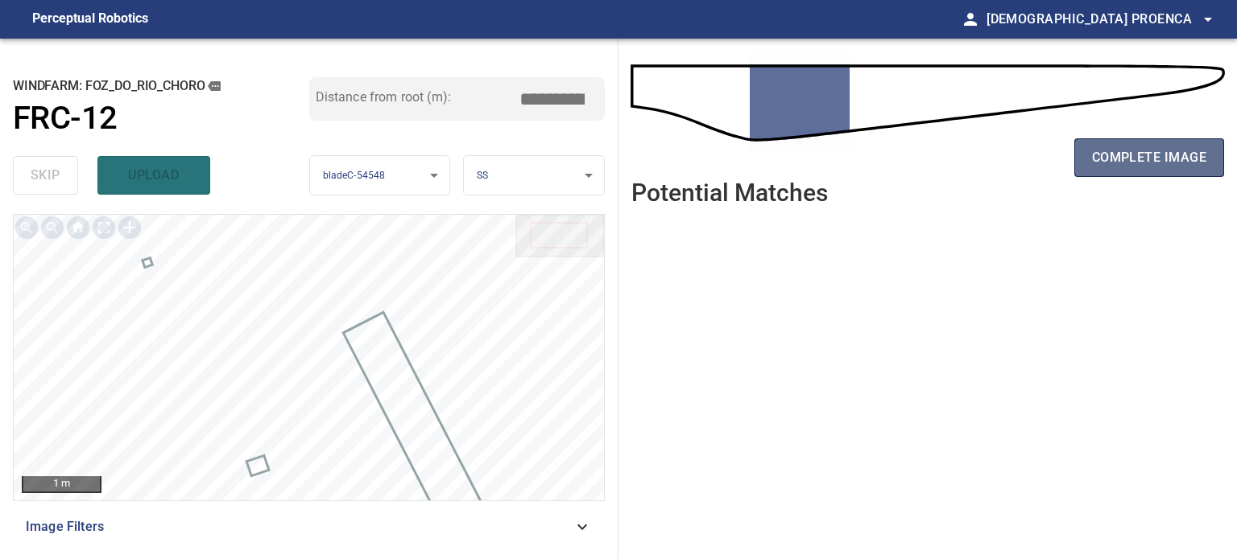
click at [1153, 154] on span "complete image" at bounding box center [1149, 158] width 114 height 23
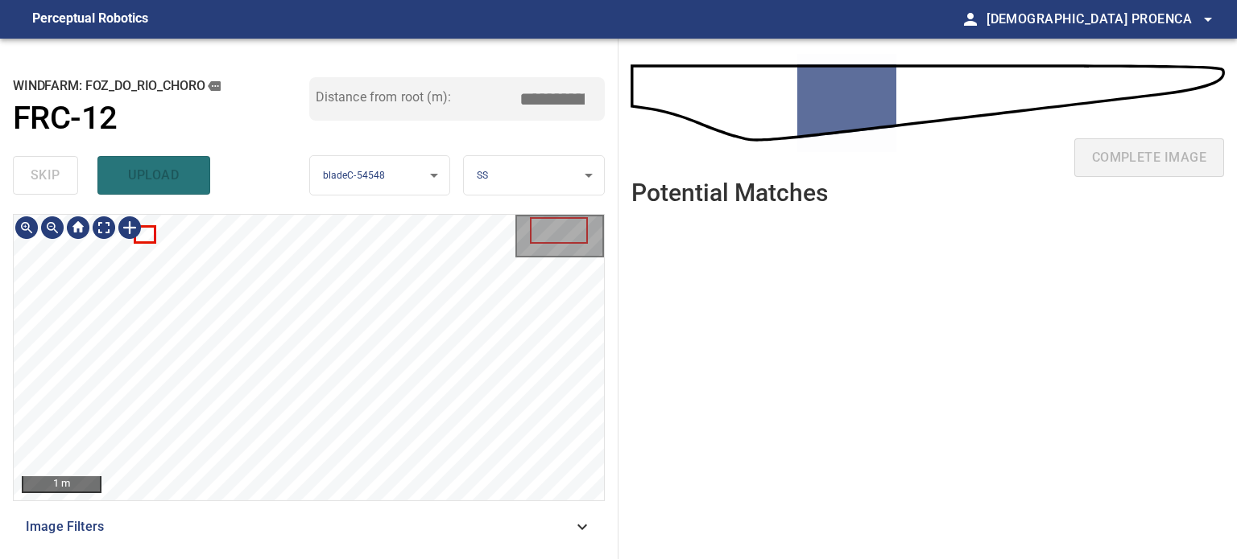
click at [298, 521] on div "1 m Image Filters" at bounding box center [309, 380] width 592 height 332
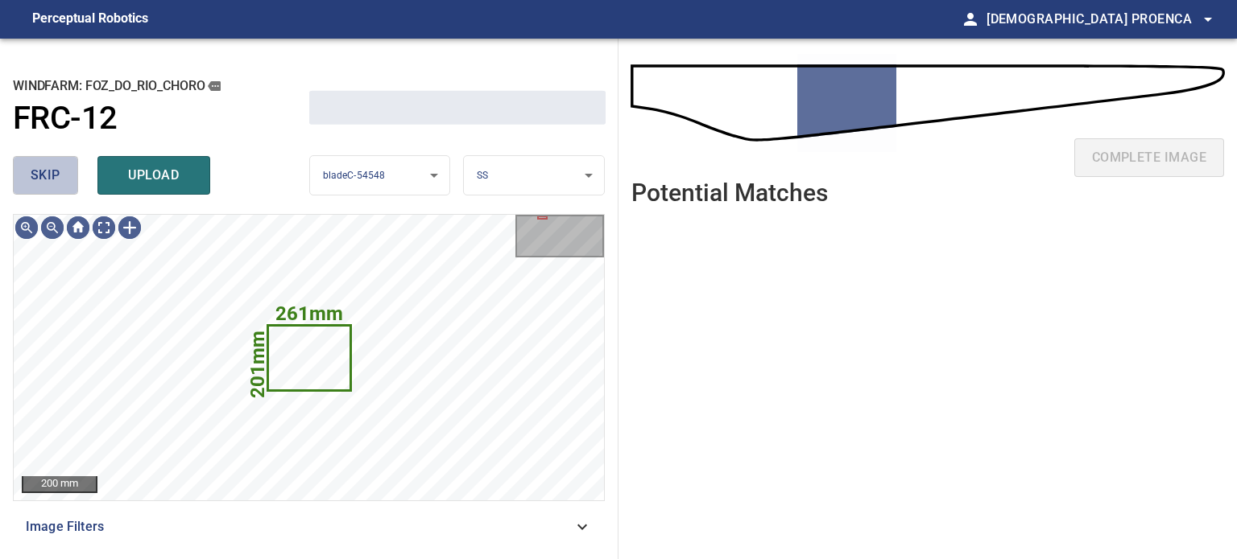
click at [53, 175] on span "skip" at bounding box center [46, 175] width 30 height 23
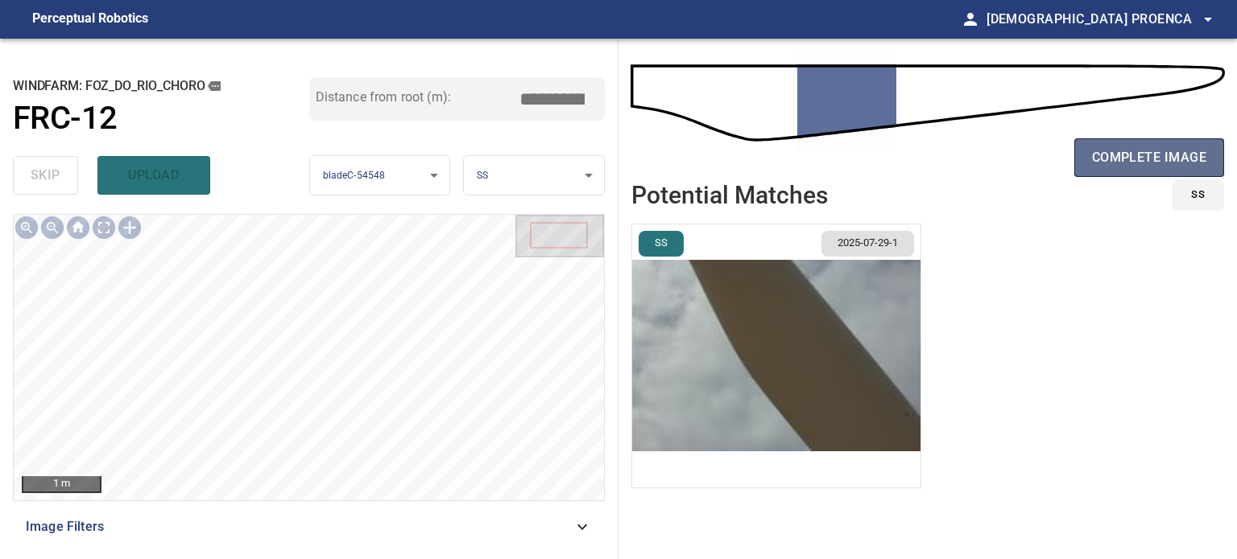
click at [1155, 149] on span "complete image" at bounding box center [1149, 158] width 114 height 23
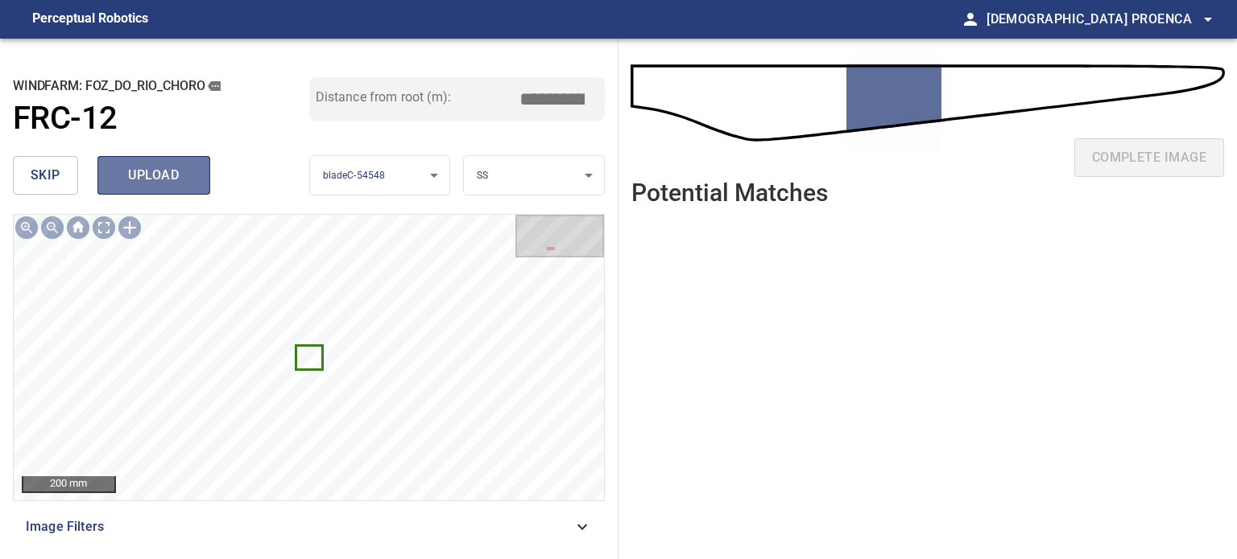
click at [123, 179] on span "upload" at bounding box center [153, 175] width 77 height 23
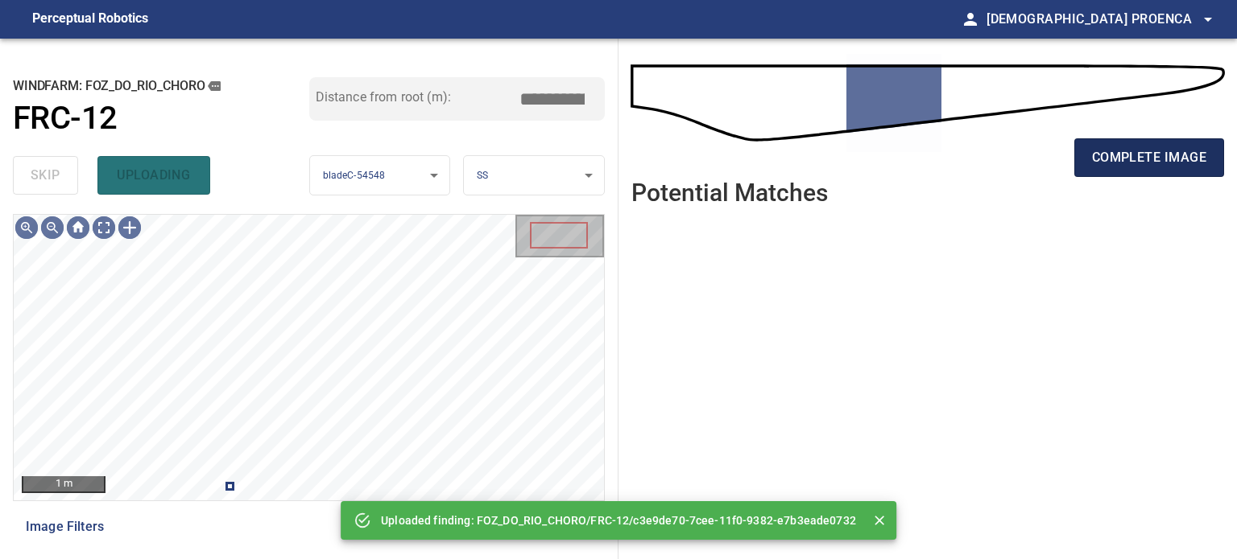
click at [1121, 163] on span "complete image" at bounding box center [1149, 158] width 114 height 23
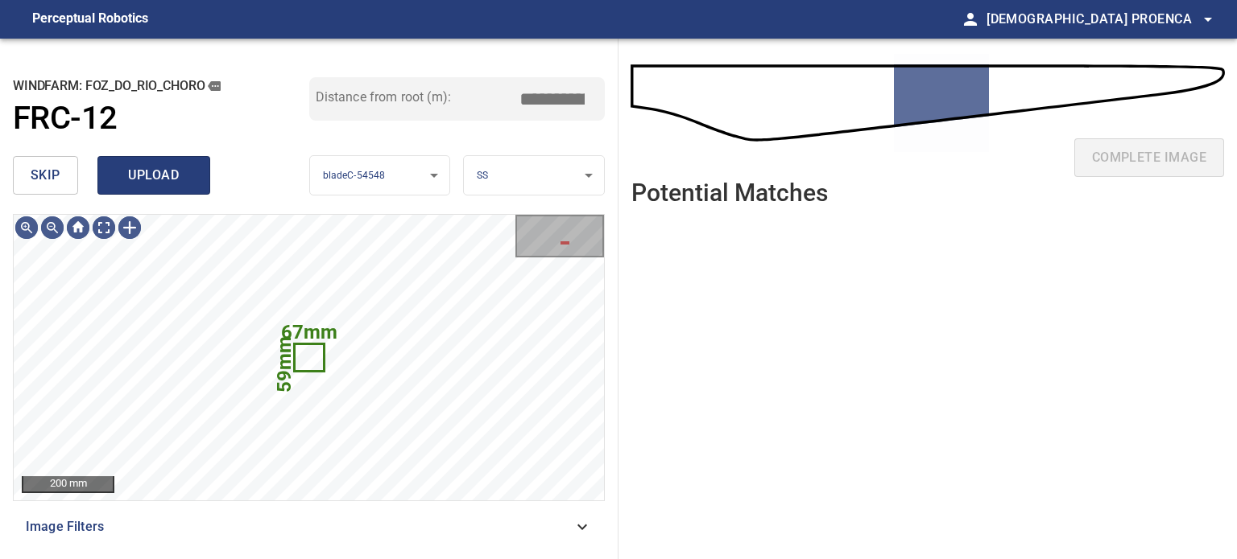
click at [167, 175] on span "upload" at bounding box center [153, 175] width 77 height 23
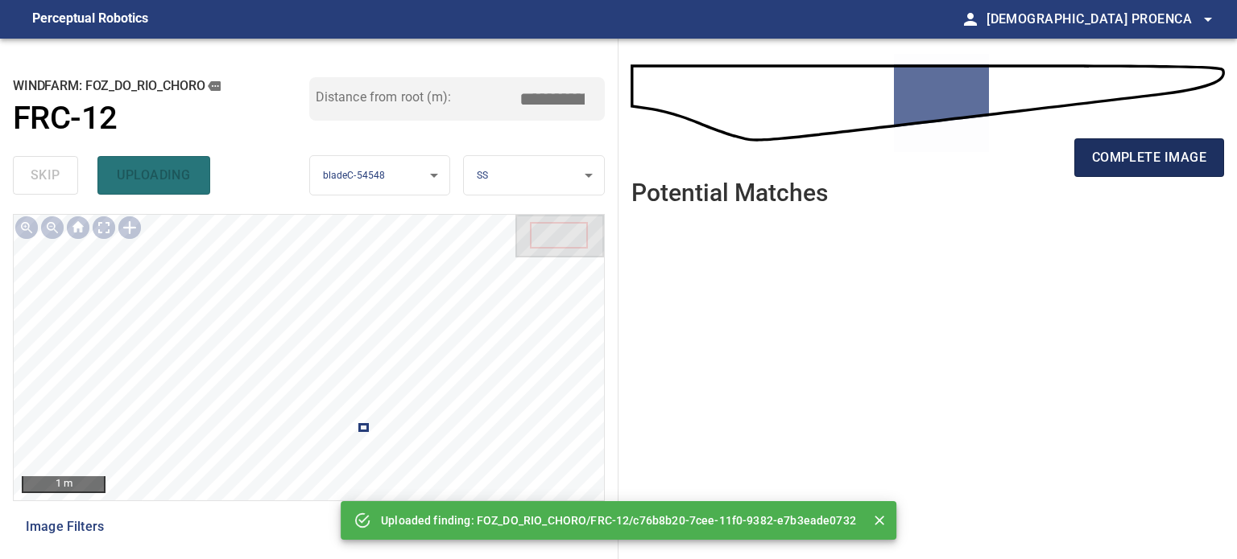
click at [1139, 163] on span "complete image" at bounding box center [1149, 158] width 114 height 23
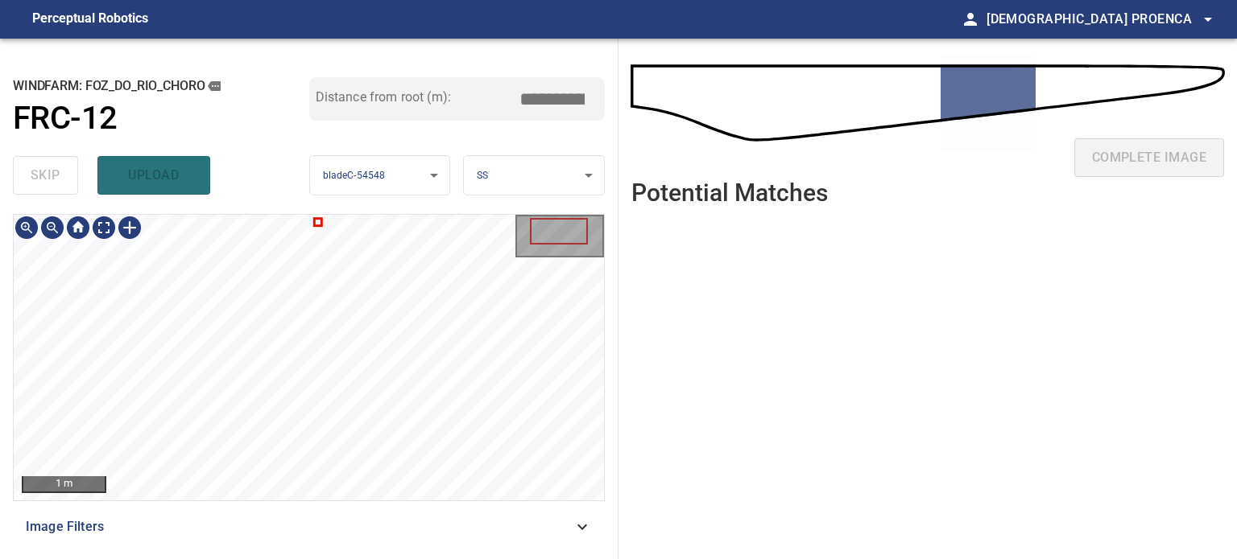
click at [304, 559] on html "**********" at bounding box center [618, 279] width 1237 height 559
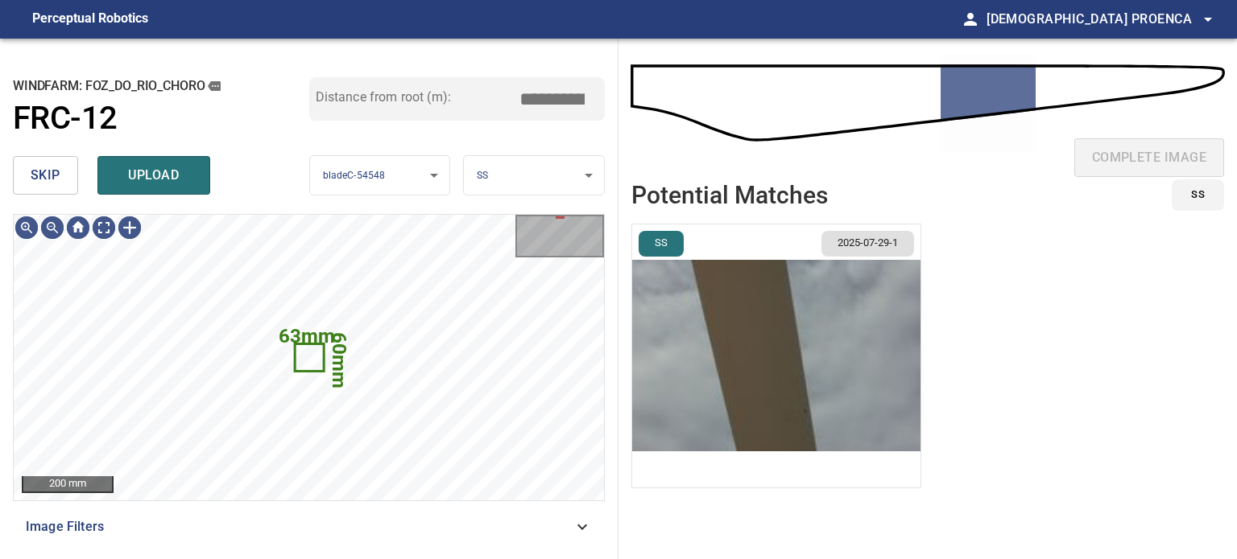
click at [43, 180] on span "skip" at bounding box center [46, 175] width 30 height 23
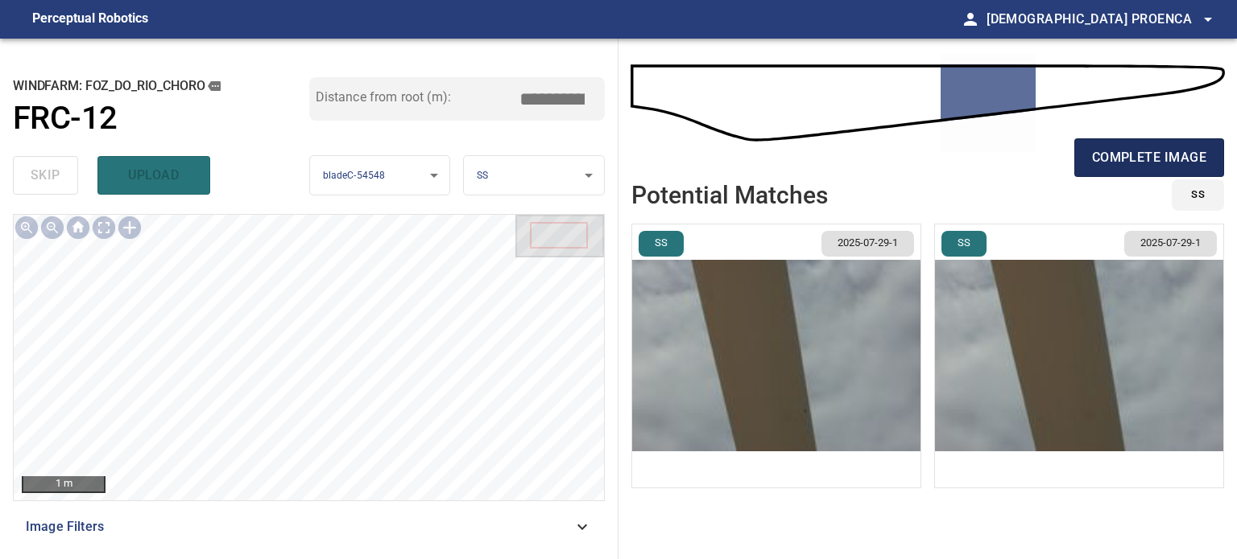
click at [1116, 152] on span "complete image" at bounding box center [1149, 158] width 114 height 23
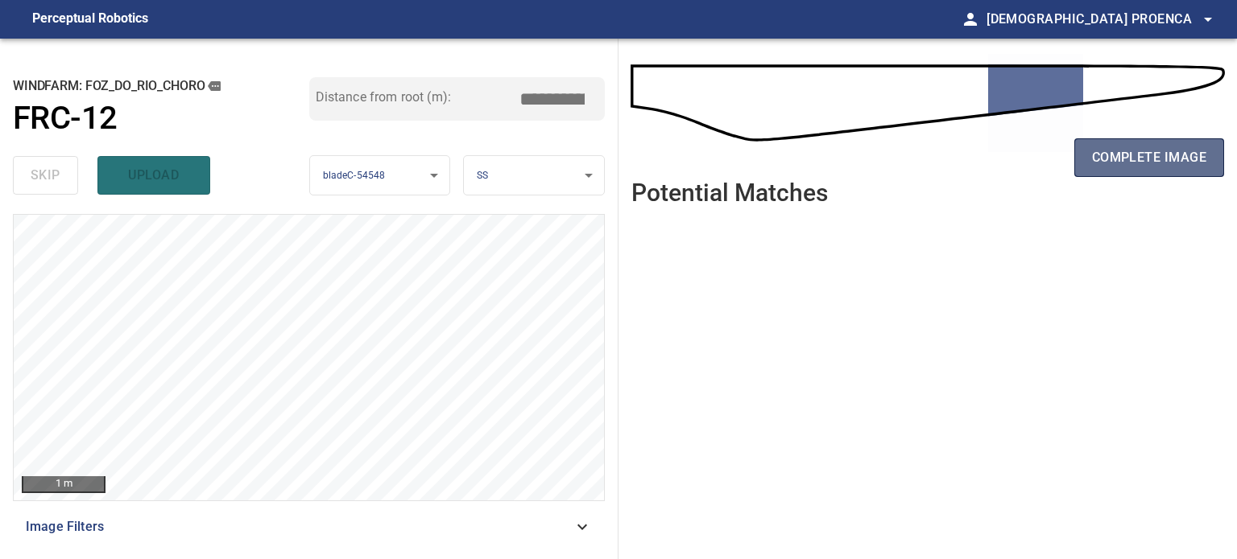
click at [1116, 155] on span "complete image" at bounding box center [1149, 158] width 114 height 23
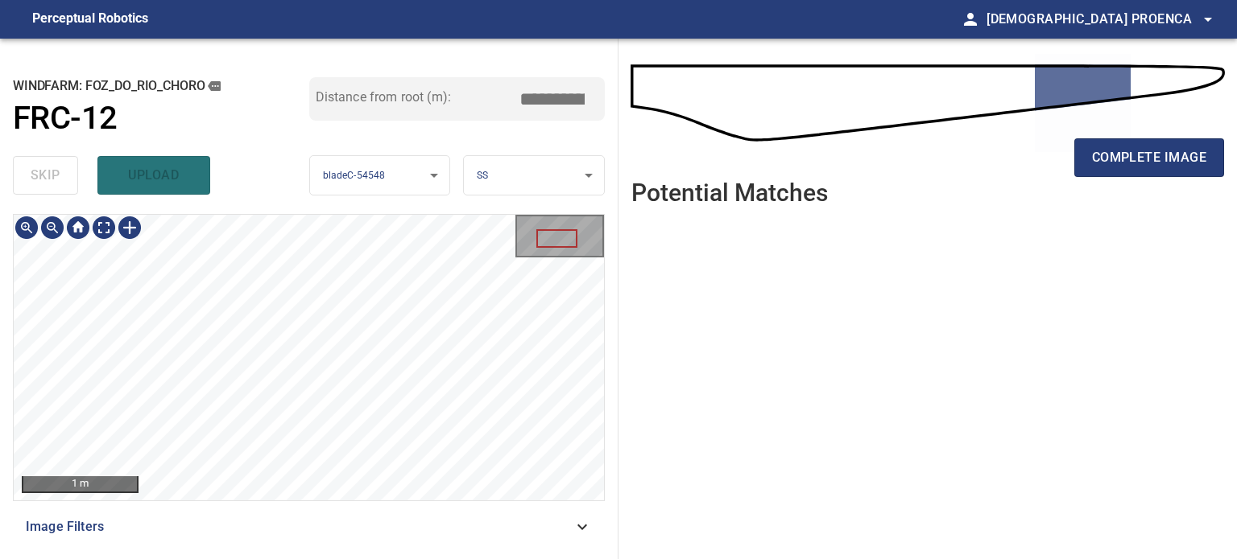
click at [266, 131] on div "**********" at bounding box center [309, 299] width 618 height 521
click at [303, 178] on div "**********" at bounding box center [309, 299] width 618 height 521
click at [1106, 163] on span "complete image" at bounding box center [1149, 158] width 114 height 23
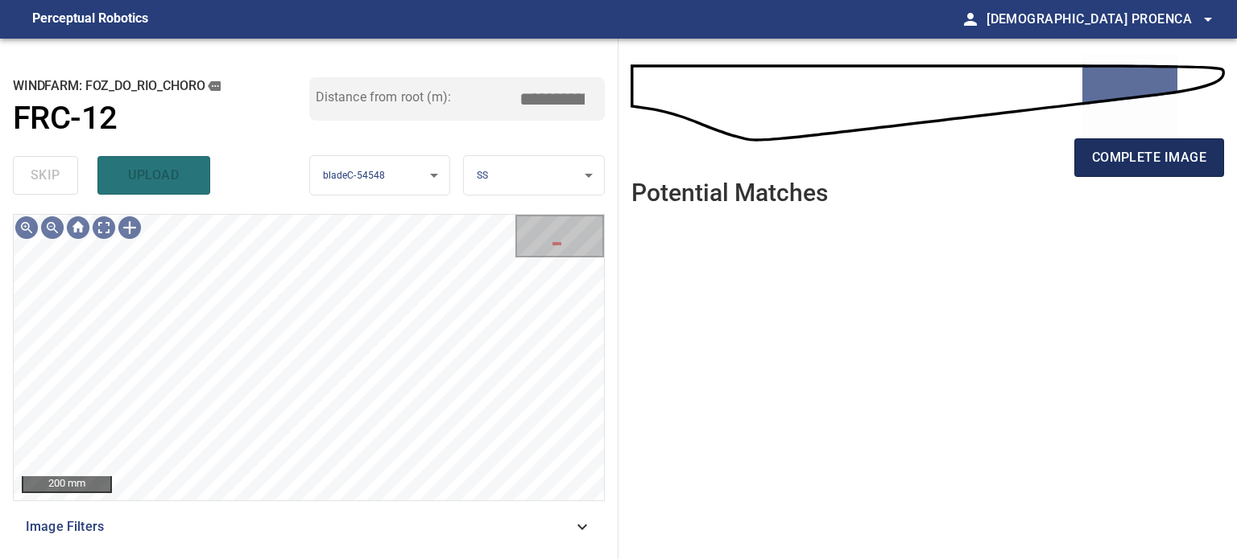
click at [1106, 157] on span "complete image" at bounding box center [1149, 158] width 114 height 23
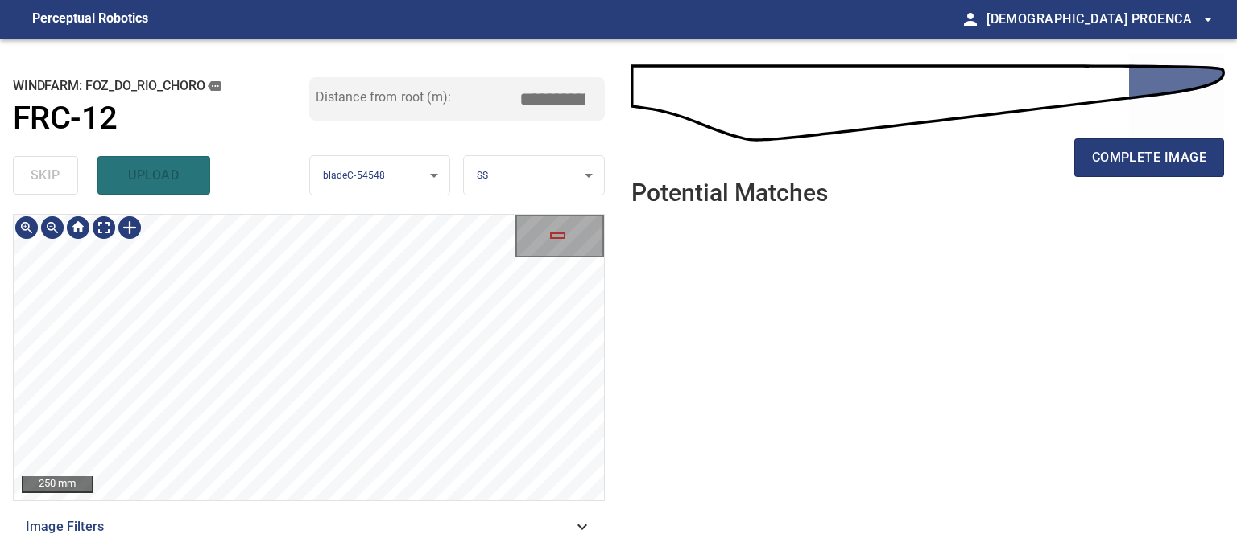
click at [207, 15] on main "**********" at bounding box center [618, 279] width 1237 height 559
click at [1112, 157] on span "complete image" at bounding box center [1149, 158] width 114 height 23
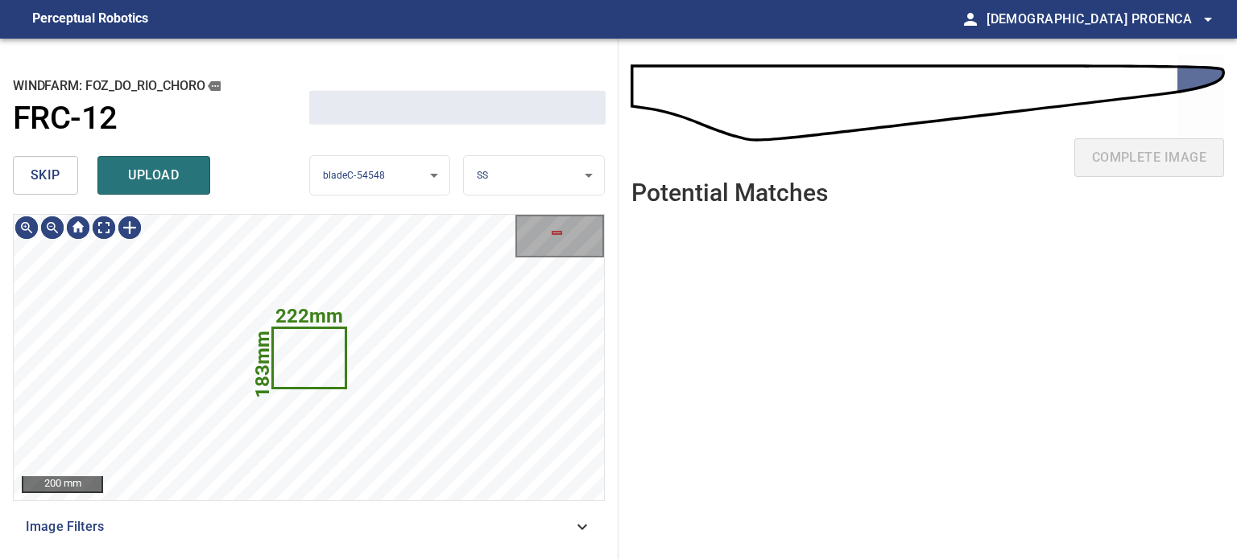
click at [47, 177] on span "skip" at bounding box center [46, 175] width 30 height 23
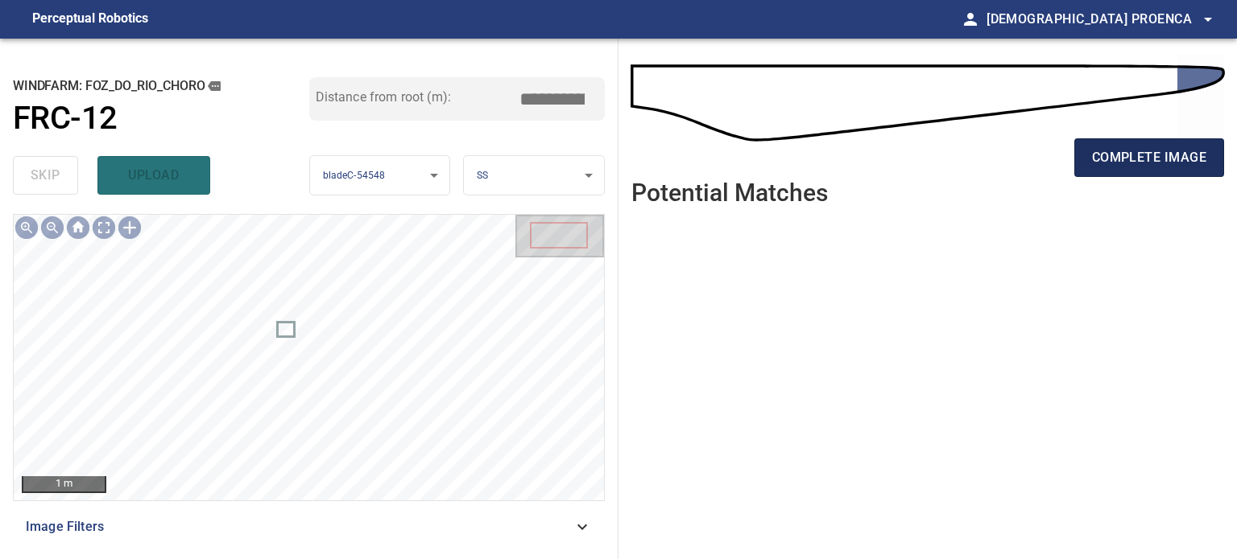
click at [1142, 159] on span "complete image" at bounding box center [1149, 158] width 114 height 23
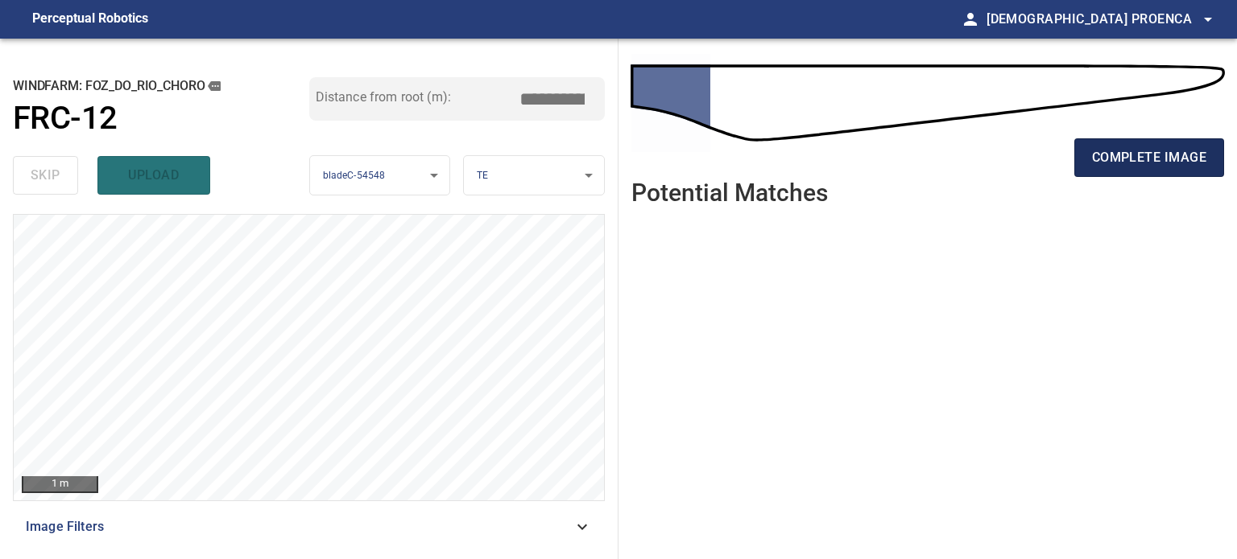
click at [1158, 154] on span "complete image" at bounding box center [1149, 158] width 114 height 23
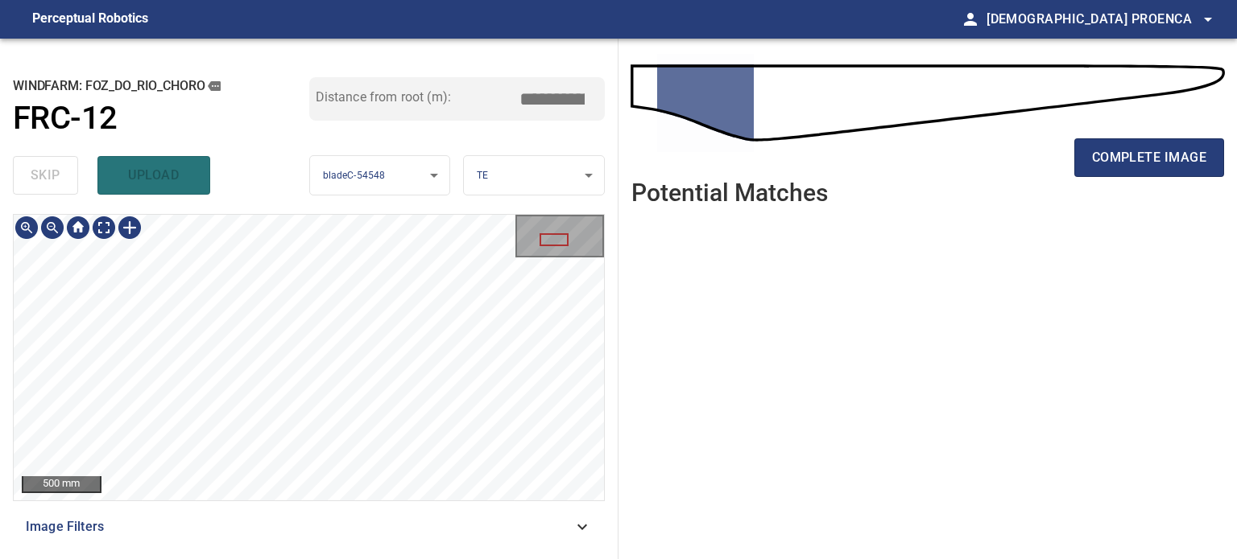
click at [620, 154] on div "**********" at bounding box center [618, 299] width 1237 height 521
click at [535, 260] on div "500 mm" at bounding box center [309, 358] width 590 height 286
click at [1139, 160] on span "complete image" at bounding box center [1149, 158] width 114 height 23
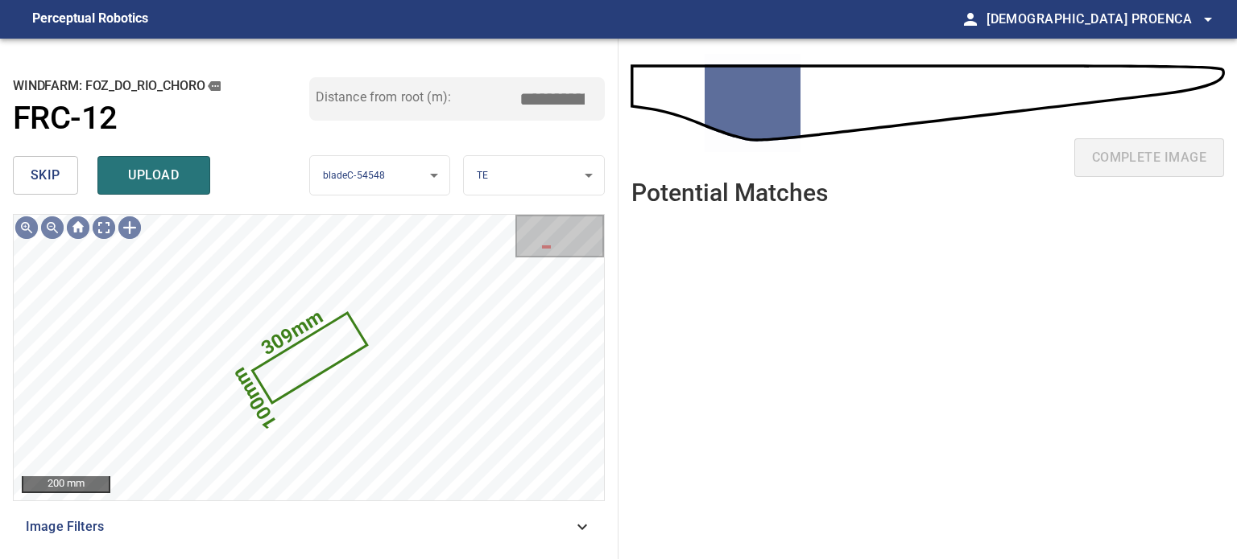
click at [152, 163] on button "upload" at bounding box center [153, 175] width 113 height 39
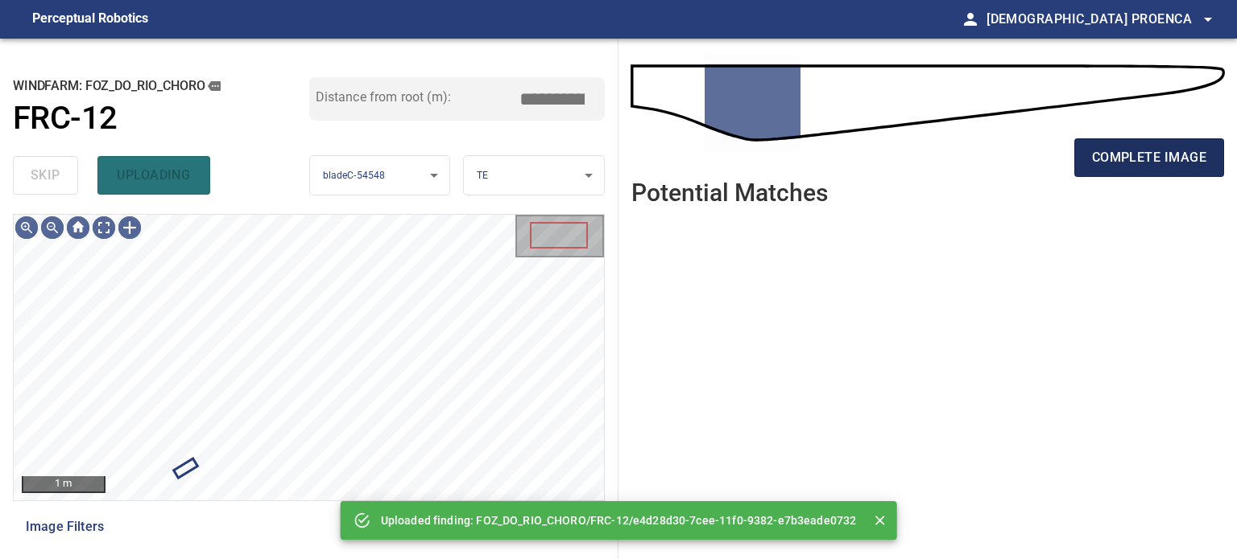
click at [1160, 163] on span "complete image" at bounding box center [1149, 158] width 114 height 23
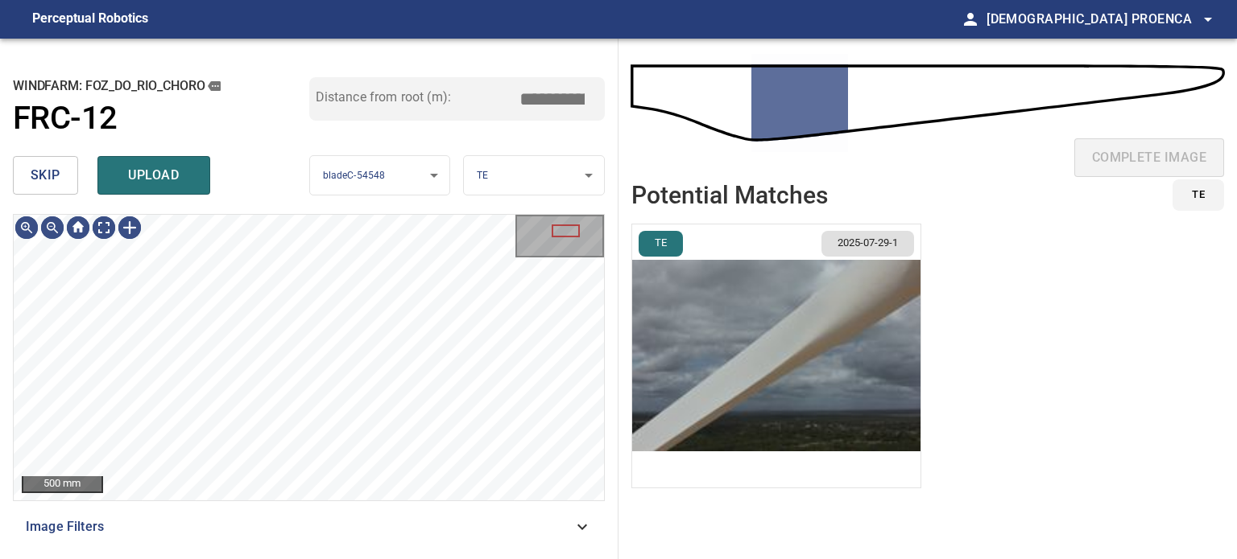
click at [145, 168] on span "upload" at bounding box center [153, 175] width 77 height 23
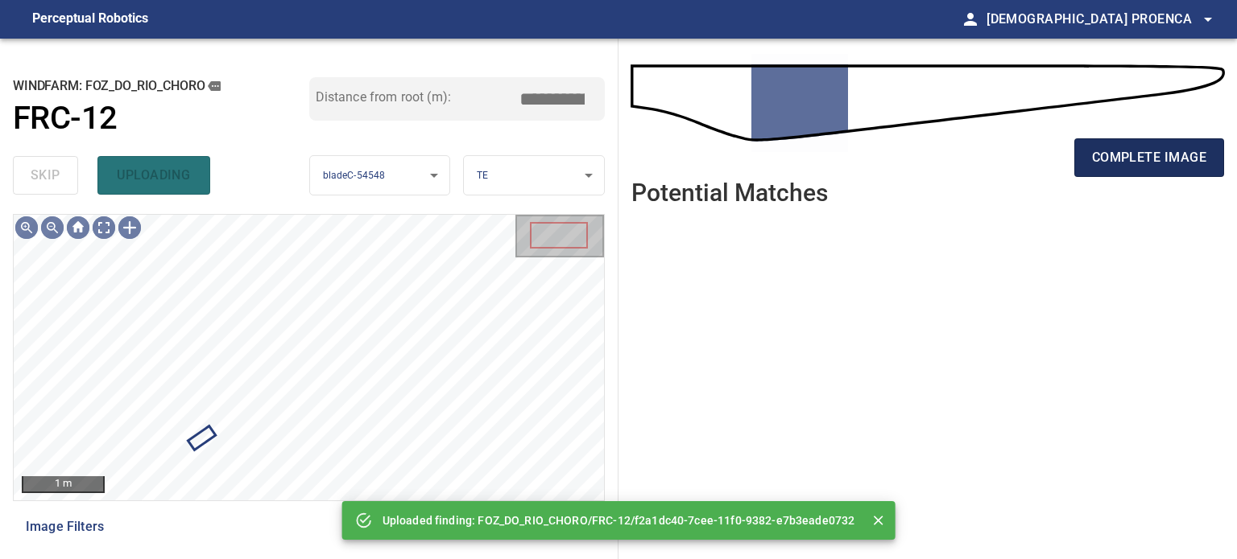
click at [1142, 159] on span "complete image" at bounding box center [1149, 158] width 114 height 23
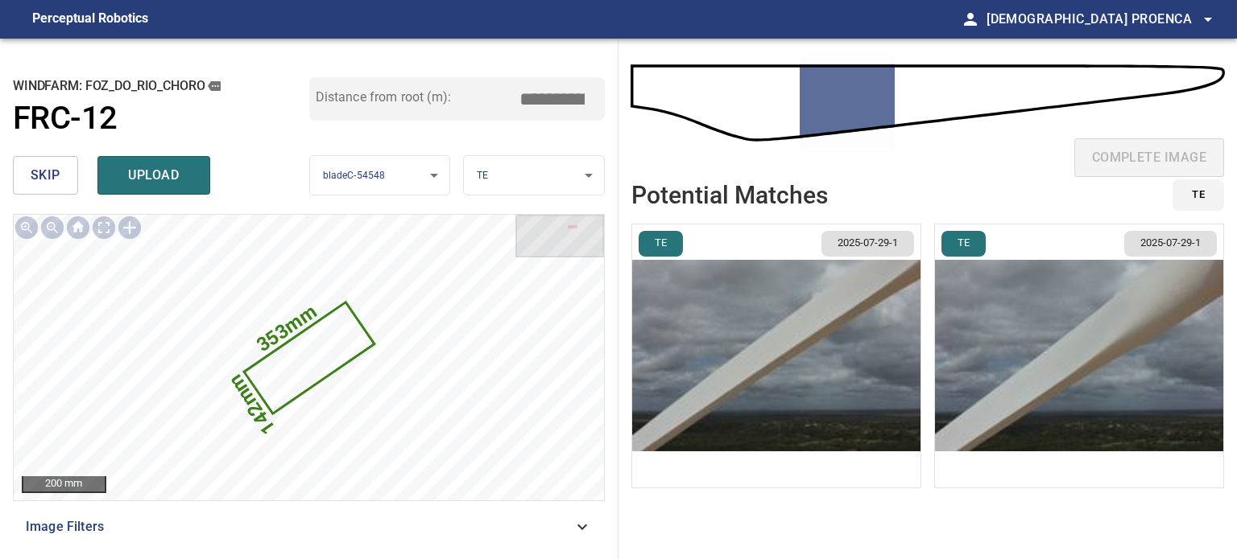
click at [45, 173] on span "skip" at bounding box center [46, 175] width 30 height 23
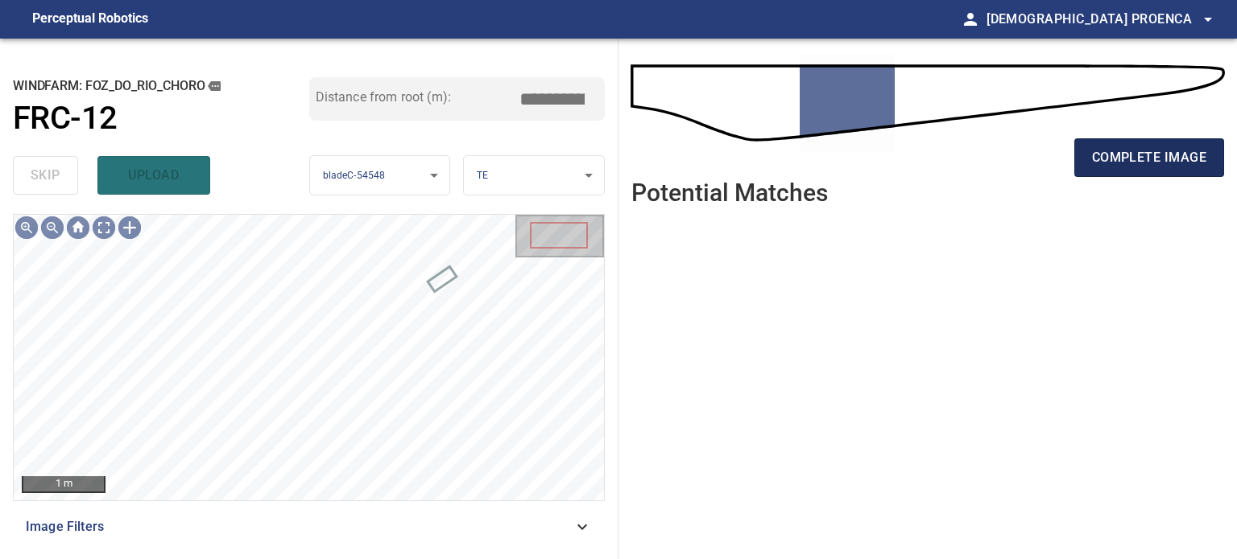
click at [1110, 156] on span "complete image" at bounding box center [1149, 158] width 114 height 23
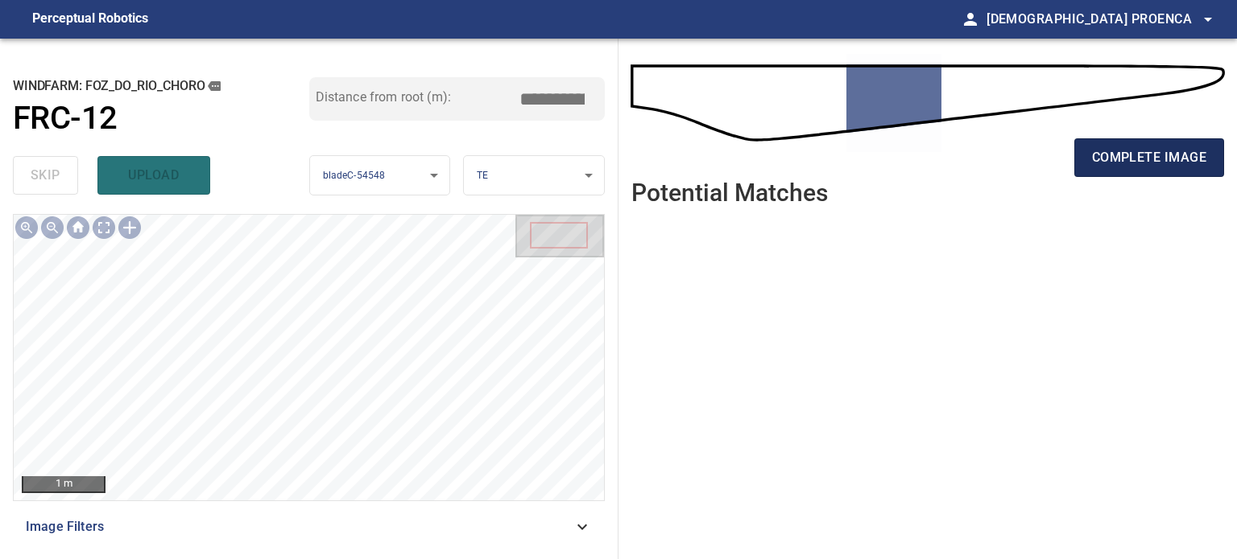
click at [1109, 159] on span "complete image" at bounding box center [1149, 158] width 114 height 23
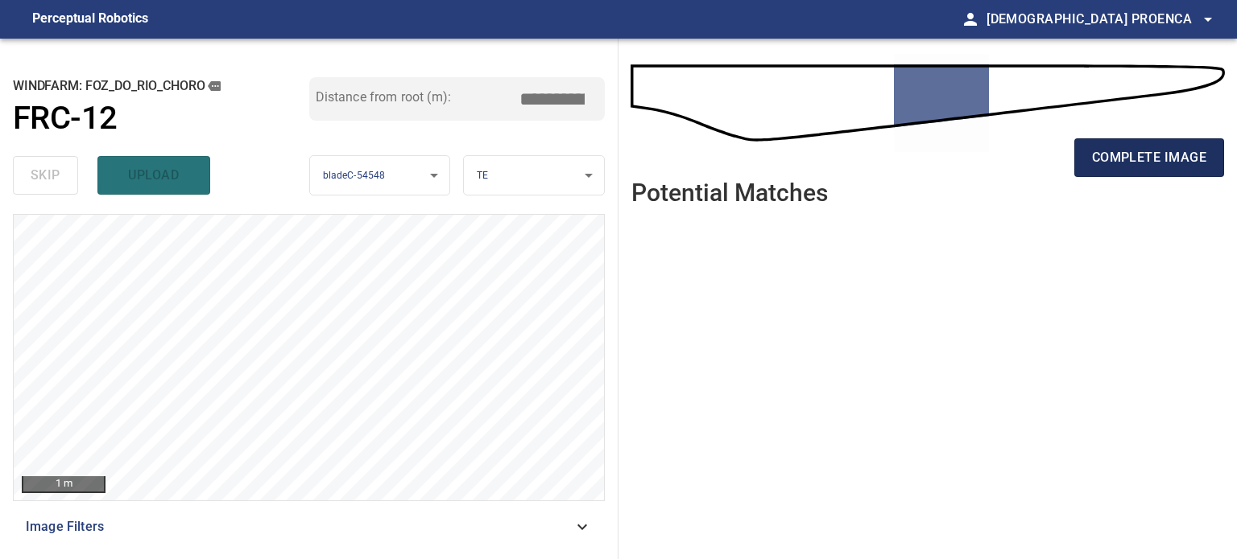
click at [1127, 156] on span "complete image" at bounding box center [1149, 158] width 114 height 23
click at [1128, 161] on span "complete image" at bounding box center [1149, 158] width 114 height 23
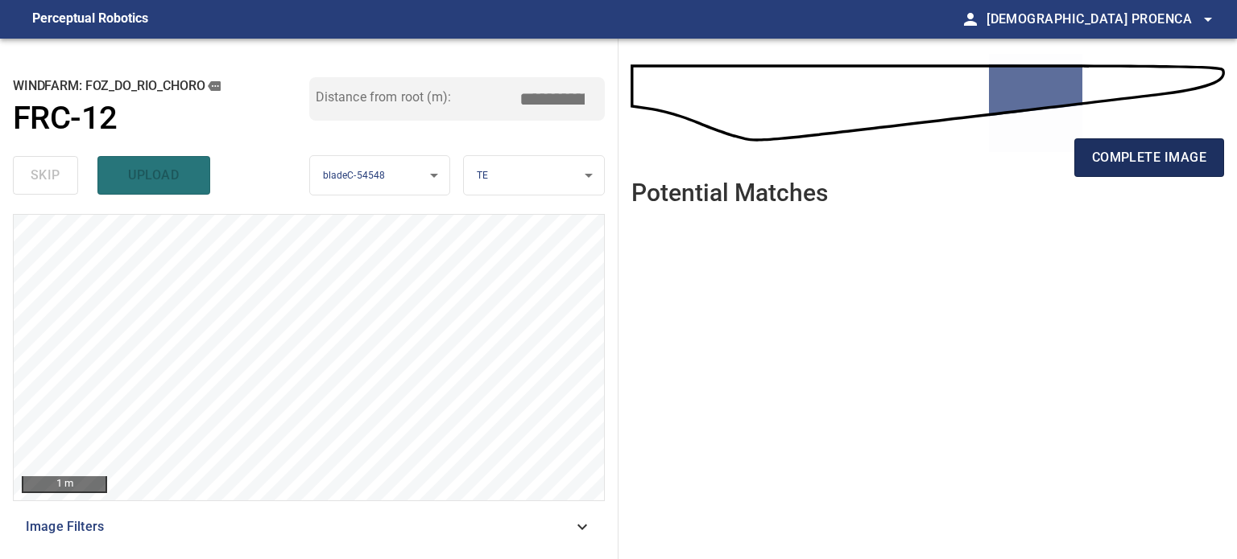
click at [1122, 151] on span "complete image" at bounding box center [1149, 158] width 114 height 23
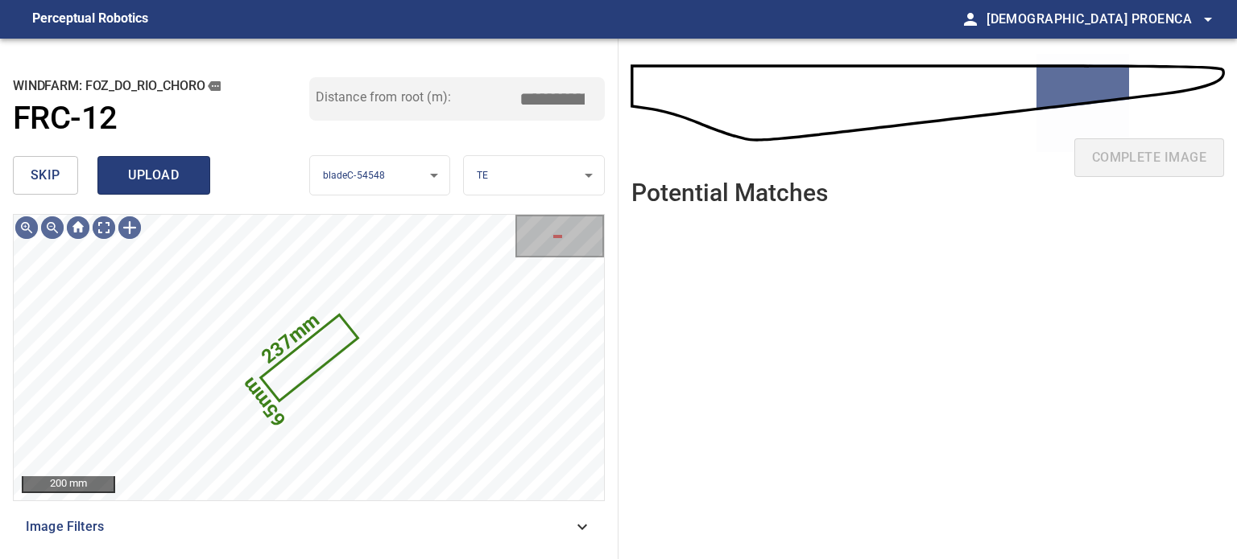
click at [177, 178] on span "upload" at bounding box center [153, 175] width 77 height 23
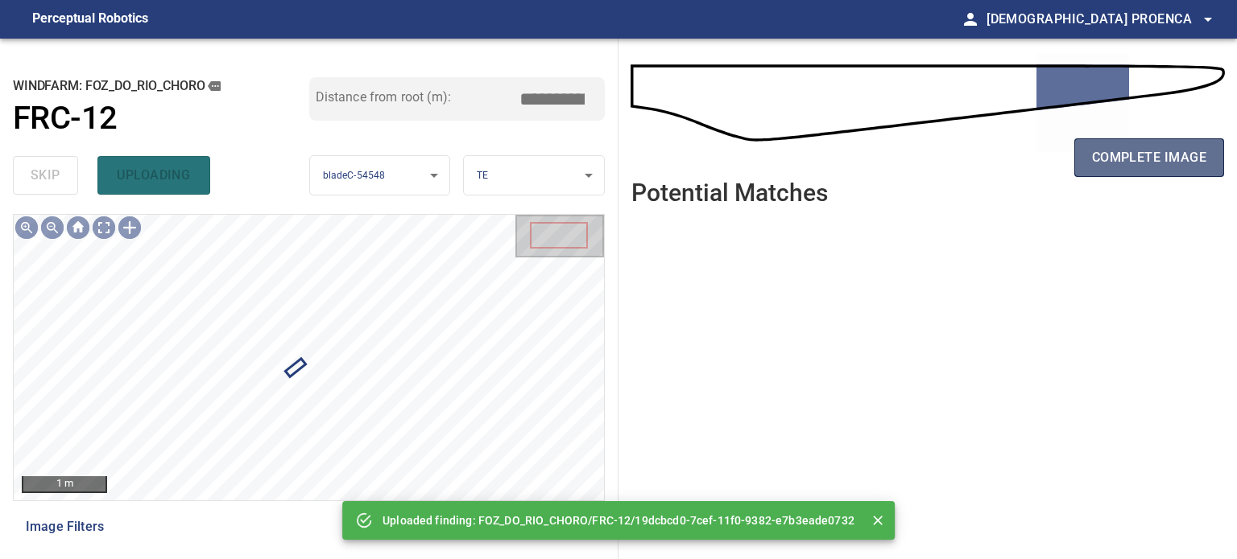
click at [1124, 160] on span "complete image" at bounding box center [1149, 158] width 114 height 23
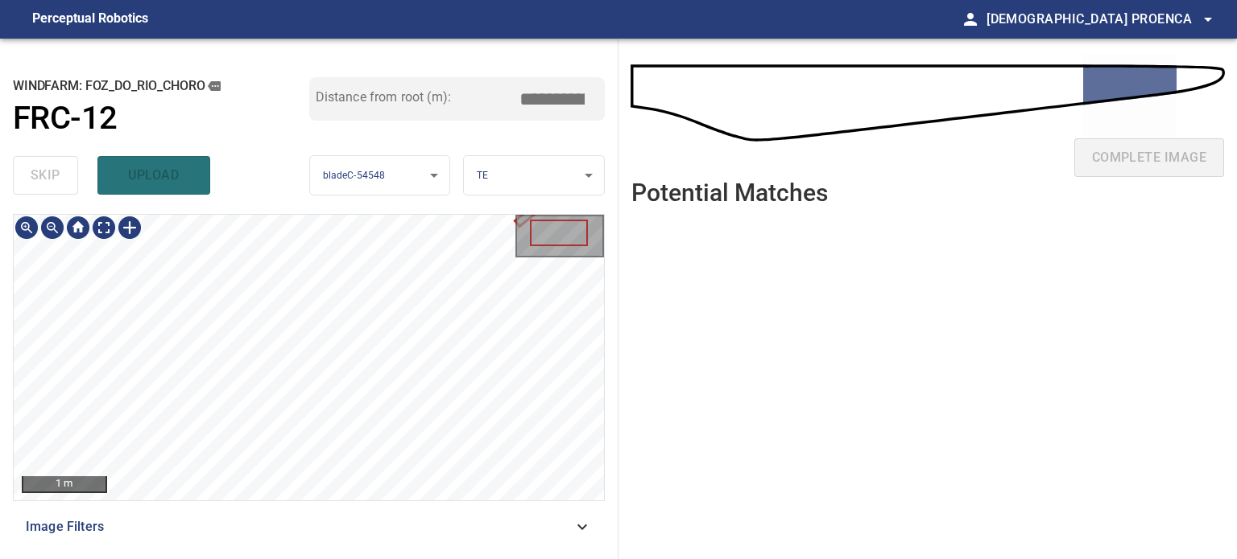
click at [156, 558] on div "**********" at bounding box center [309, 299] width 618 height 521
click at [115, 559] on html "**********" at bounding box center [618, 279] width 1237 height 559
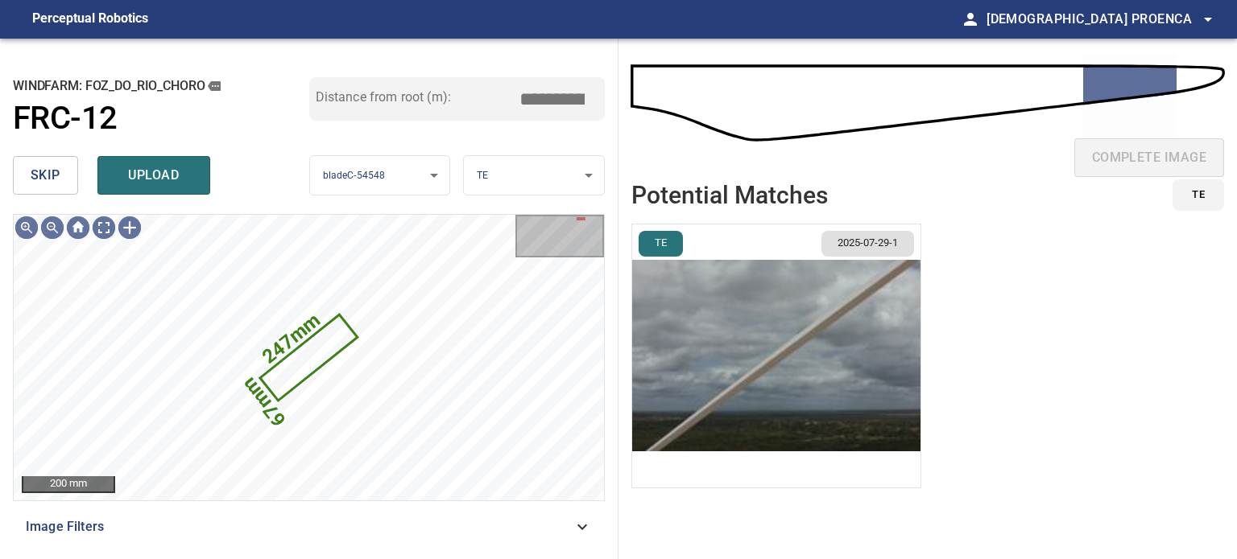
drag, startPoint x: 28, startPoint y: 172, endPoint x: 122, endPoint y: 152, distance: 95.5
click at [30, 172] on button "skip" at bounding box center [45, 175] width 65 height 39
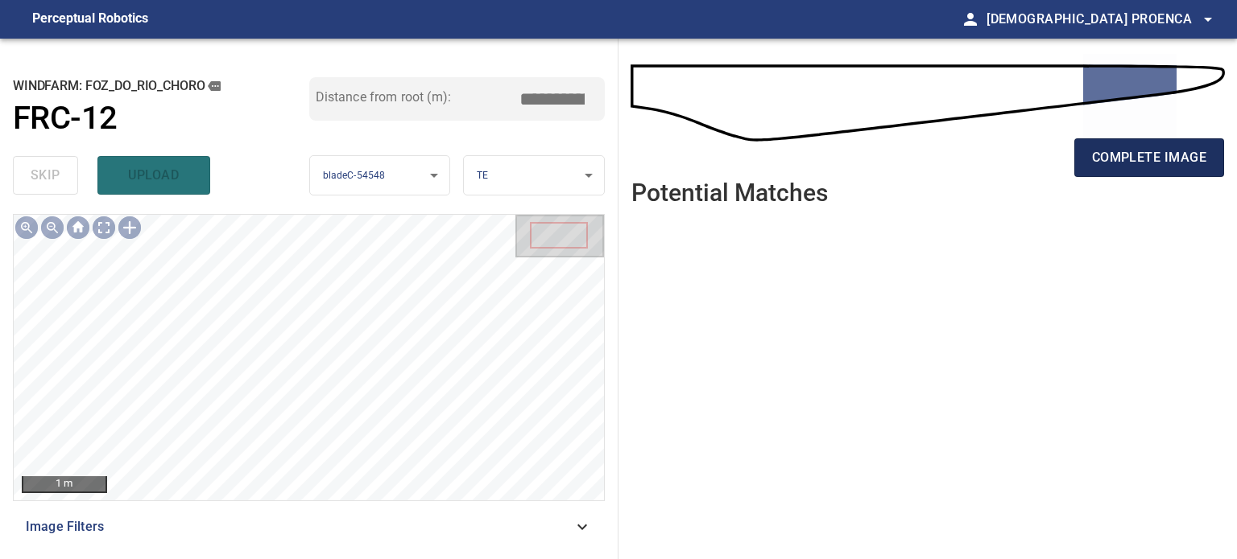
click at [1121, 146] on button "complete image" at bounding box center [1149, 157] width 150 height 39
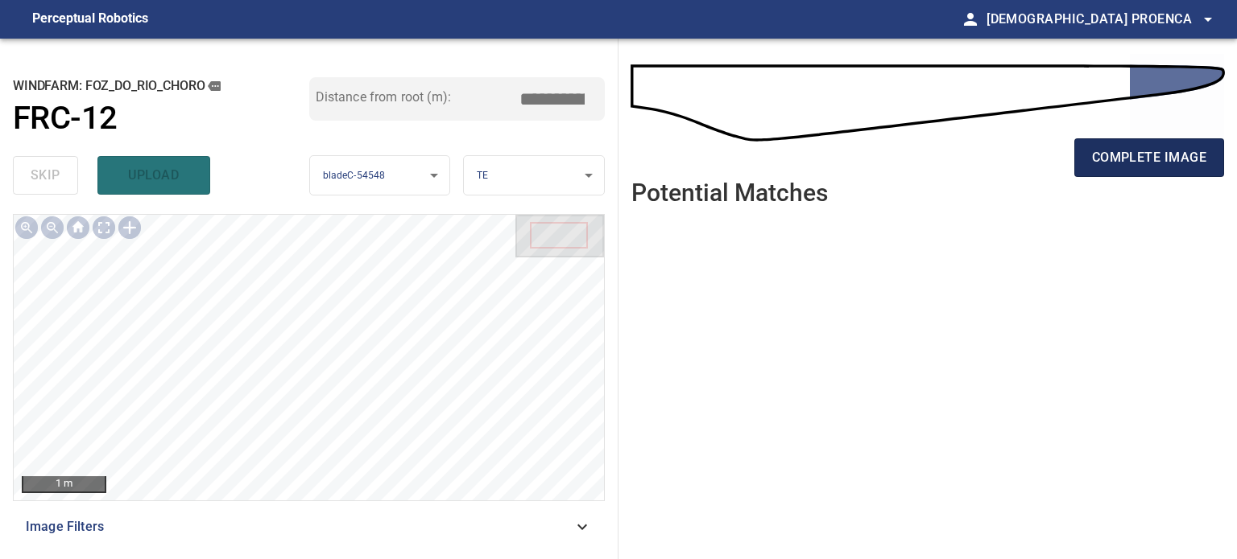
click at [1150, 163] on span "complete image" at bounding box center [1149, 158] width 114 height 23
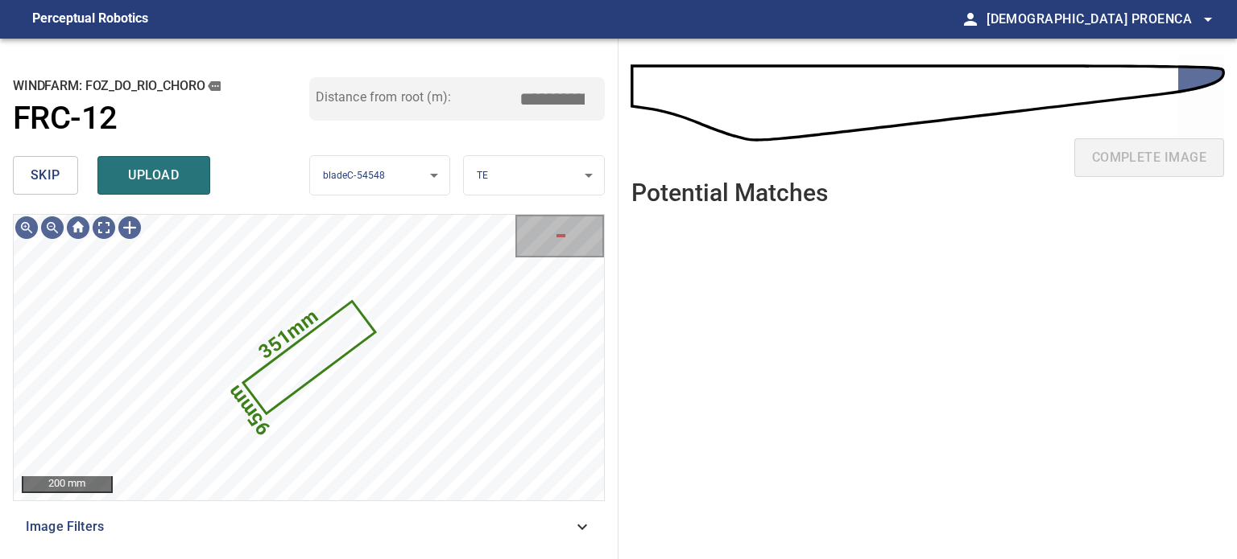
click at [53, 180] on span "skip" at bounding box center [46, 175] width 30 height 23
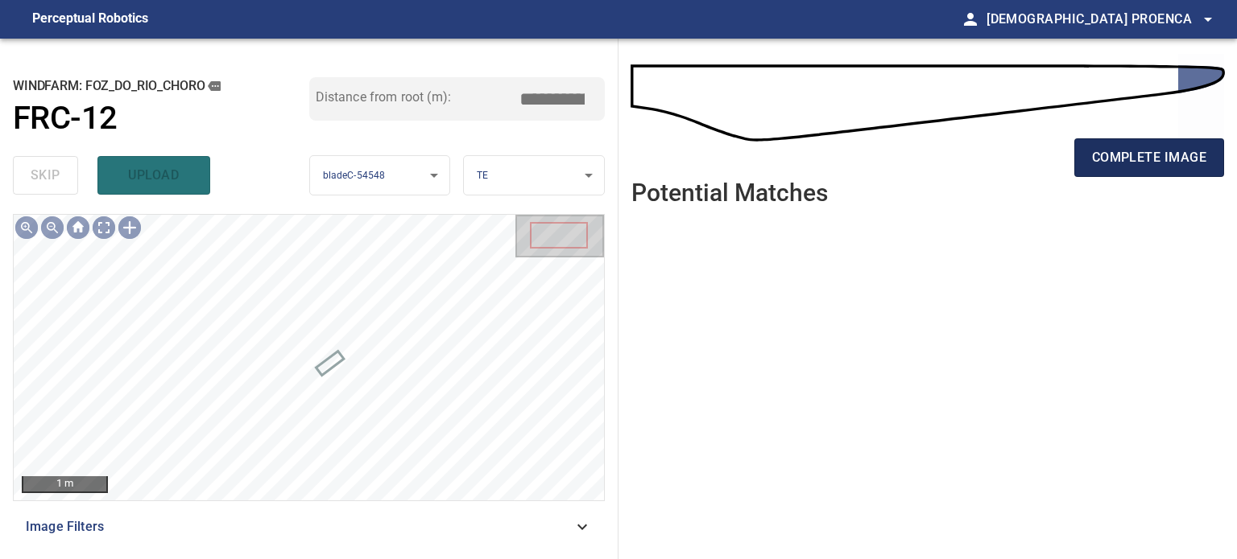
click at [1101, 149] on span "complete image" at bounding box center [1149, 158] width 114 height 23
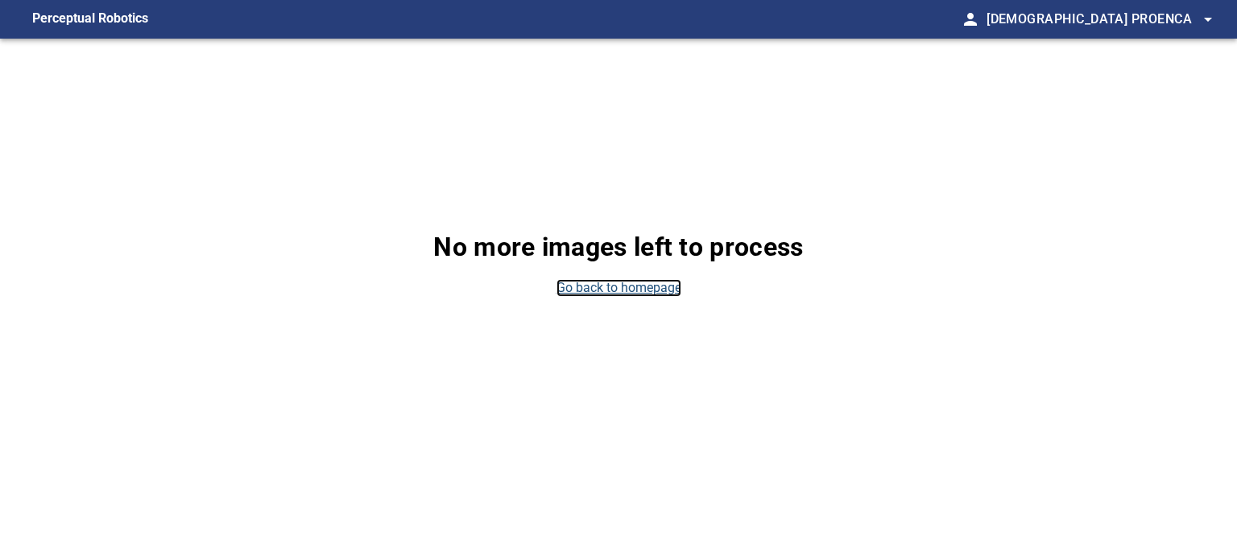
click at [598, 289] on link "Go back to homepage" at bounding box center [618, 288] width 125 height 19
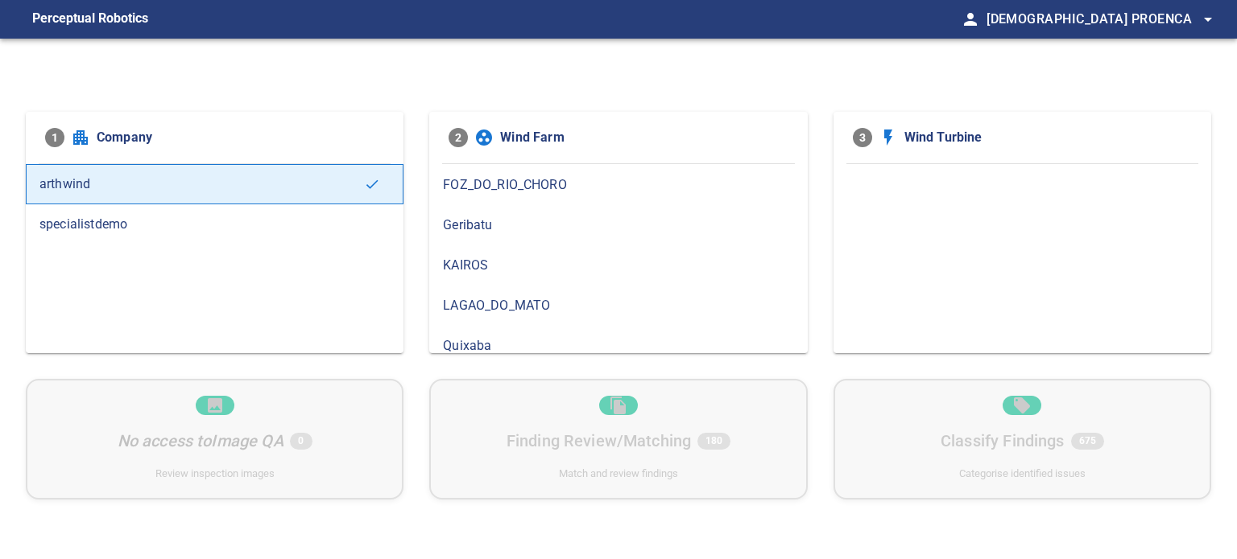
scroll to position [161, 0]
click at [533, 188] on span "FOZ_DO_RIO_CHORO" at bounding box center [618, 184] width 350 height 19
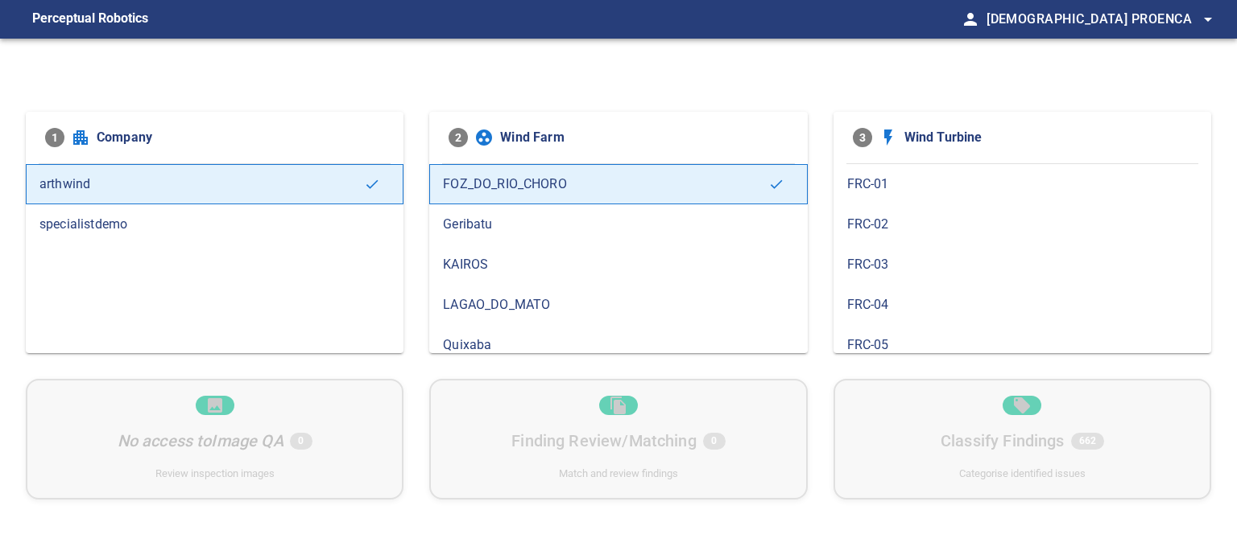
click at [882, 230] on span "FRC-02" at bounding box center [1022, 224] width 350 height 19
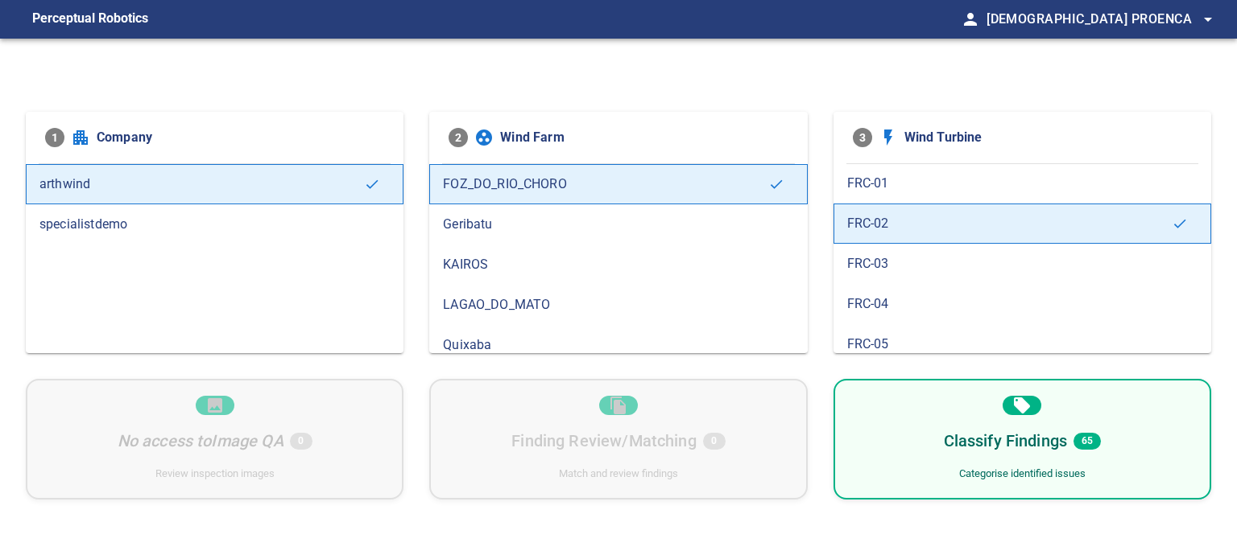
scroll to position [0, 0]
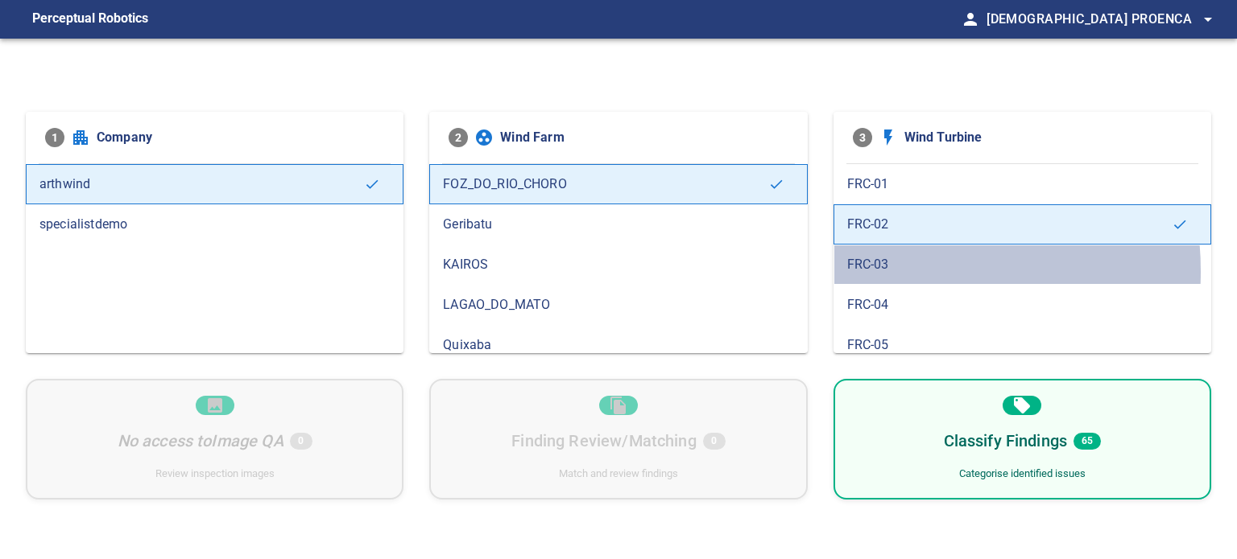
click at [873, 271] on span "FRC-03" at bounding box center [1022, 264] width 350 height 19
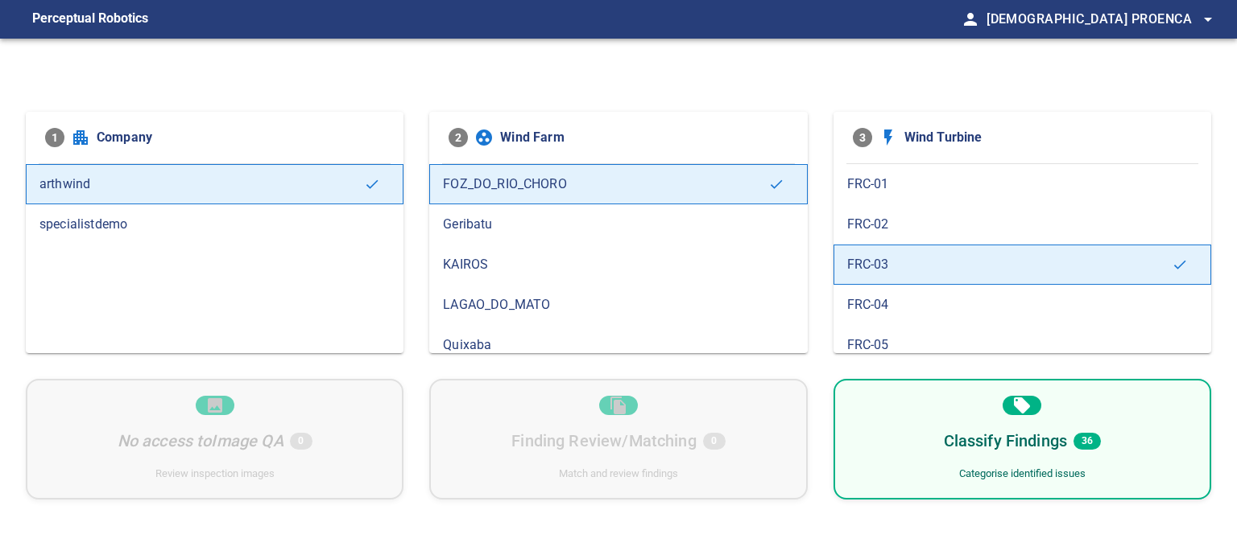
click at [881, 297] on span "FRC-04" at bounding box center [1022, 304] width 350 height 19
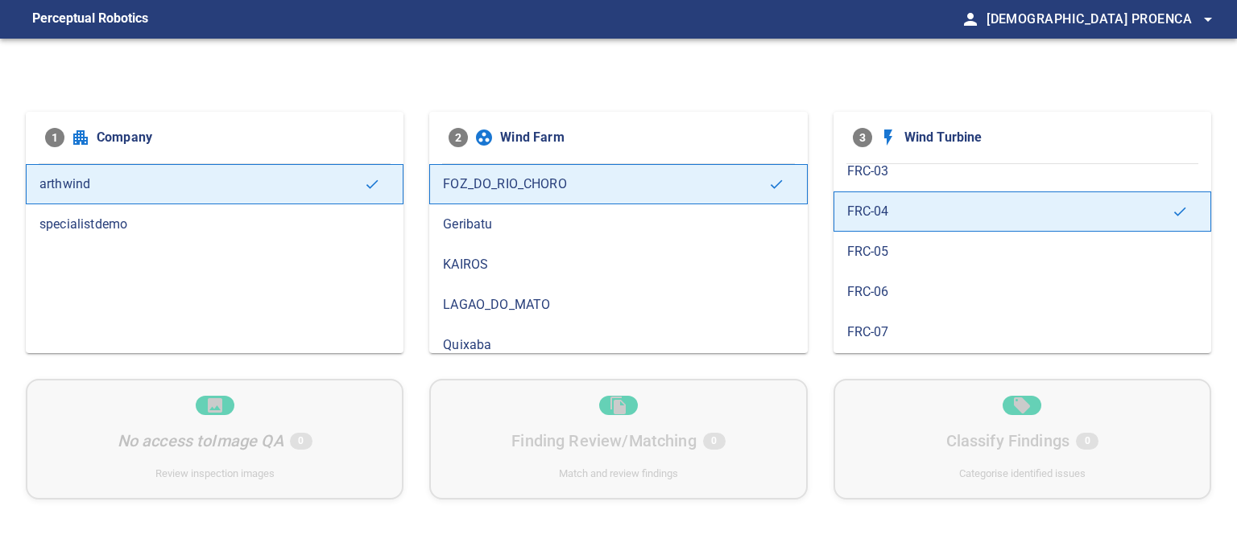
scroll to position [161, 0]
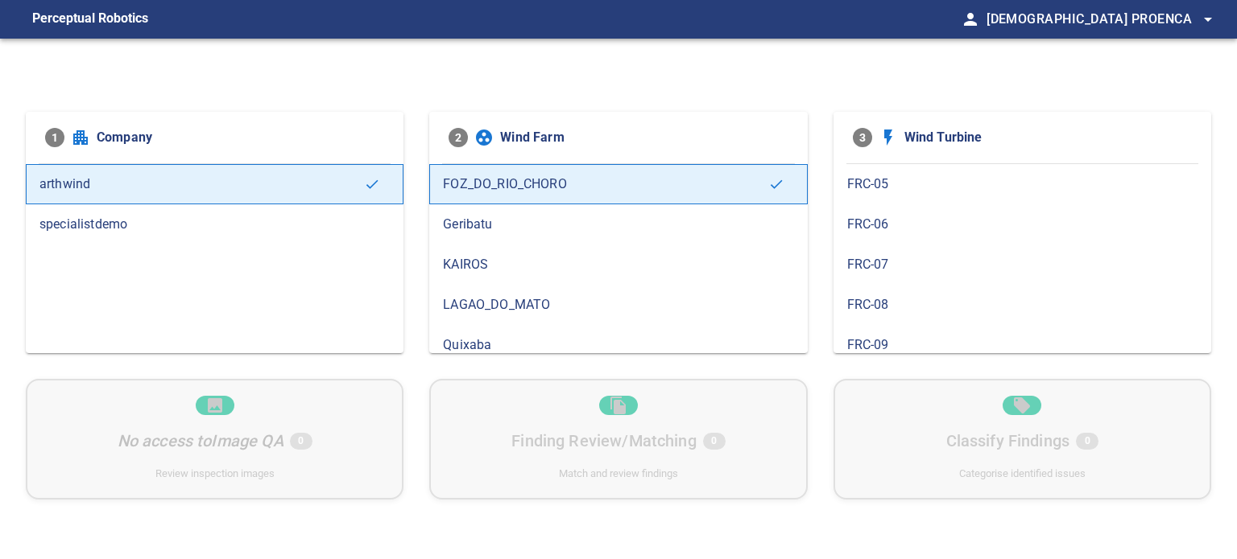
click at [876, 196] on div "FRC-05" at bounding box center [1022, 184] width 378 height 40
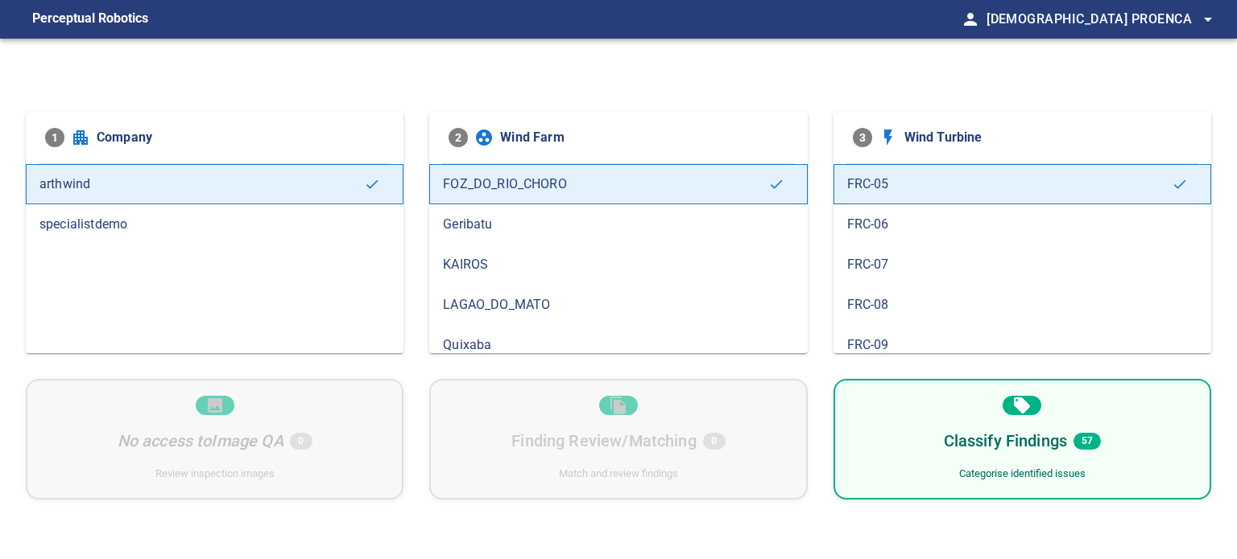
click at [869, 229] on span "FRC-06" at bounding box center [1022, 224] width 350 height 19
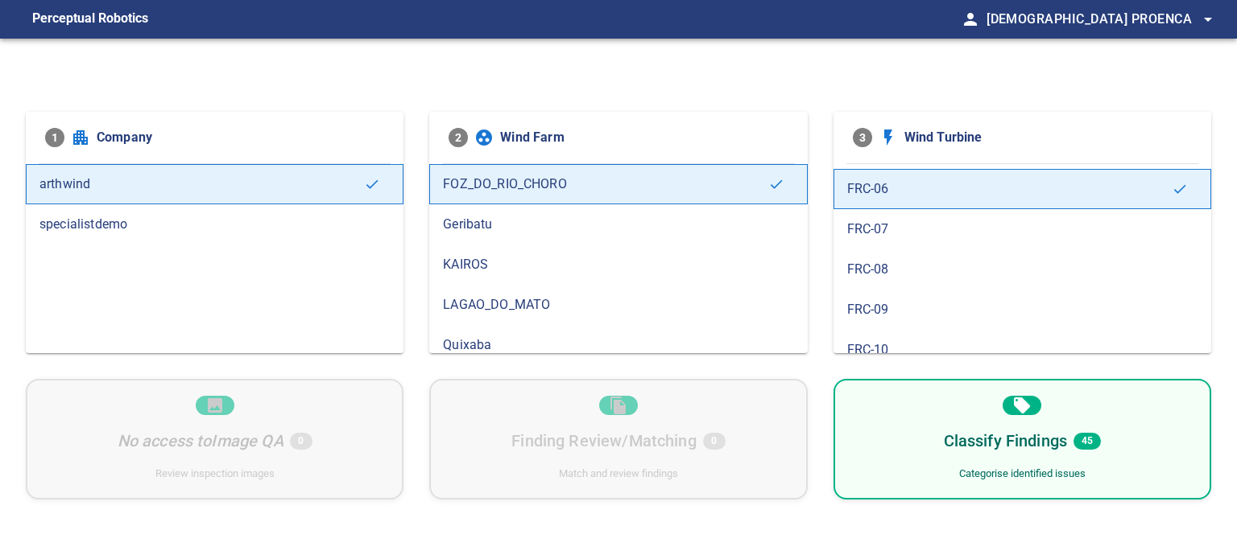
scroll to position [242, 0]
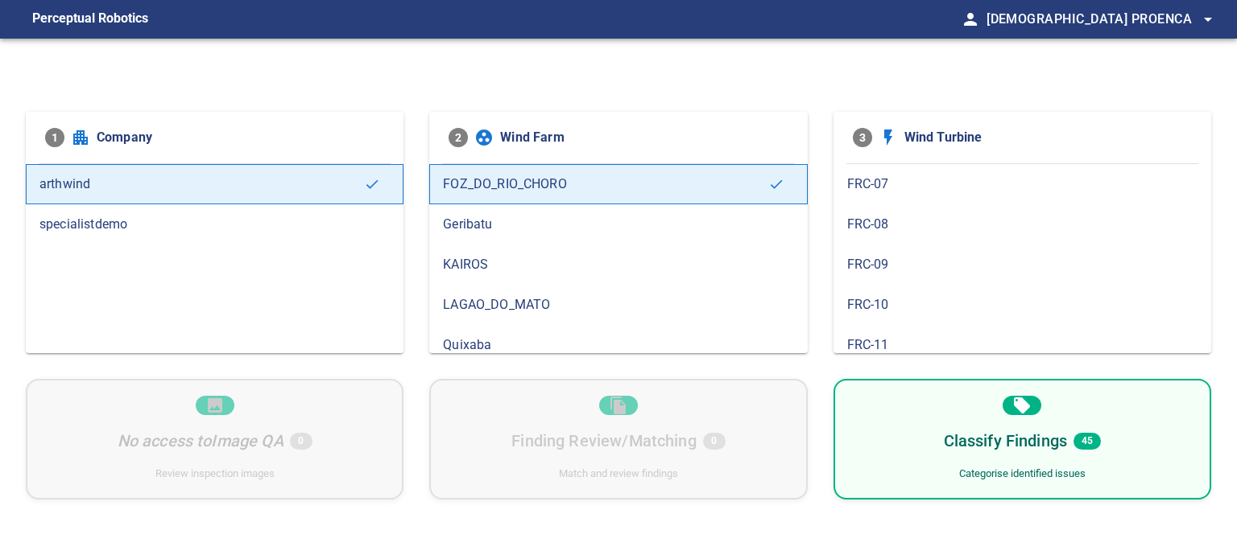
click at [873, 194] on div "FRC-07" at bounding box center [1022, 184] width 378 height 40
click at [880, 221] on span "FRC-09" at bounding box center [1022, 216] width 350 height 19
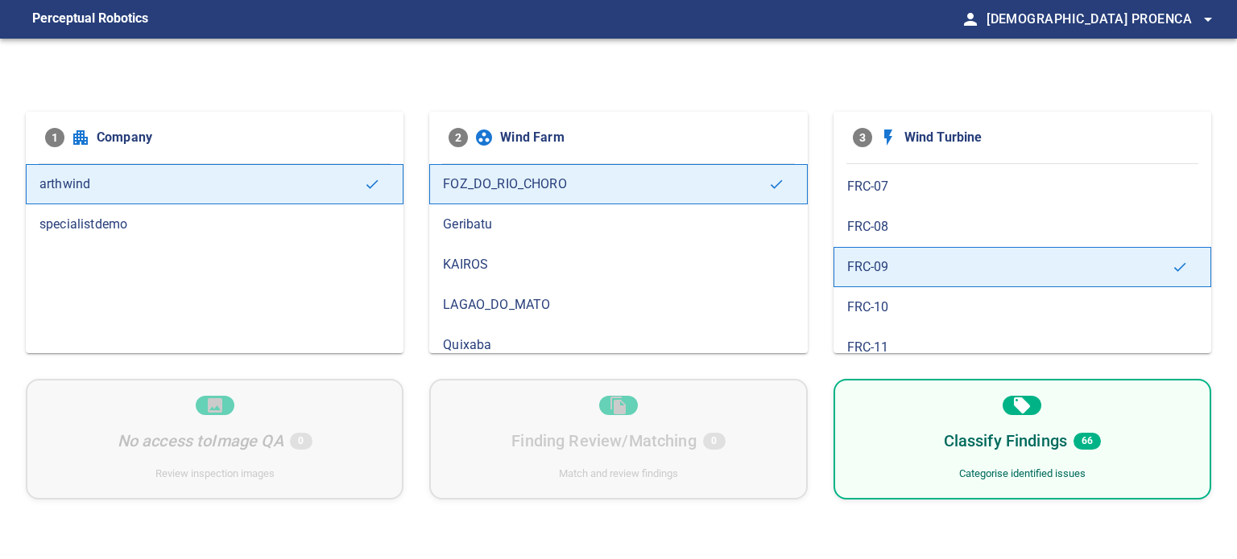
scroll to position [242, 0]
click at [894, 302] on span "FRC-10" at bounding box center [1022, 304] width 350 height 19
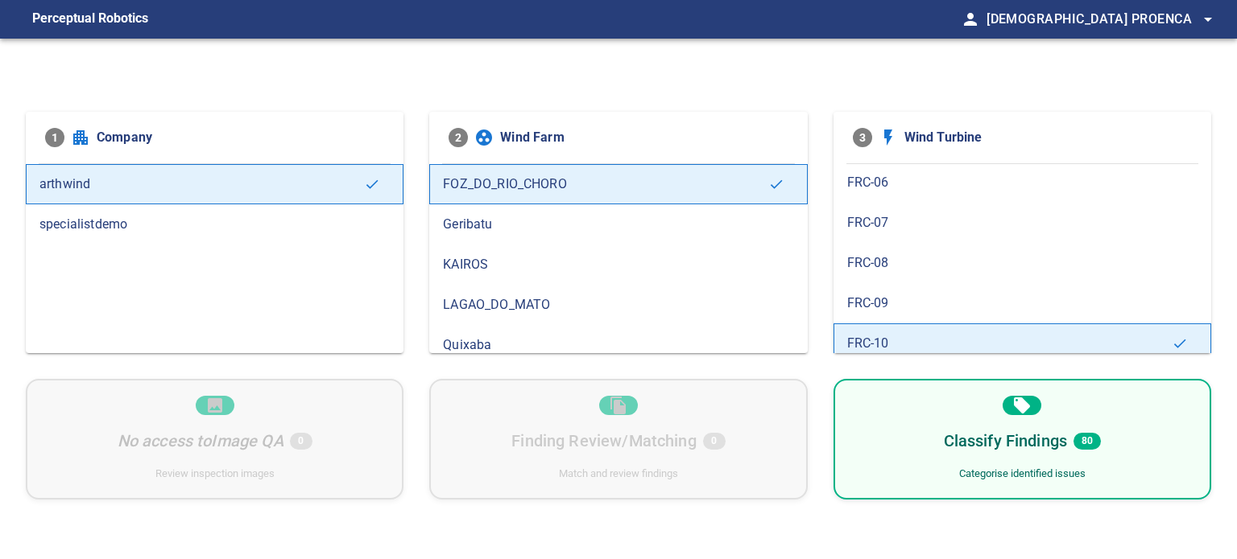
scroll to position [290, 0]
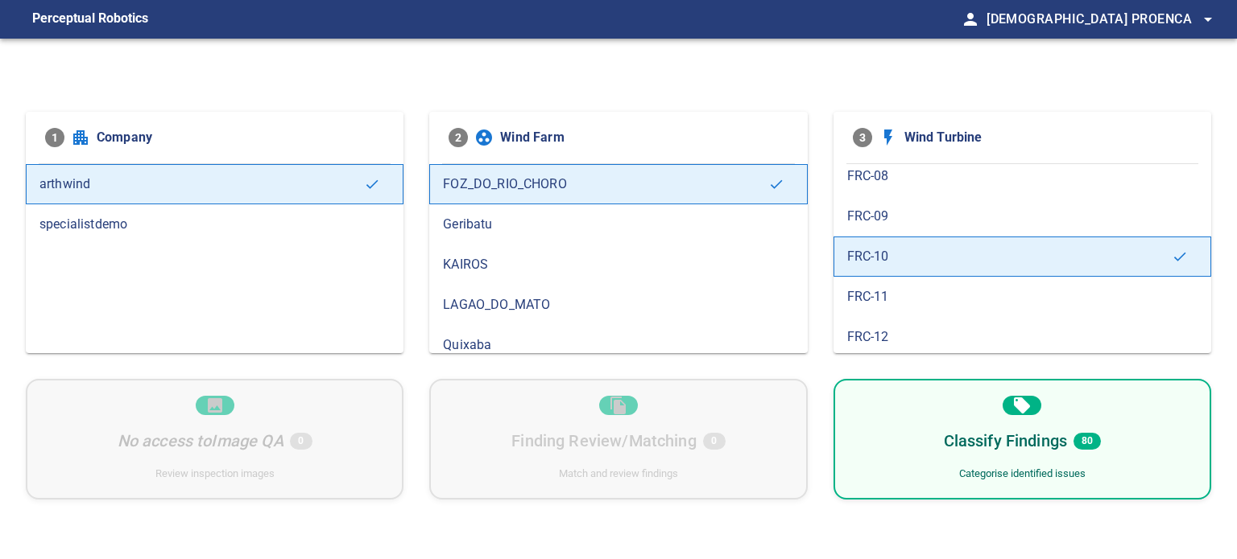
click at [890, 328] on span "FRC-12" at bounding box center [1022, 337] width 350 height 19
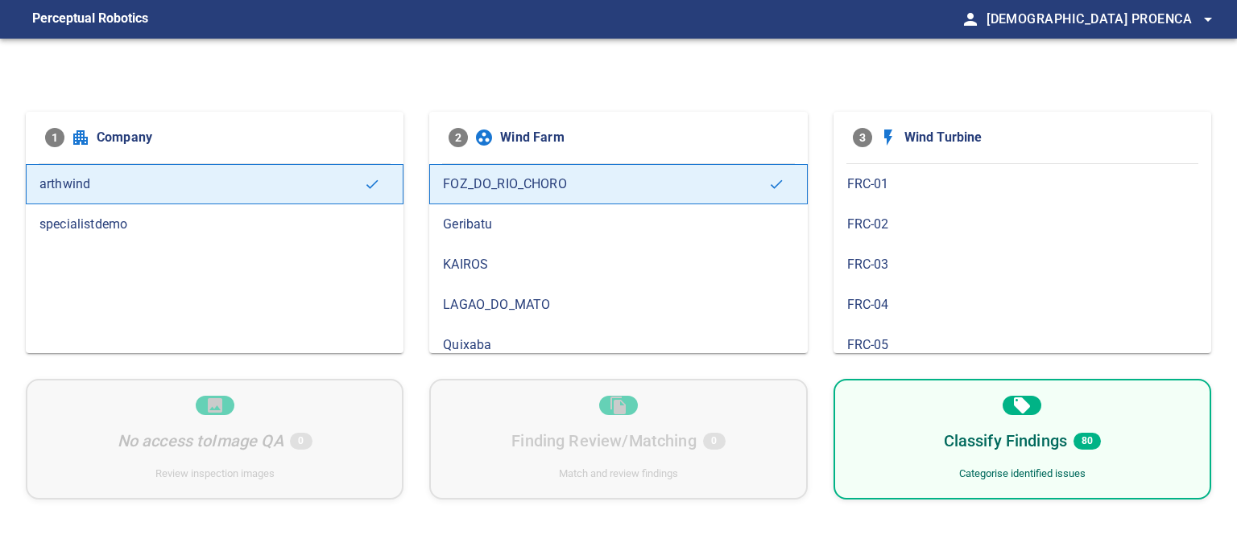
click at [943, 426] on div "Classify Findings 80 Categorise identified issues" at bounding box center [1022, 439] width 378 height 121
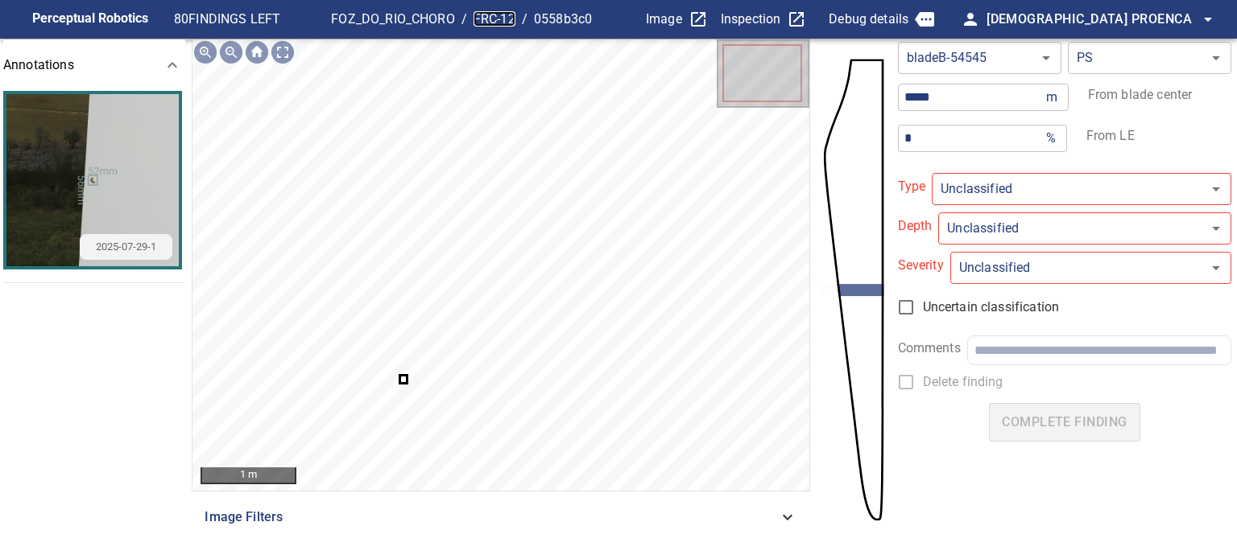
click at [489, 19] on link "FRC-12" at bounding box center [494, 18] width 42 height 15
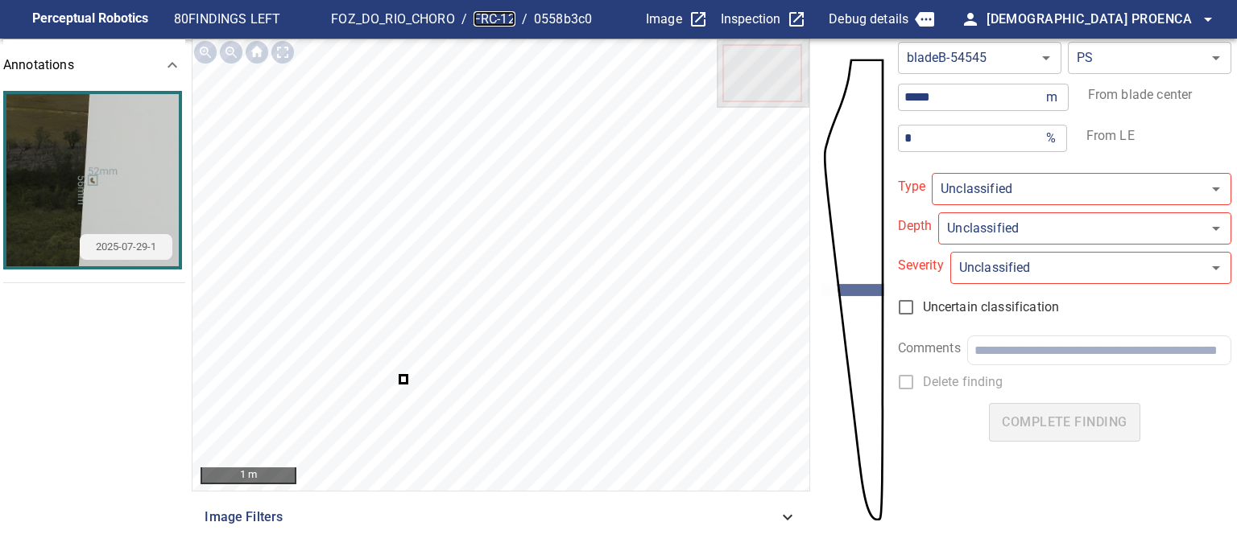
type input "**********"
